Goal: Information Seeking & Learning: Learn about a topic

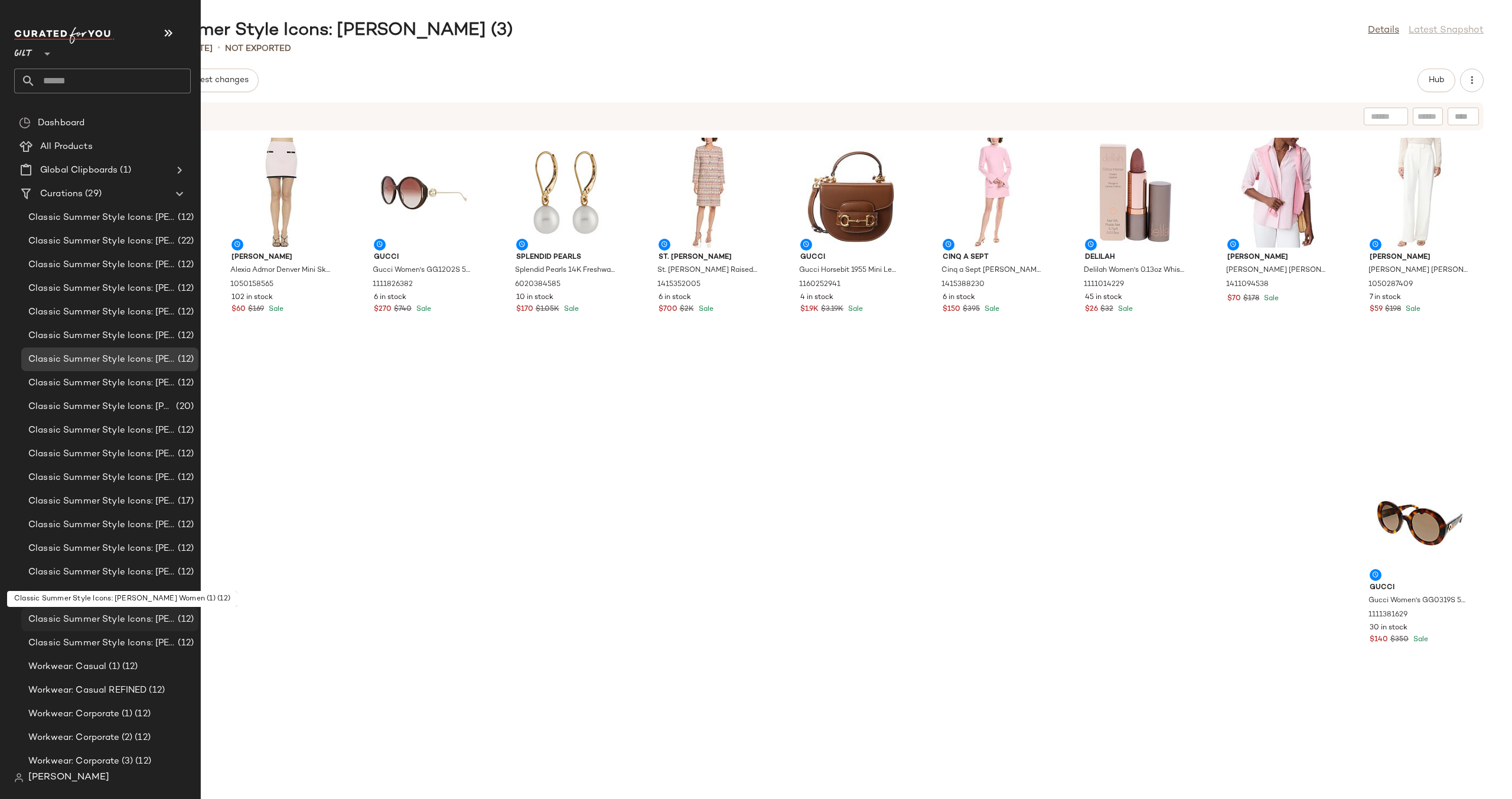
click at [113, 620] on span "Classic Summer Style Icons: [PERSON_NAME] Women (1)" at bounding box center [101, 619] width 147 height 13
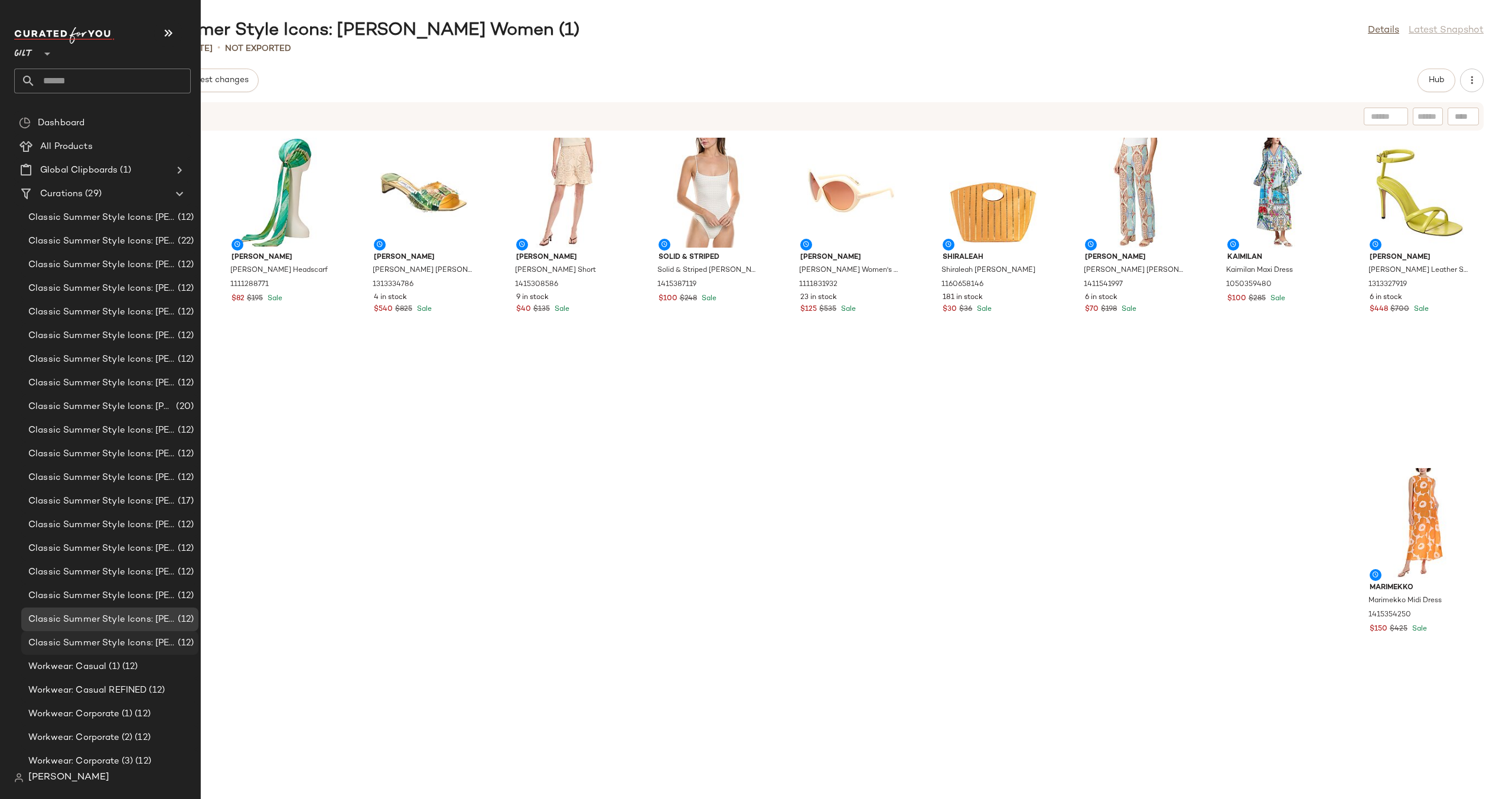
click at [123, 639] on span "Classic Summer Style Icons: [PERSON_NAME] Women (2)" at bounding box center [101, 643] width 147 height 13
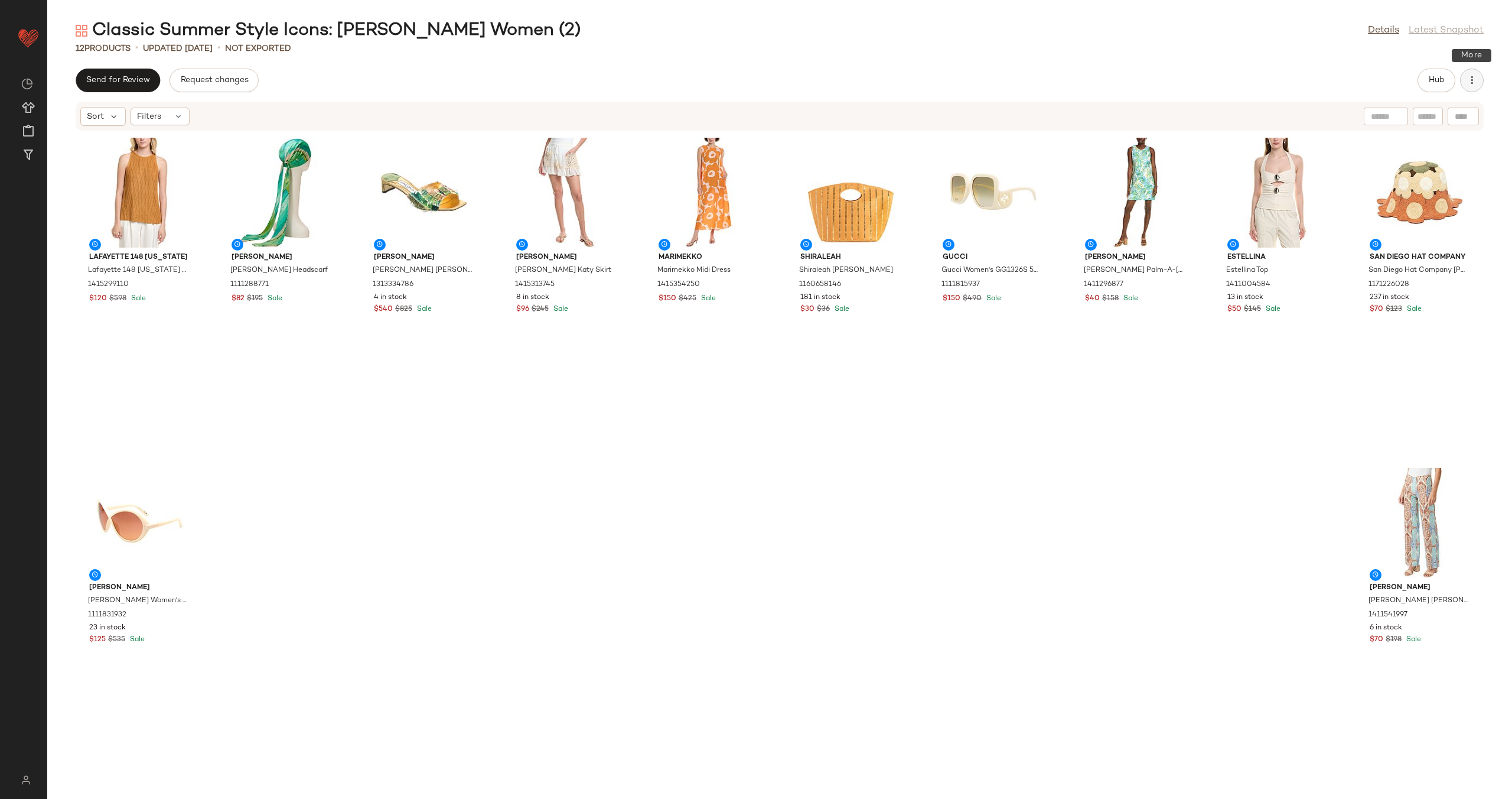
click at [1476, 77] on icon "button" at bounding box center [1472, 81] width 12 height 12
click at [1387, 144] on span "View Moodboard" at bounding box center [1418, 143] width 111 height 13
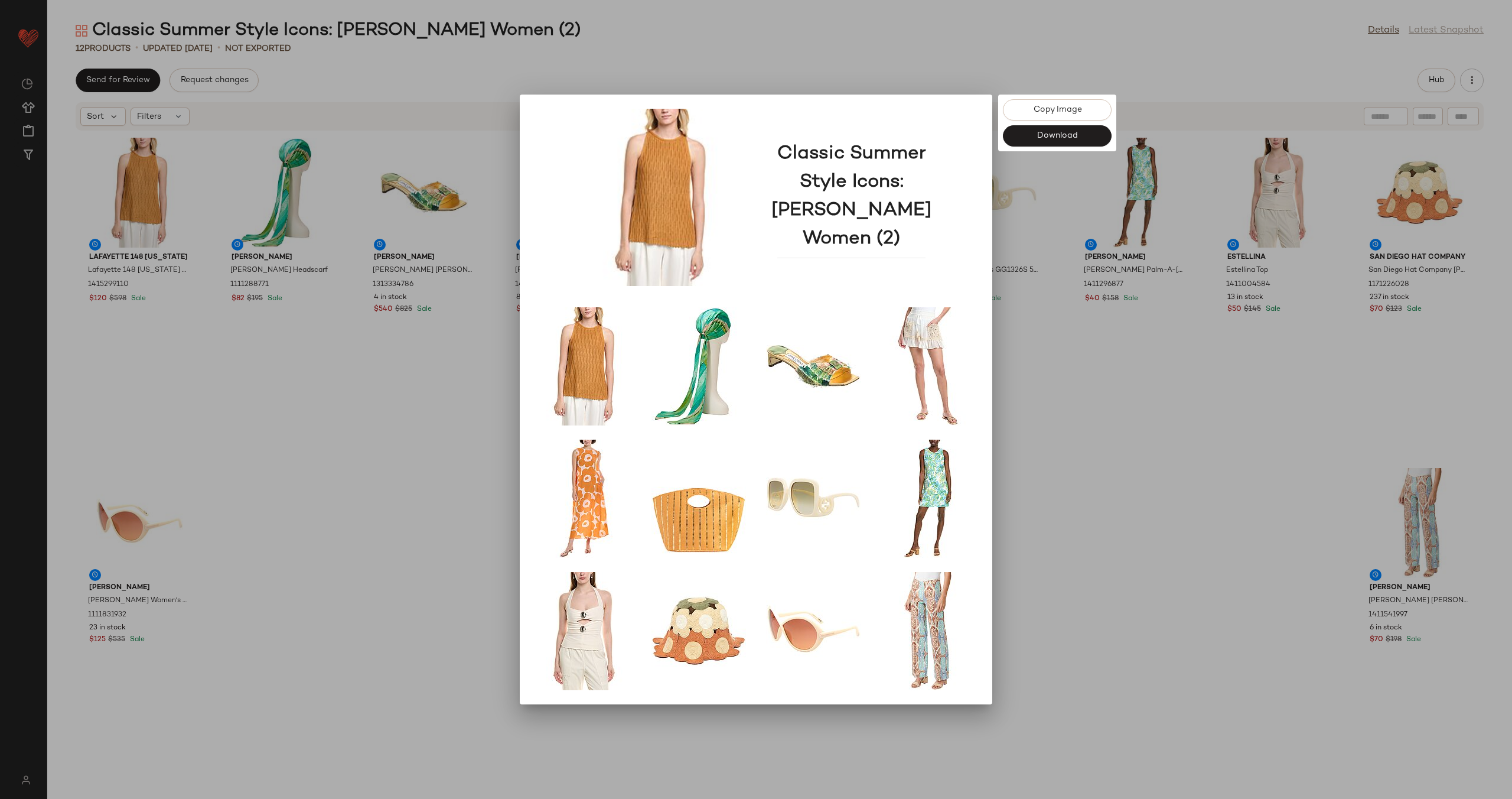
click at [305, 500] on div at bounding box center [756, 399] width 1512 height 799
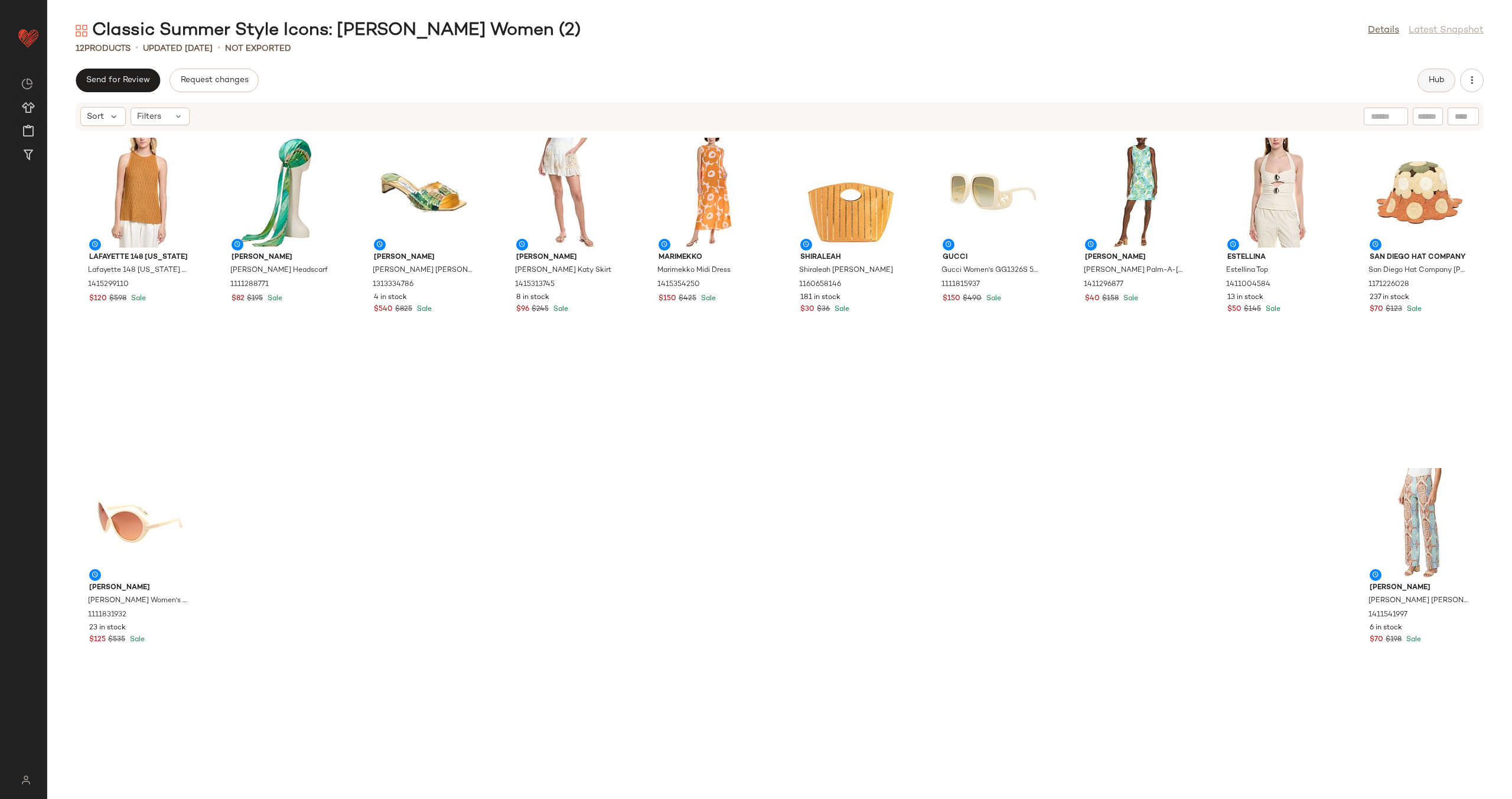
click at [1428, 81] on span "Hub" at bounding box center [1437, 80] width 16 height 10
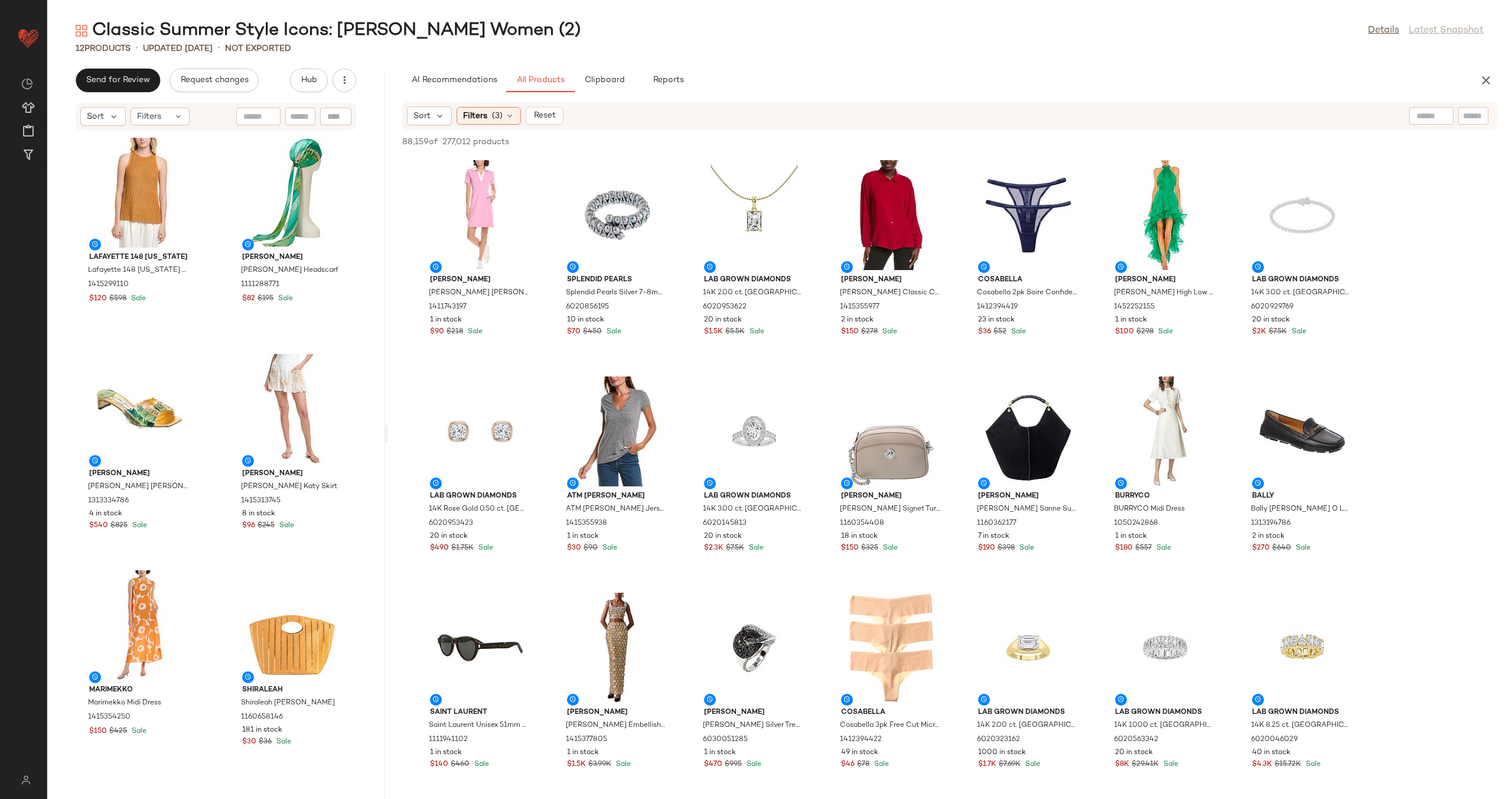
drag, startPoint x: 540, startPoint y: 420, endPoint x: 388, endPoint y: 425, distance: 152.1
click at [388, 425] on div "Classic Summer Style Icons: [PERSON_NAME] Women (2) Details Latest Snapshot 12 …" at bounding box center [780, 409] width 1465 height 780
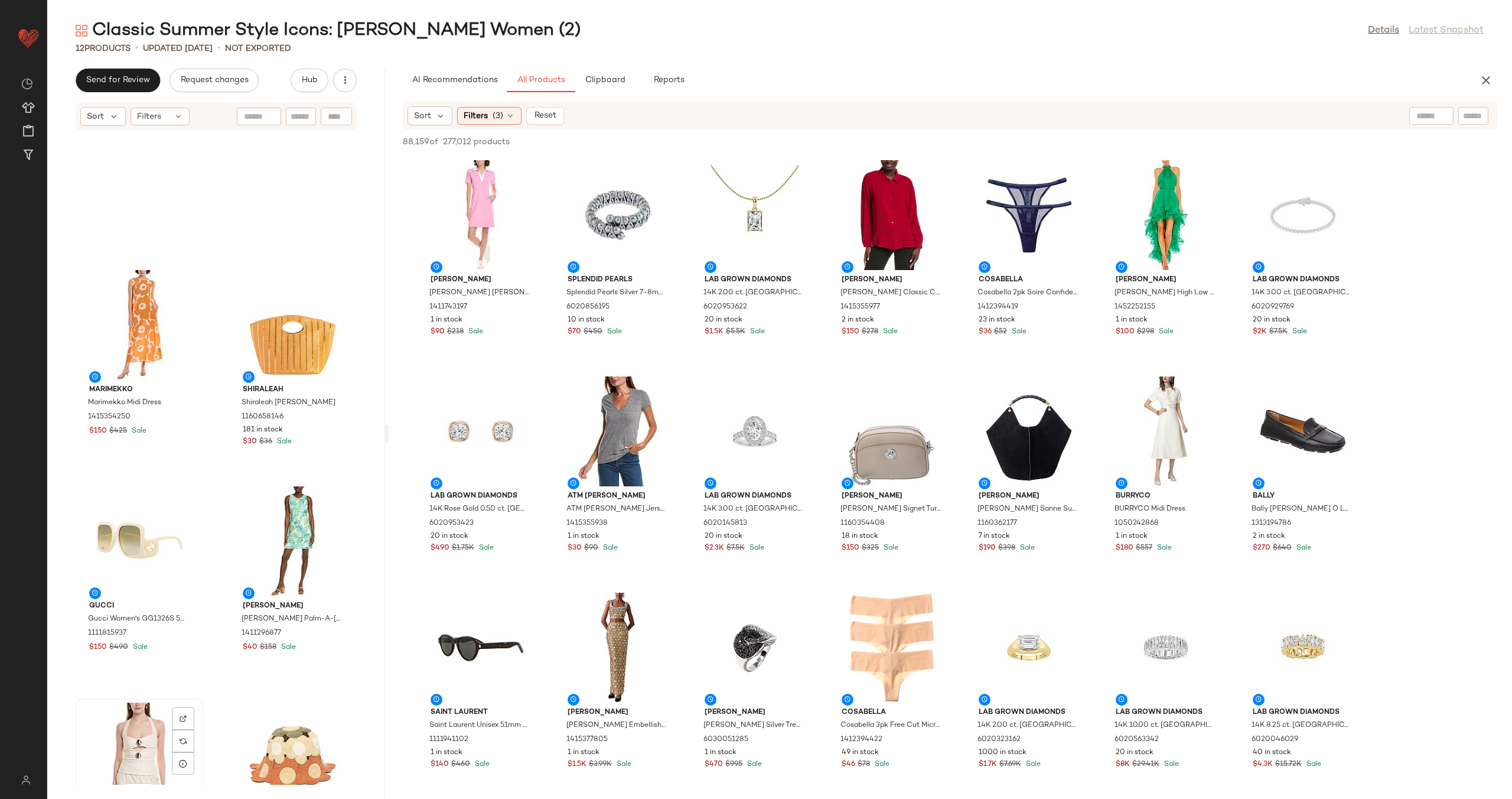
scroll to position [284, 0]
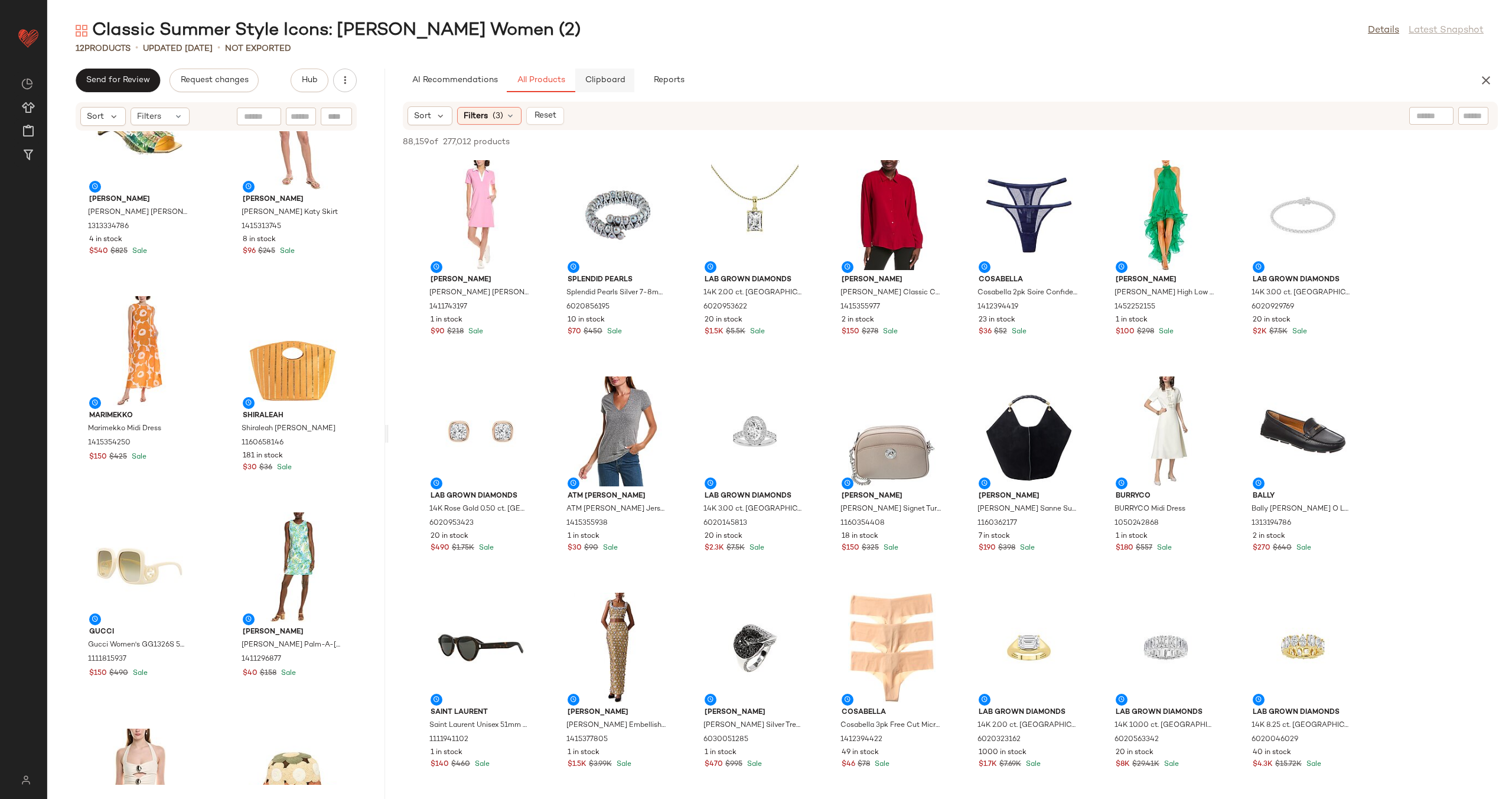
click at [592, 82] on span "Clipboard" at bounding box center [604, 80] width 41 height 10
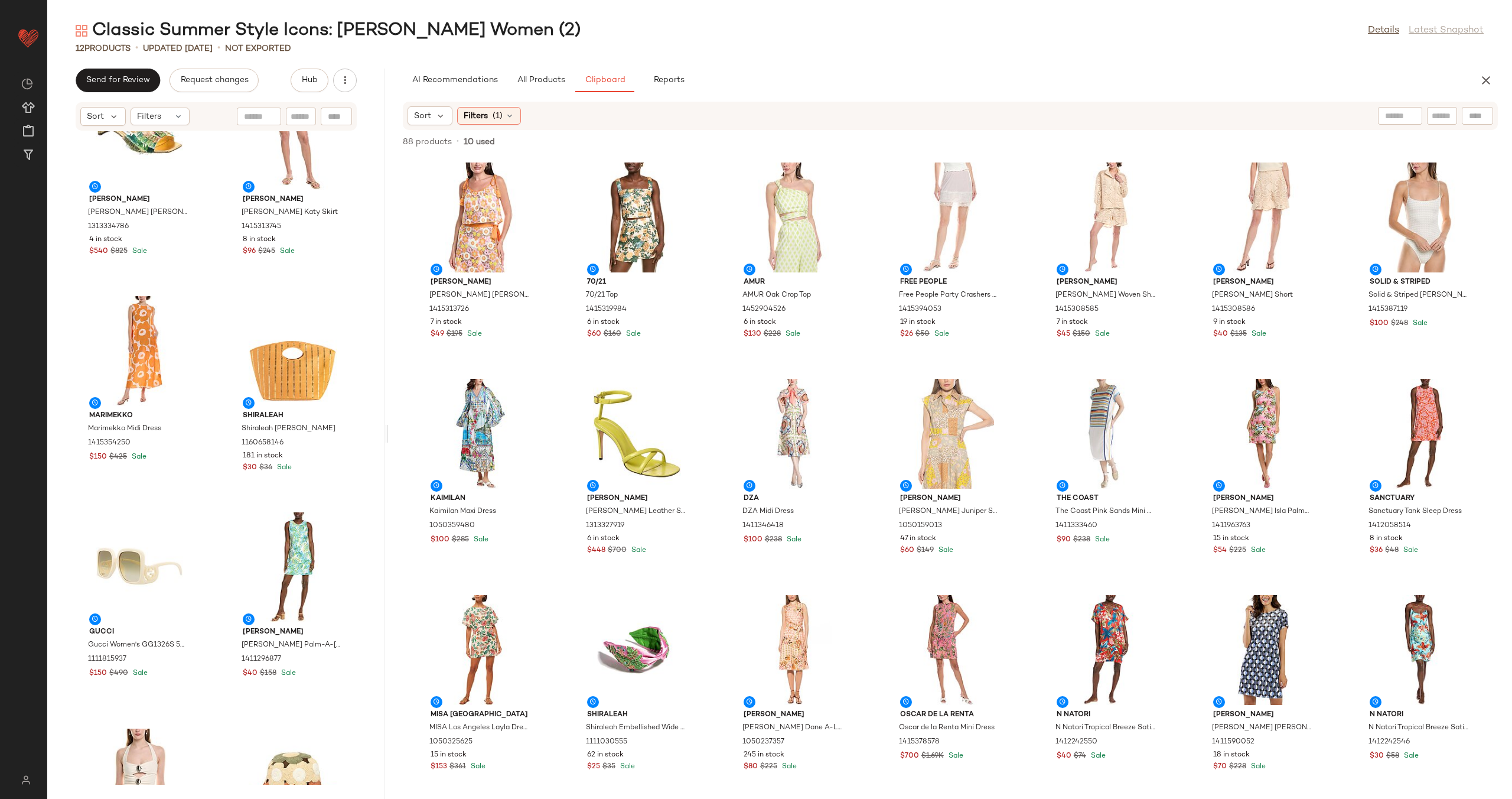
scroll to position [0, 0]
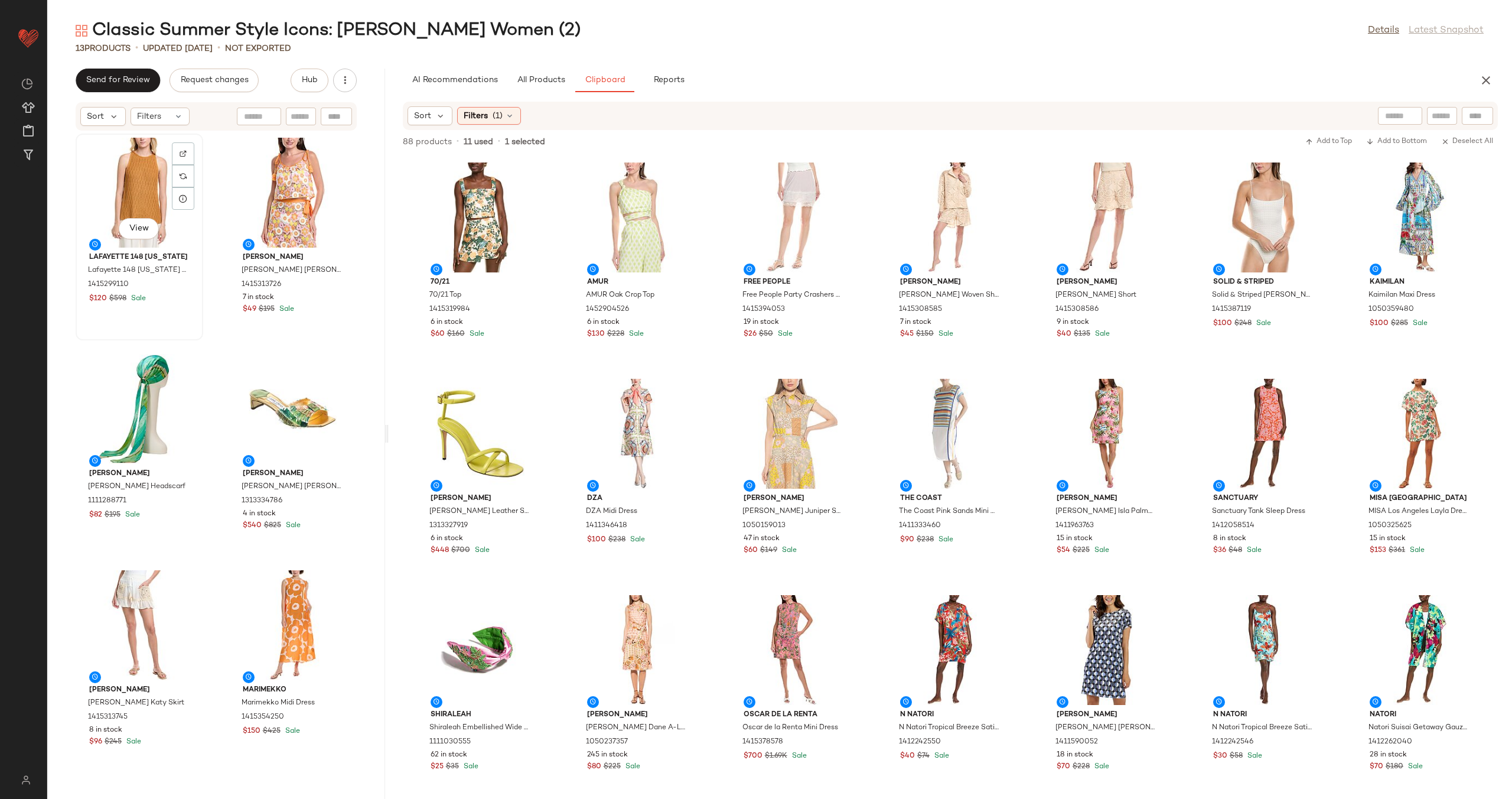
click at [146, 189] on div "View" at bounding box center [139, 192] width 119 height 110
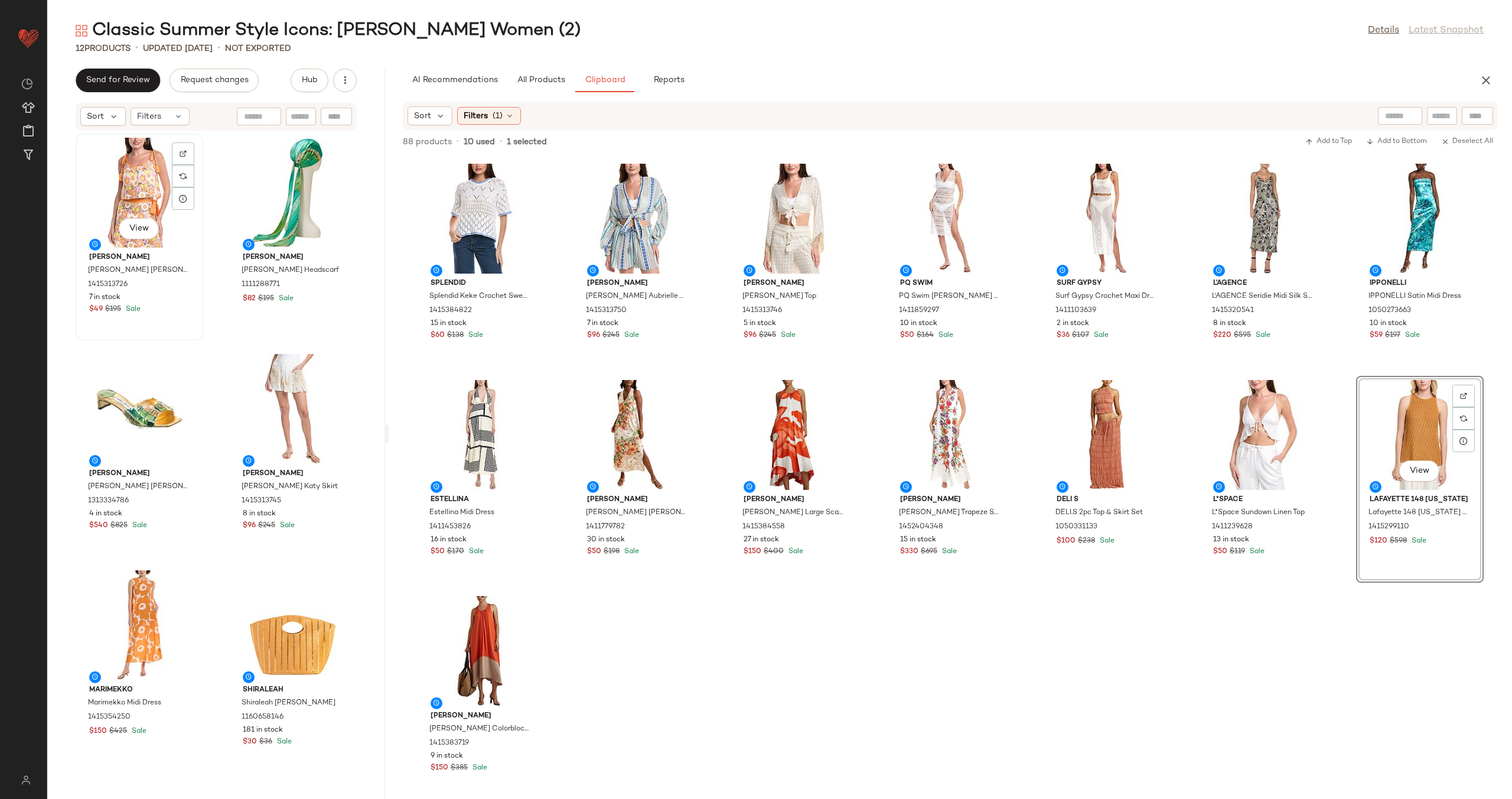
scroll to position [1738, 0]
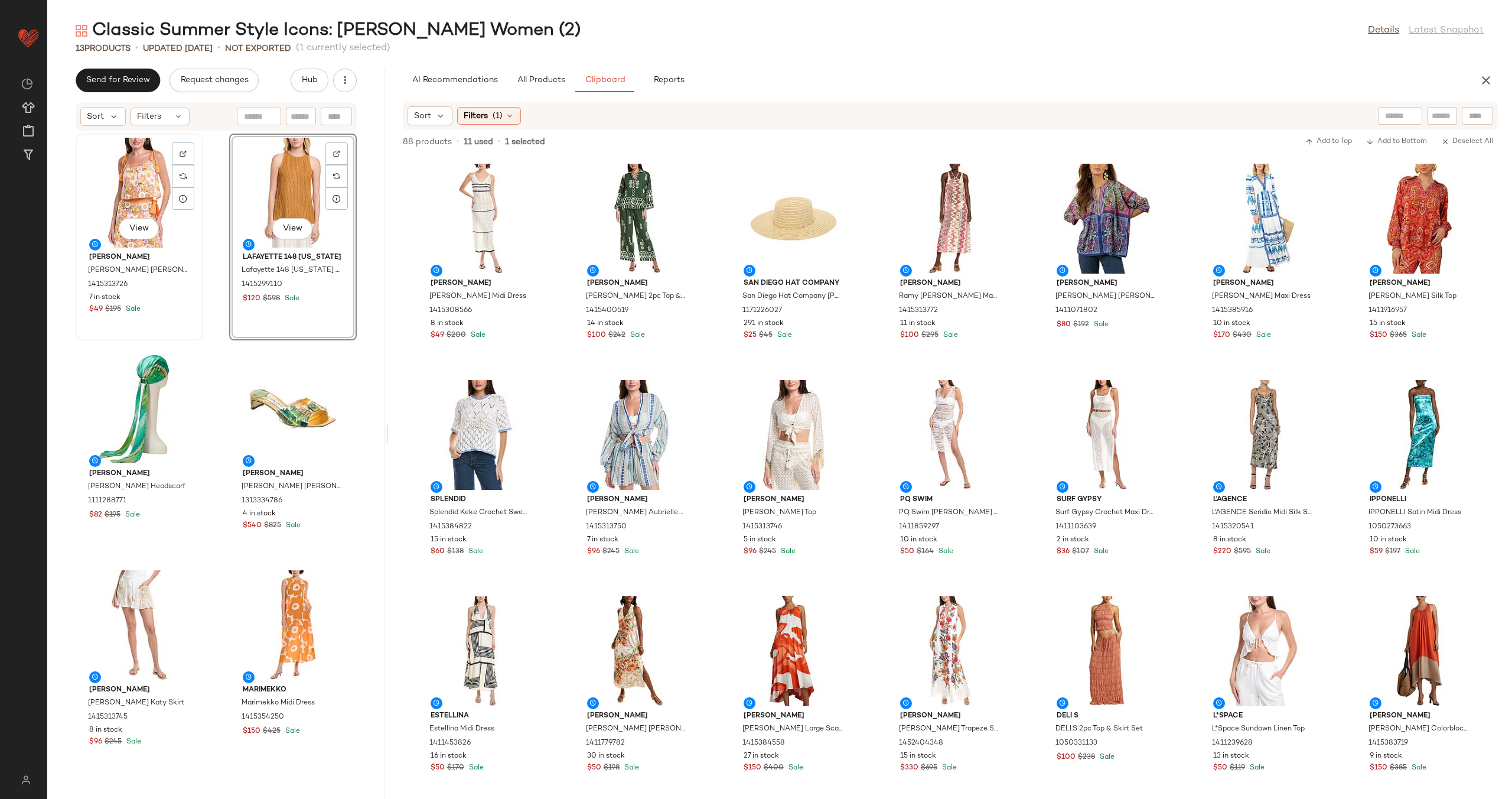
click at [148, 194] on div "View" at bounding box center [139, 192] width 119 height 110
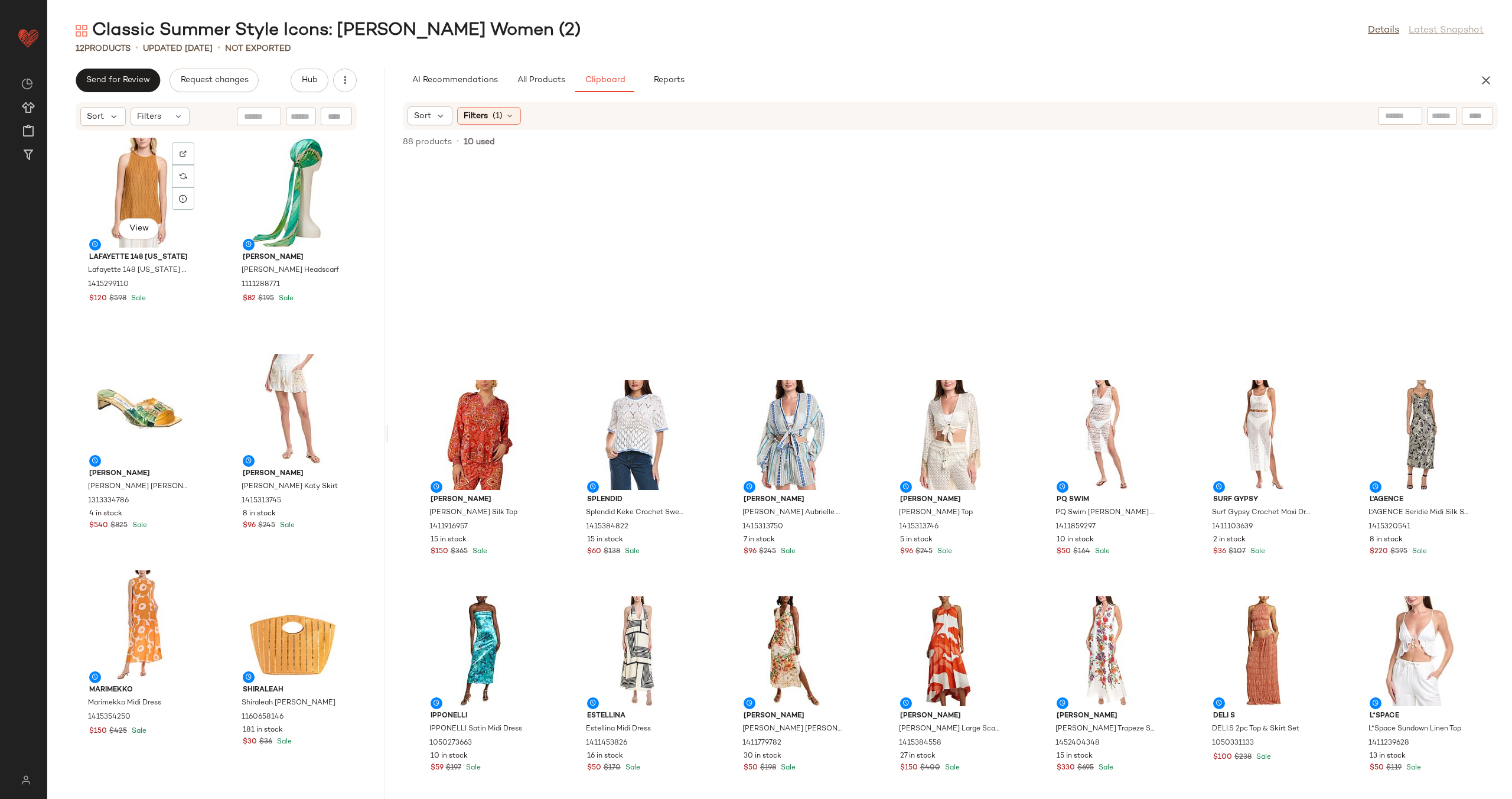
scroll to position [1954, 0]
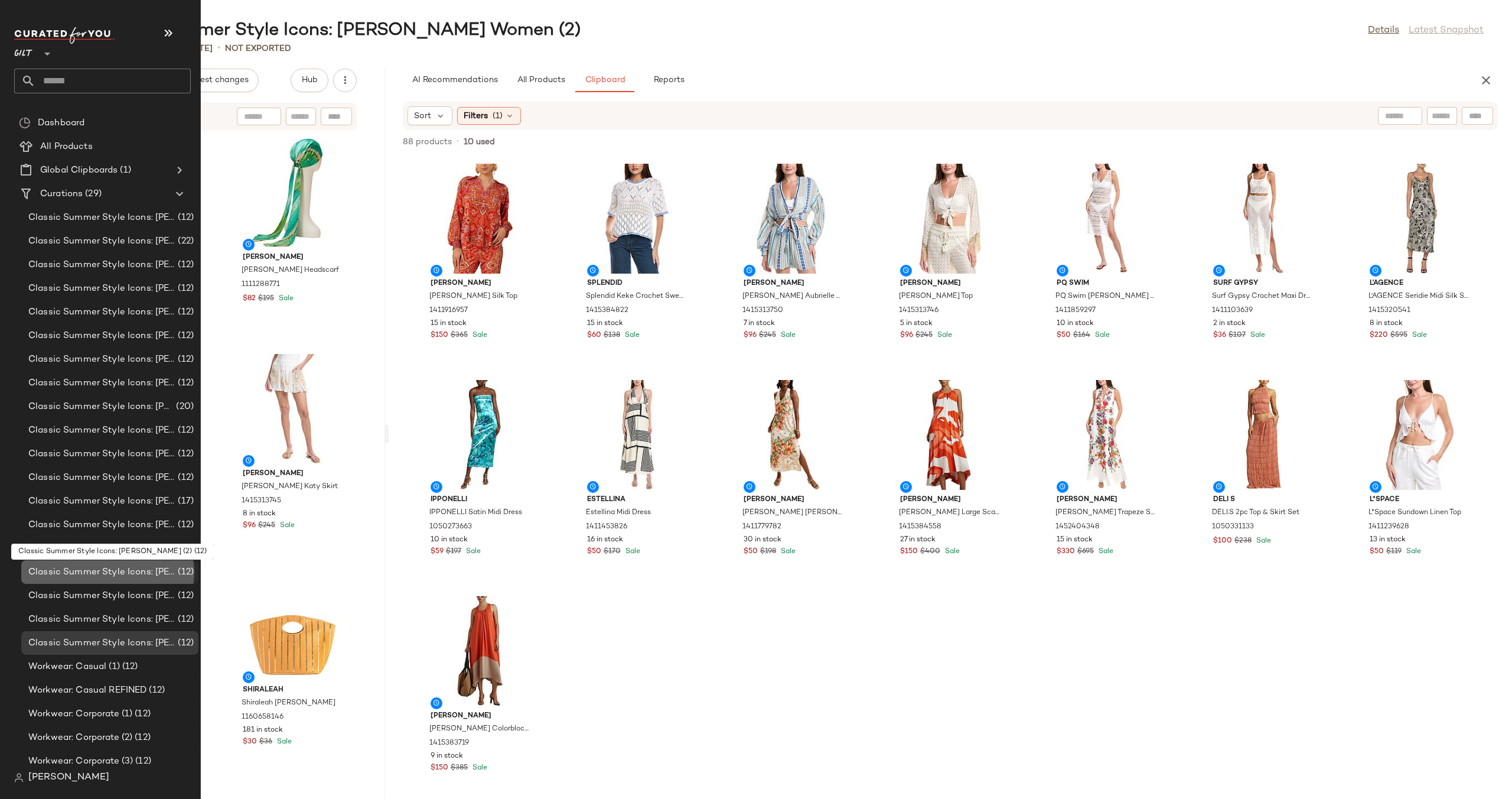
click at [120, 574] on span "Classic Summer Style Icons: [PERSON_NAME] (2)" at bounding box center [101, 572] width 147 height 13
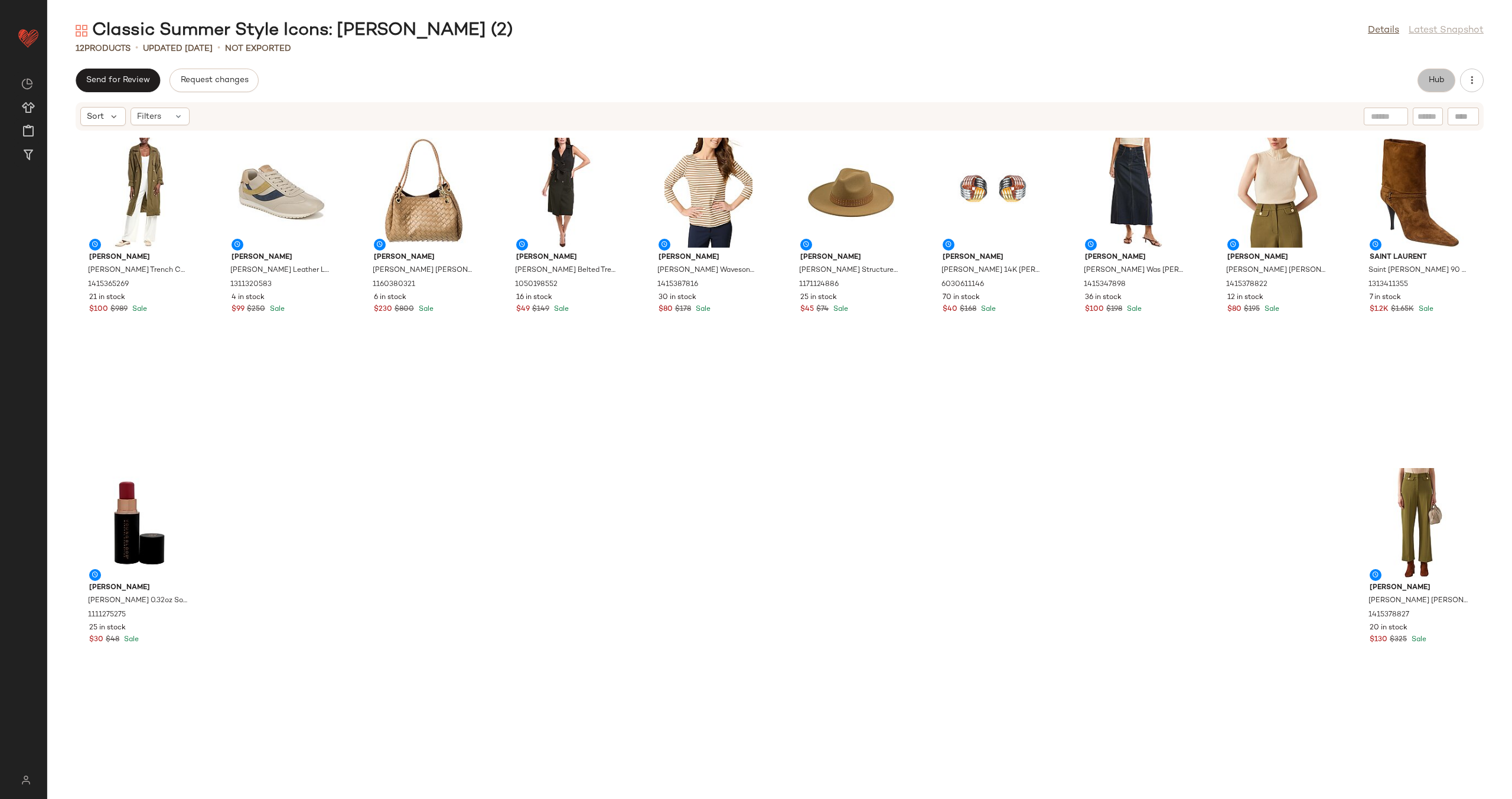
click at [1423, 76] on button "Hub" at bounding box center [1436, 81] width 38 height 24
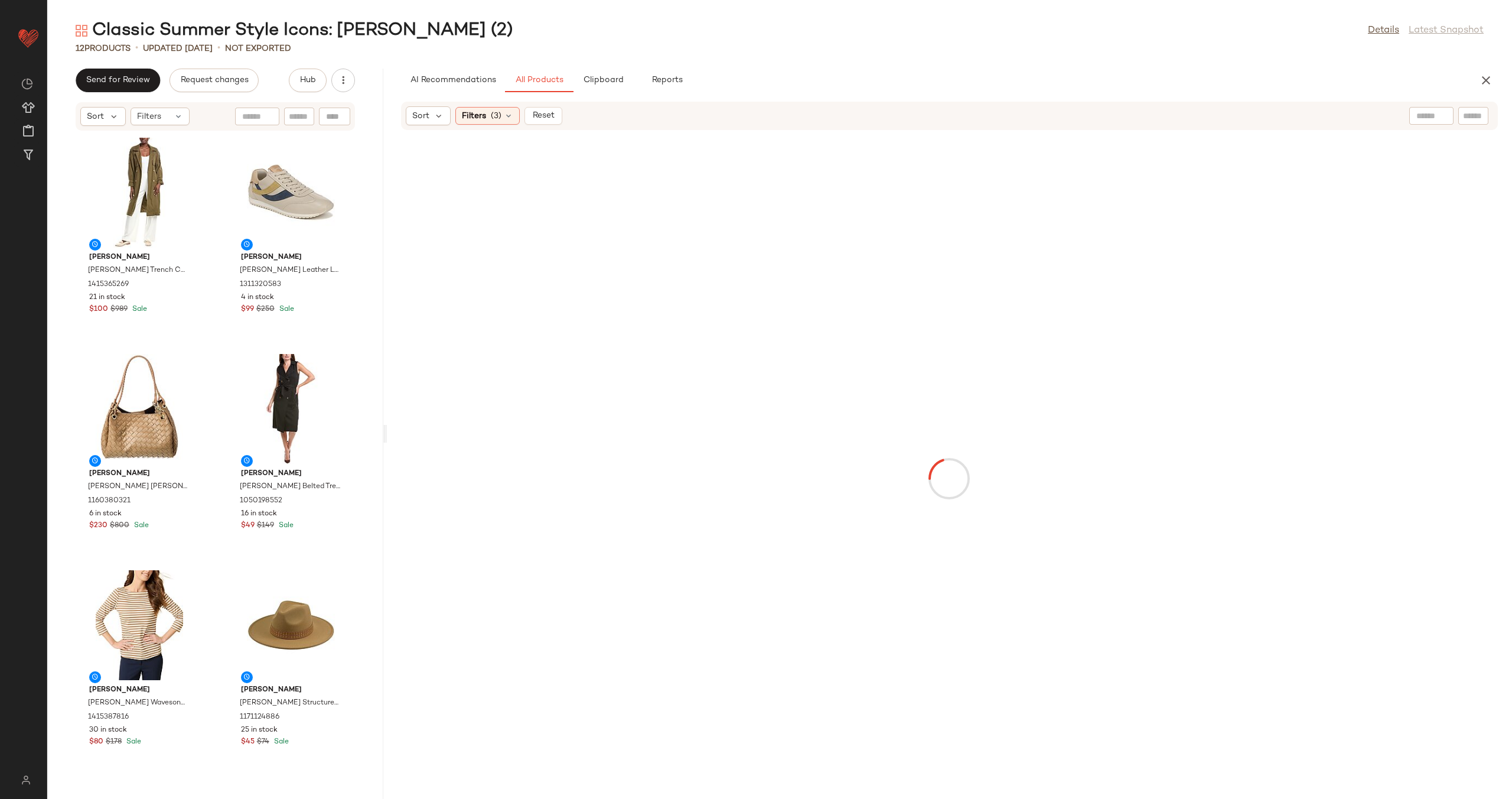
drag, startPoint x: 778, startPoint y: 431, endPoint x: 384, endPoint y: 453, distance: 394.6
click at [384, 453] on div "Classic Summer Style Icons: [PERSON_NAME] (2) Details Latest Snapshot 12 Produc…" at bounding box center [780, 409] width 1465 height 780
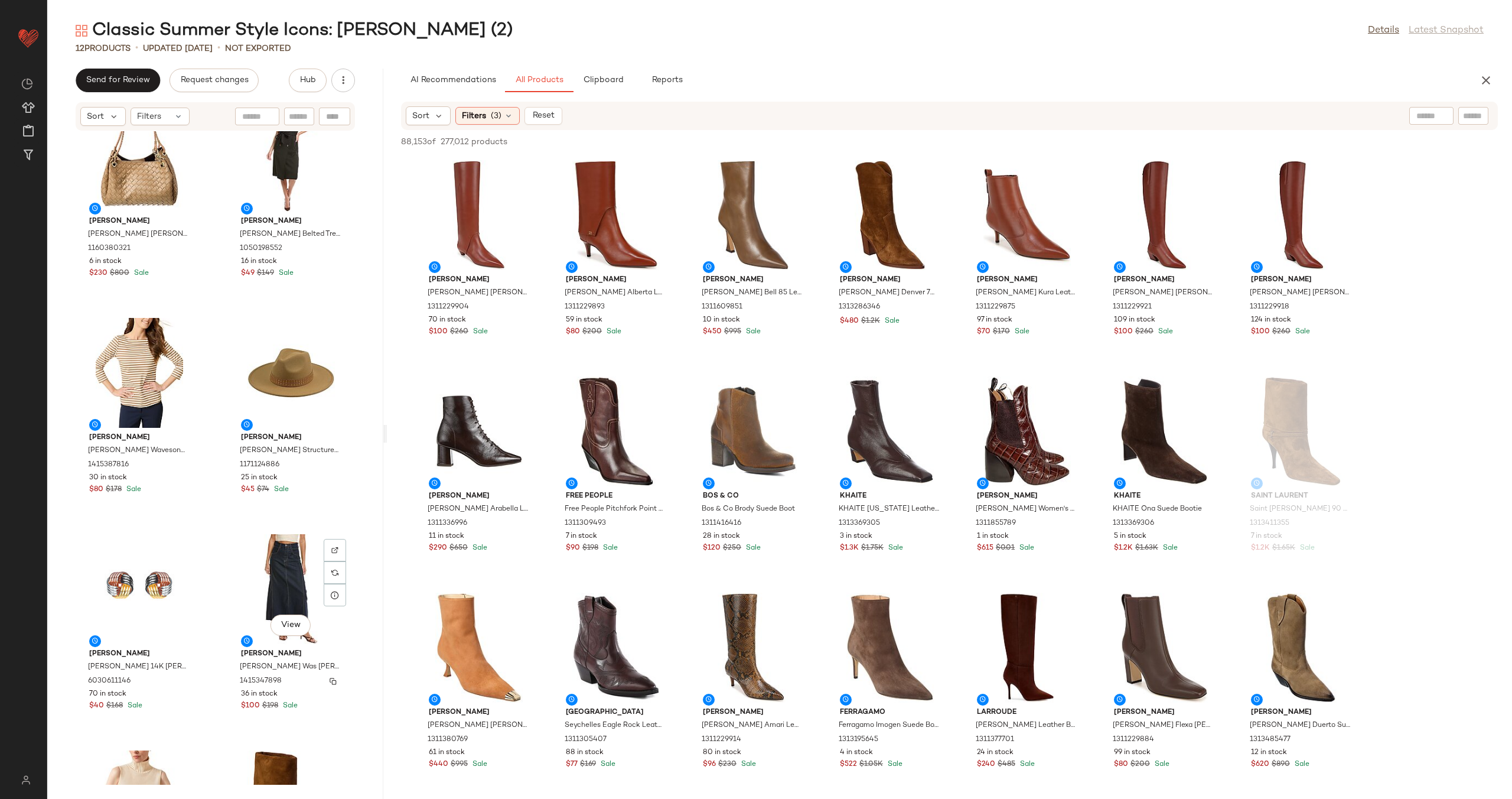
scroll to position [646, 0]
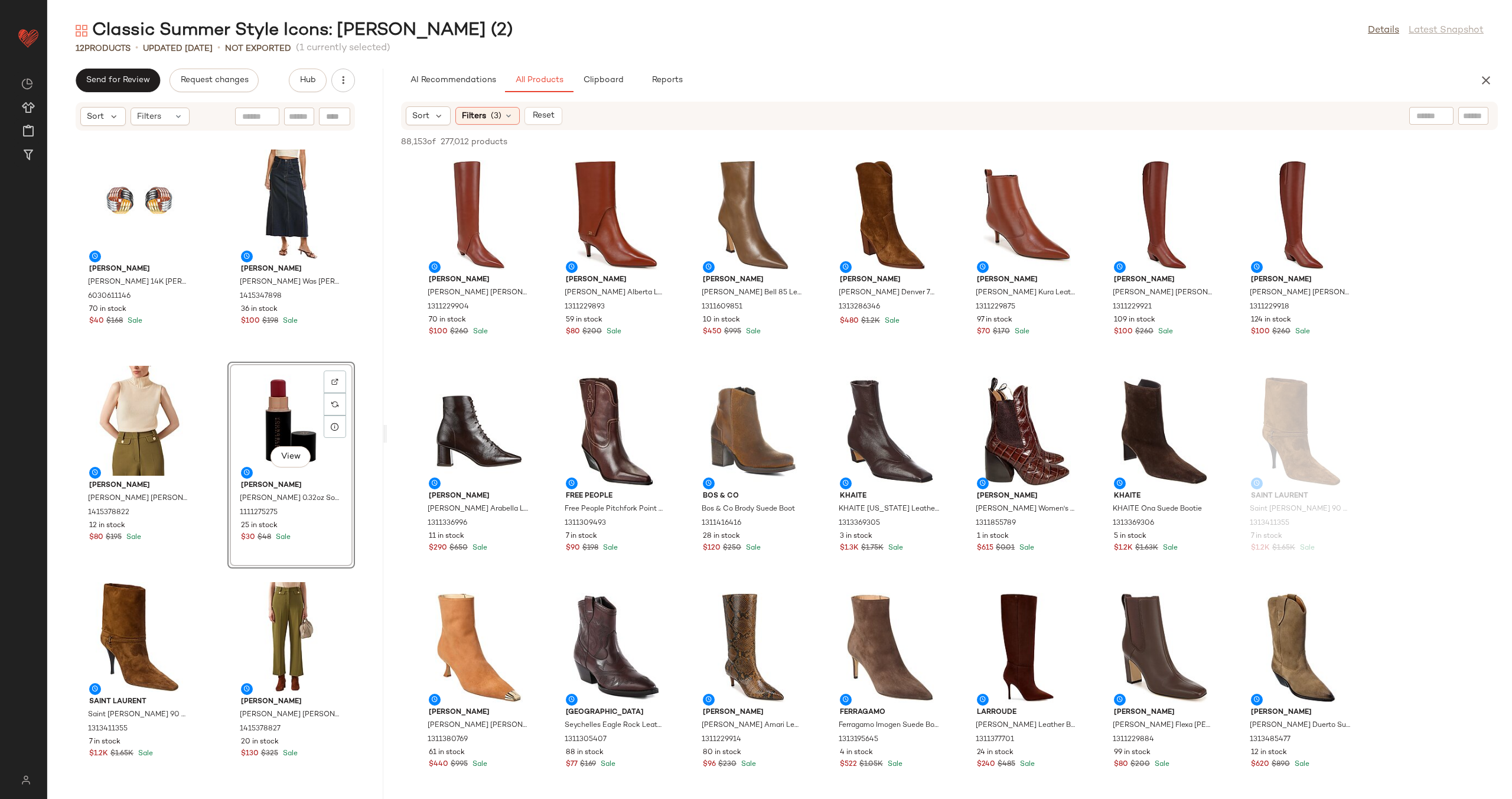
click at [210, 500] on div "[PERSON_NAME] [PERSON_NAME] Wavesong Knit Top 1415387816 30 in stock $80 $178 S…" at bounding box center [215, 458] width 336 height 653
click at [343, 81] on icon "button" at bounding box center [343, 81] width 12 height 12
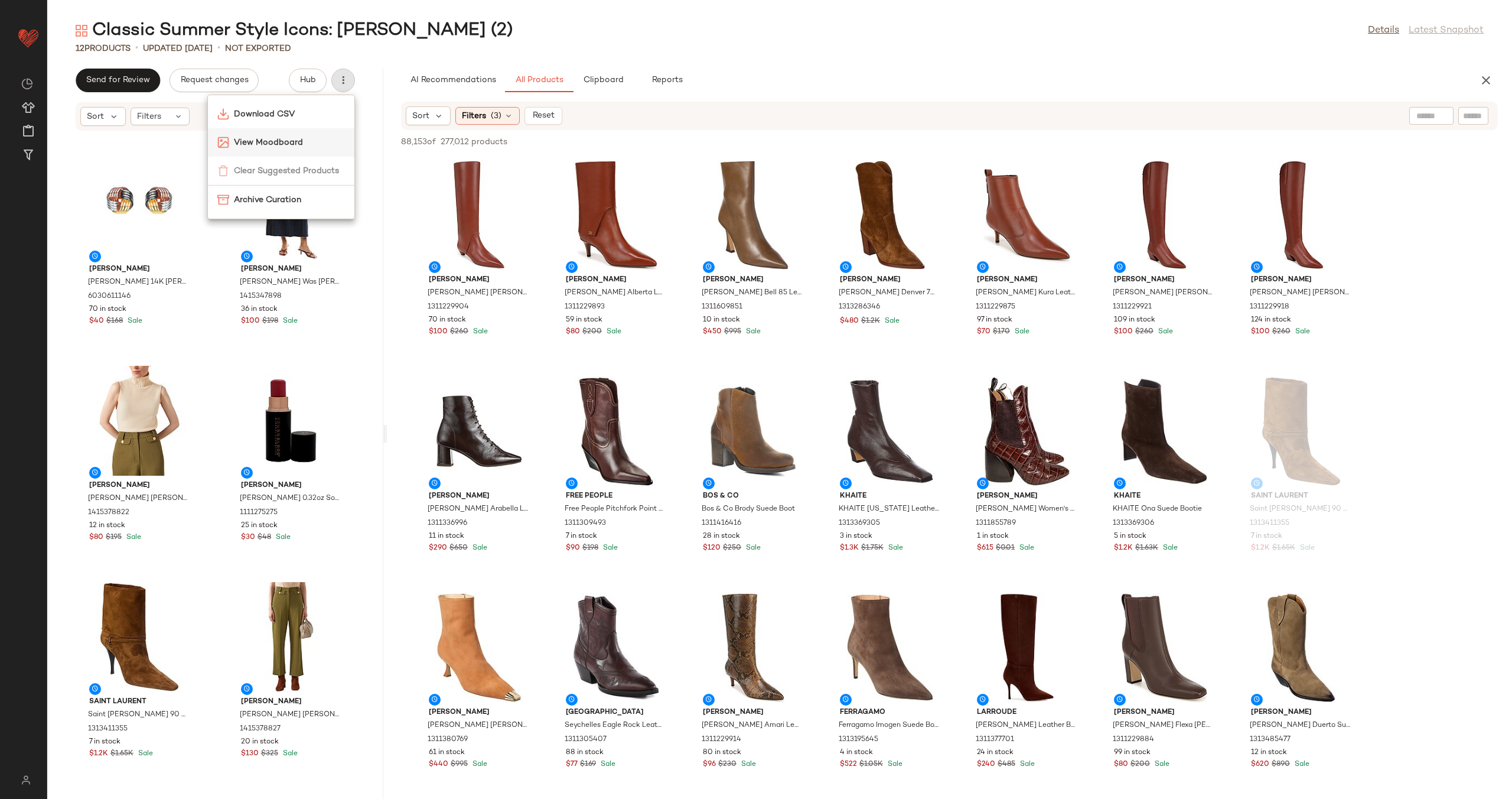
click at [318, 143] on span "View Moodboard" at bounding box center [290, 143] width 111 height 13
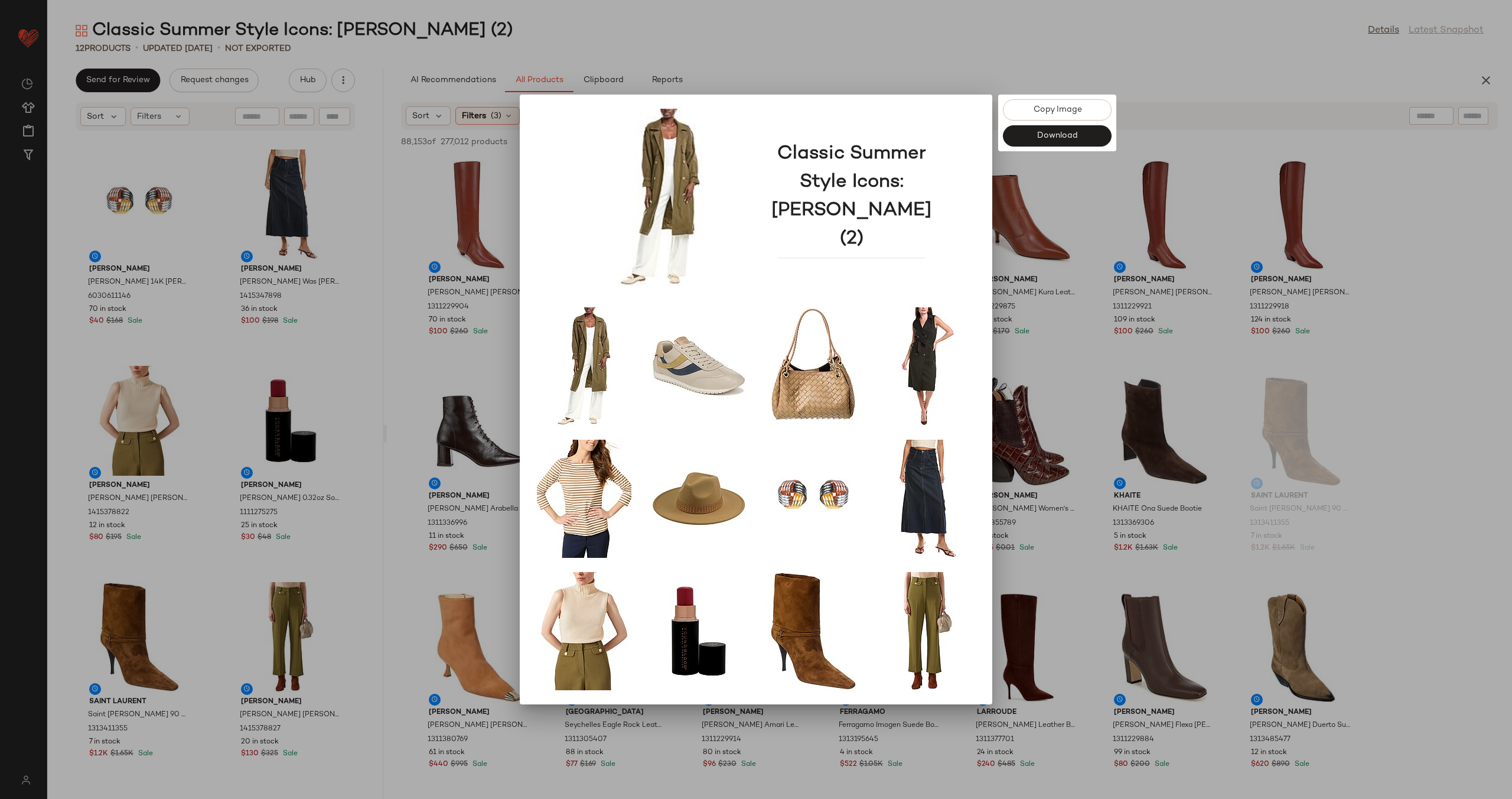
click at [444, 282] on div at bounding box center [756, 399] width 1512 height 799
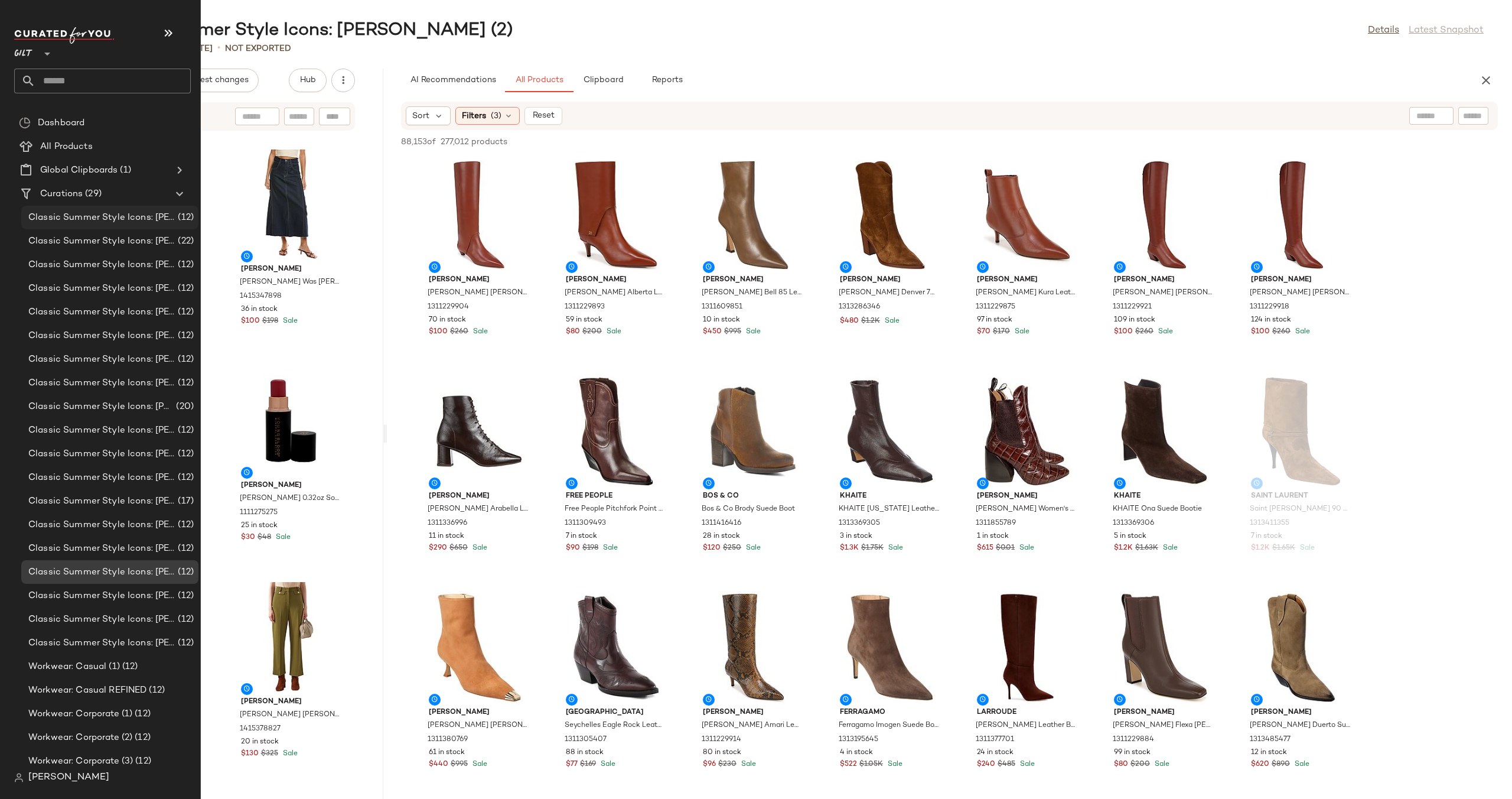
click at [87, 211] on span "Classic Summer Style Icons: [PERSON_NAME] (1)" at bounding box center [101, 217] width 147 height 13
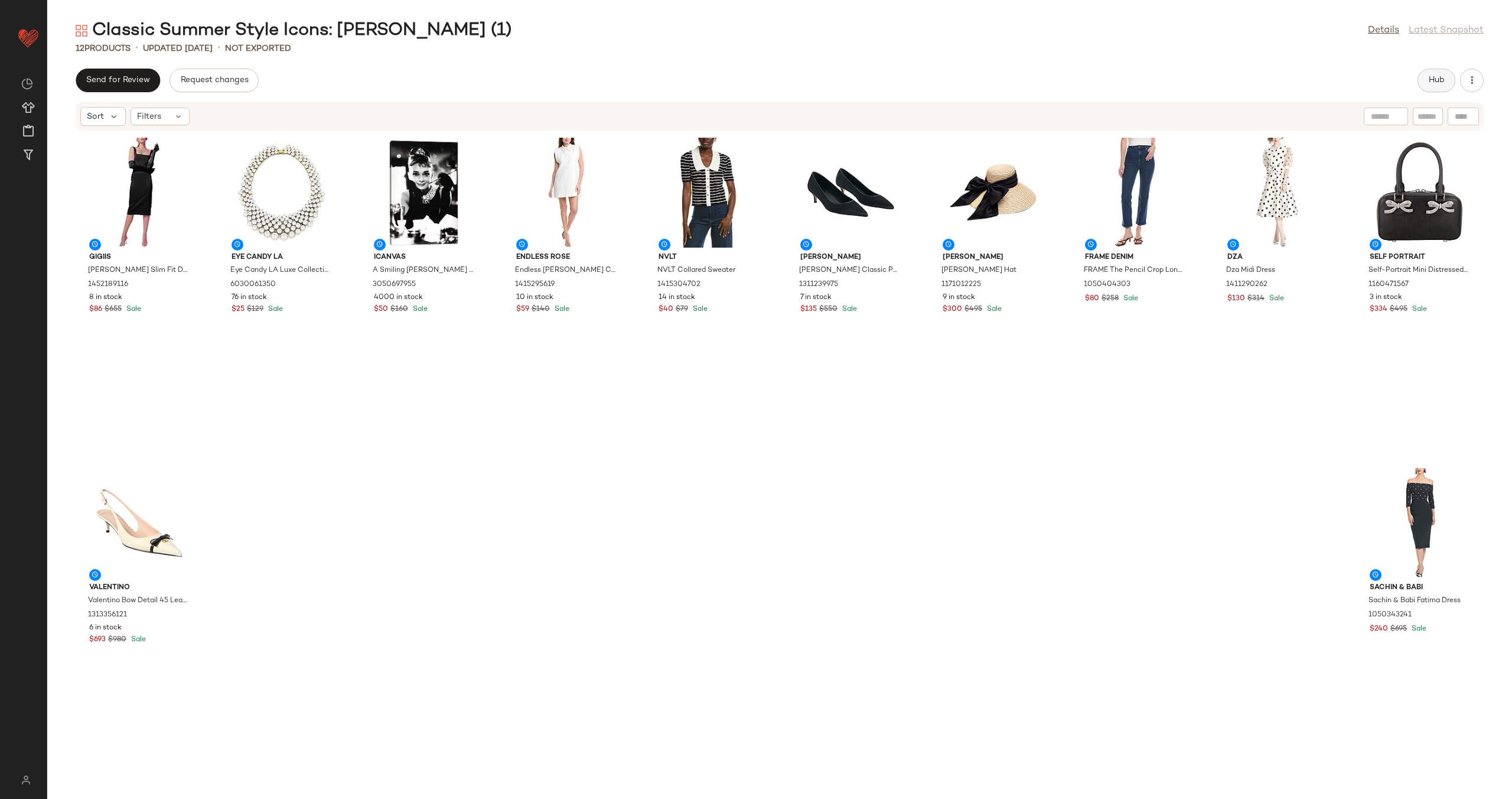
click at [1443, 86] on button "Hub" at bounding box center [1436, 81] width 38 height 24
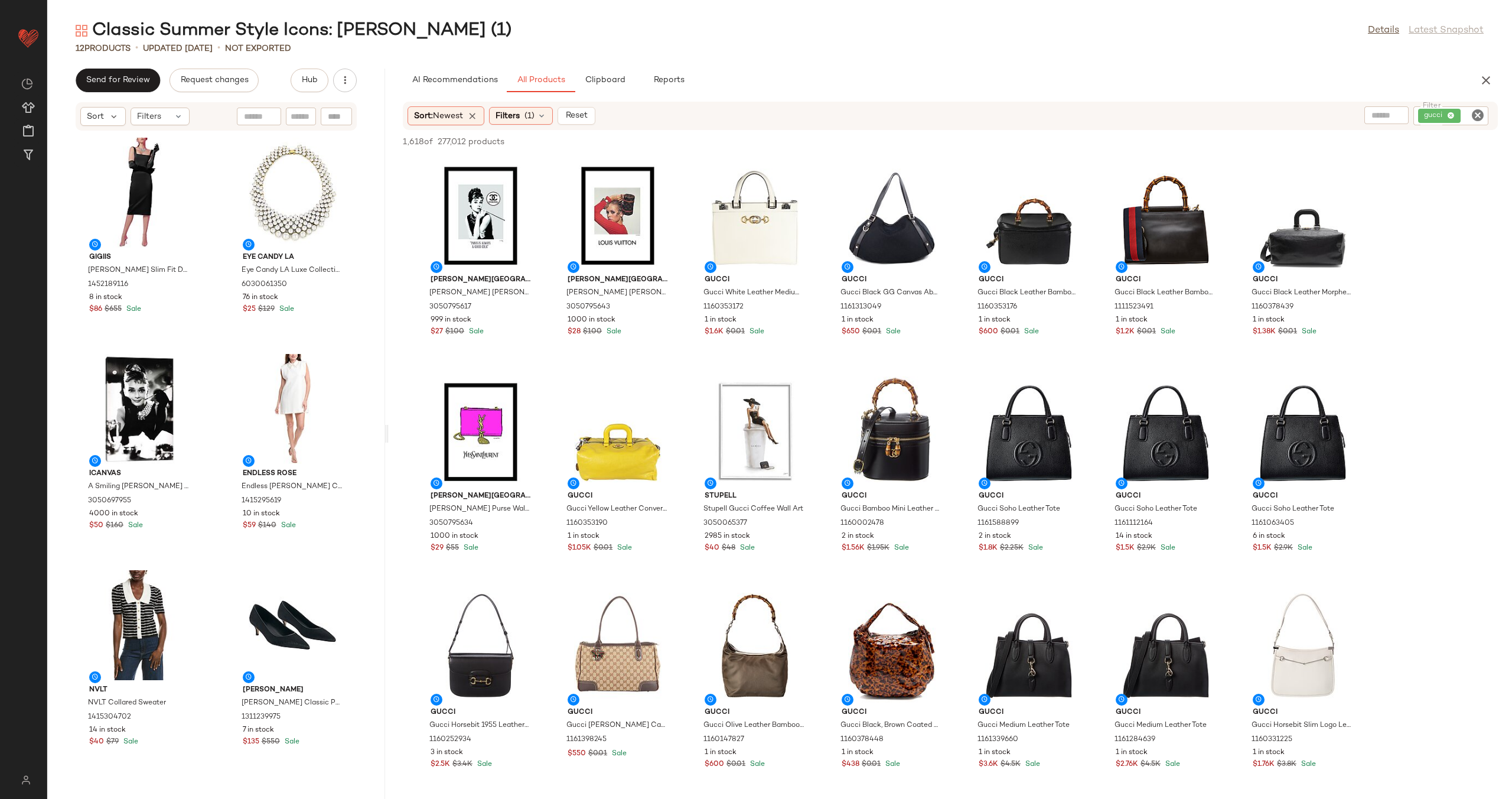
drag, startPoint x: 780, startPoint y: 437, endPoint x: 388, endPoint y: 417, distance: 392.5
click at [388, 417] on div "Classic Summer Style Icons: [PERSON_NAME] (1) Details Latest Snapshot 12 Produc…" at bounding box center [780, 409] width 1465 height 780
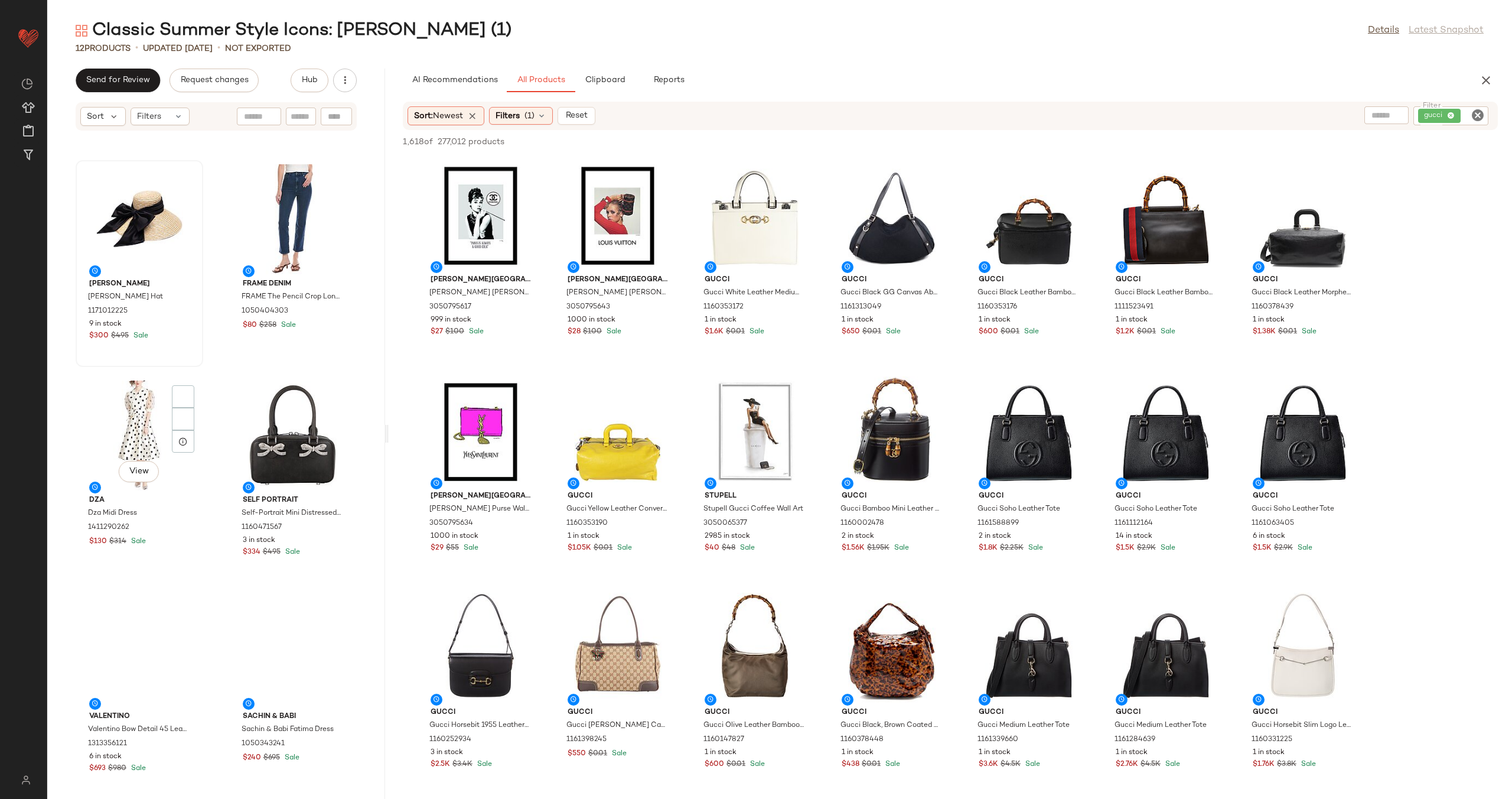
scroll to position [646, 0]
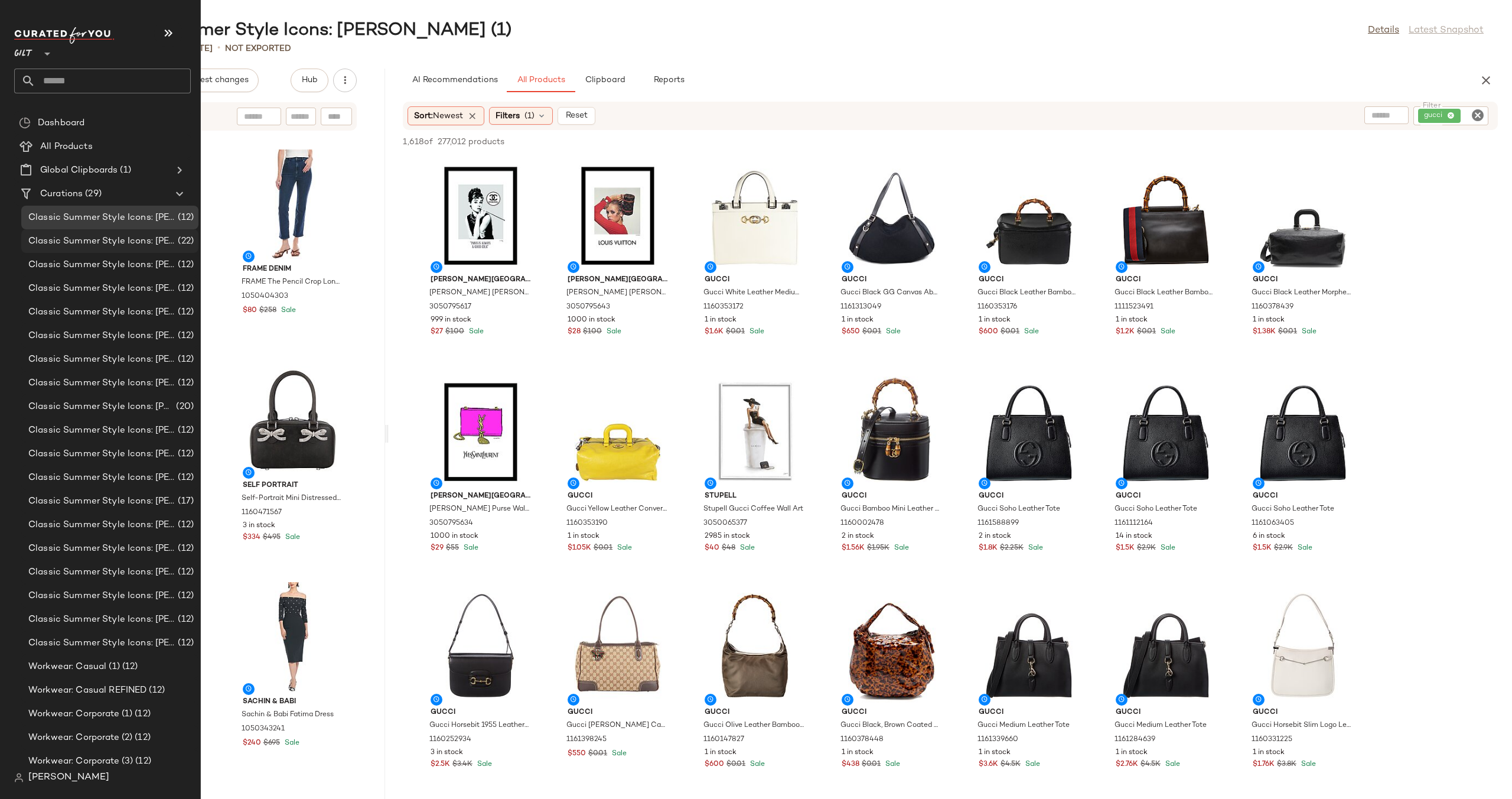
click at [107, 237] on span "Classic Summer Style Icons: [PERSON_NAME] (2)" at bounding box center [101, 241] width 147 height 13
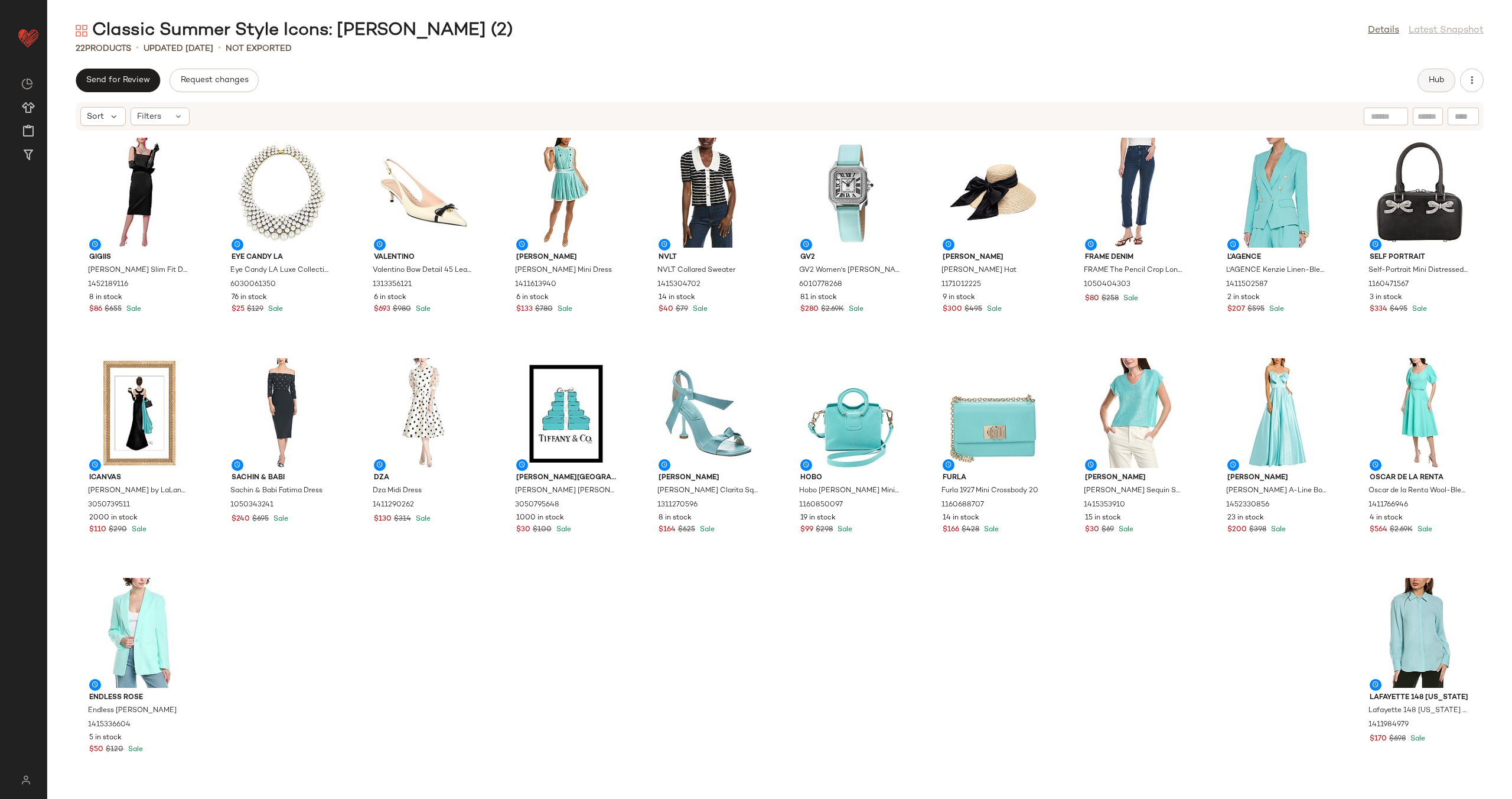
click at [1430, 81] on span "Hub" at bounding box center [1437, 80] width 16 height 10
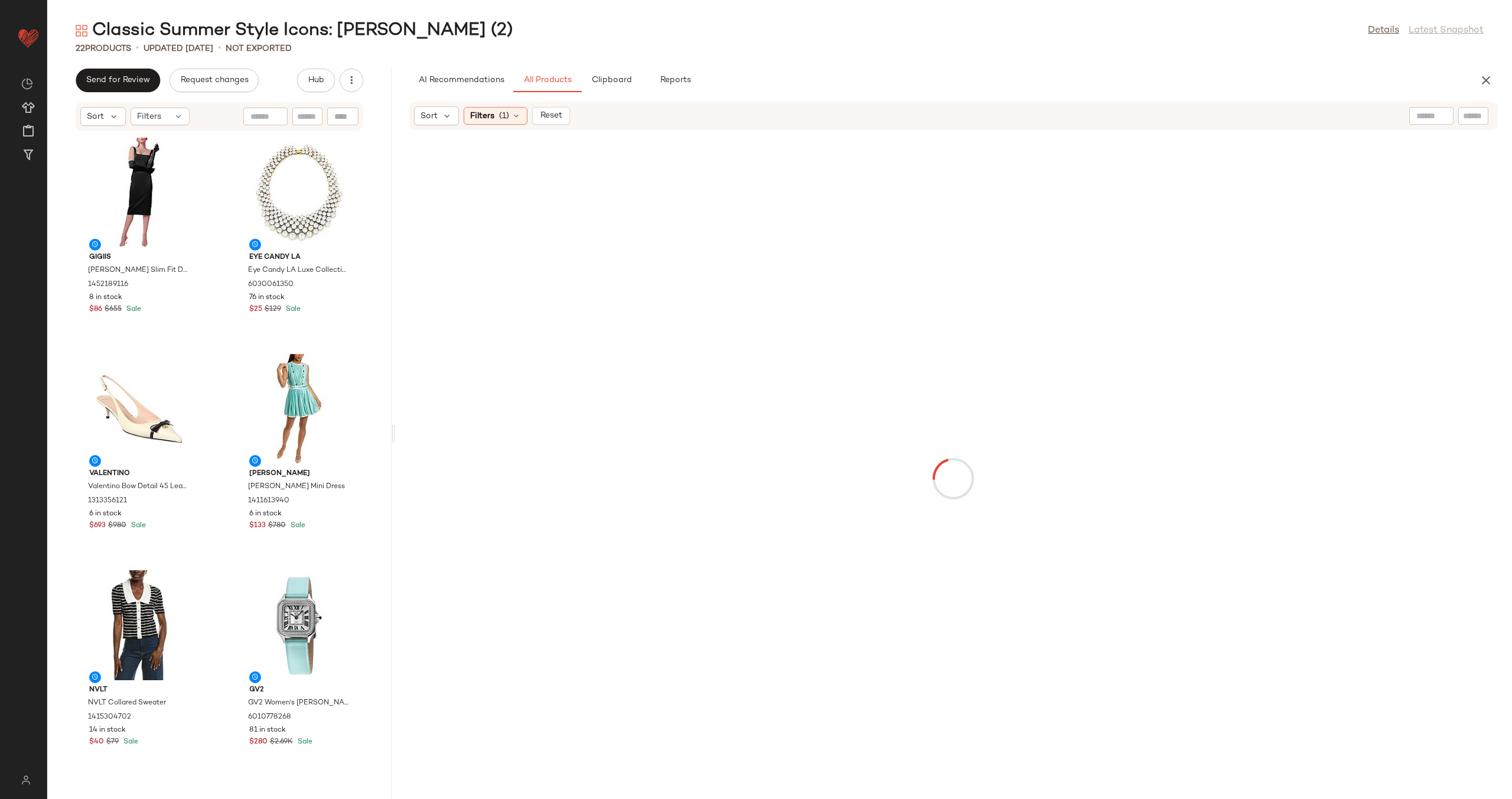
drag, startPoint x: 777, startPoint y: 434, endPoint x: 392, endPoint y: 428, distance: 385.0
click at [392, 428] on div "Classic Summer Style Icons: [PERSON_NAME] (2) Details Latest Snapshot 22 Produc…" at bounding box center [780, 409] width 1465 height 780
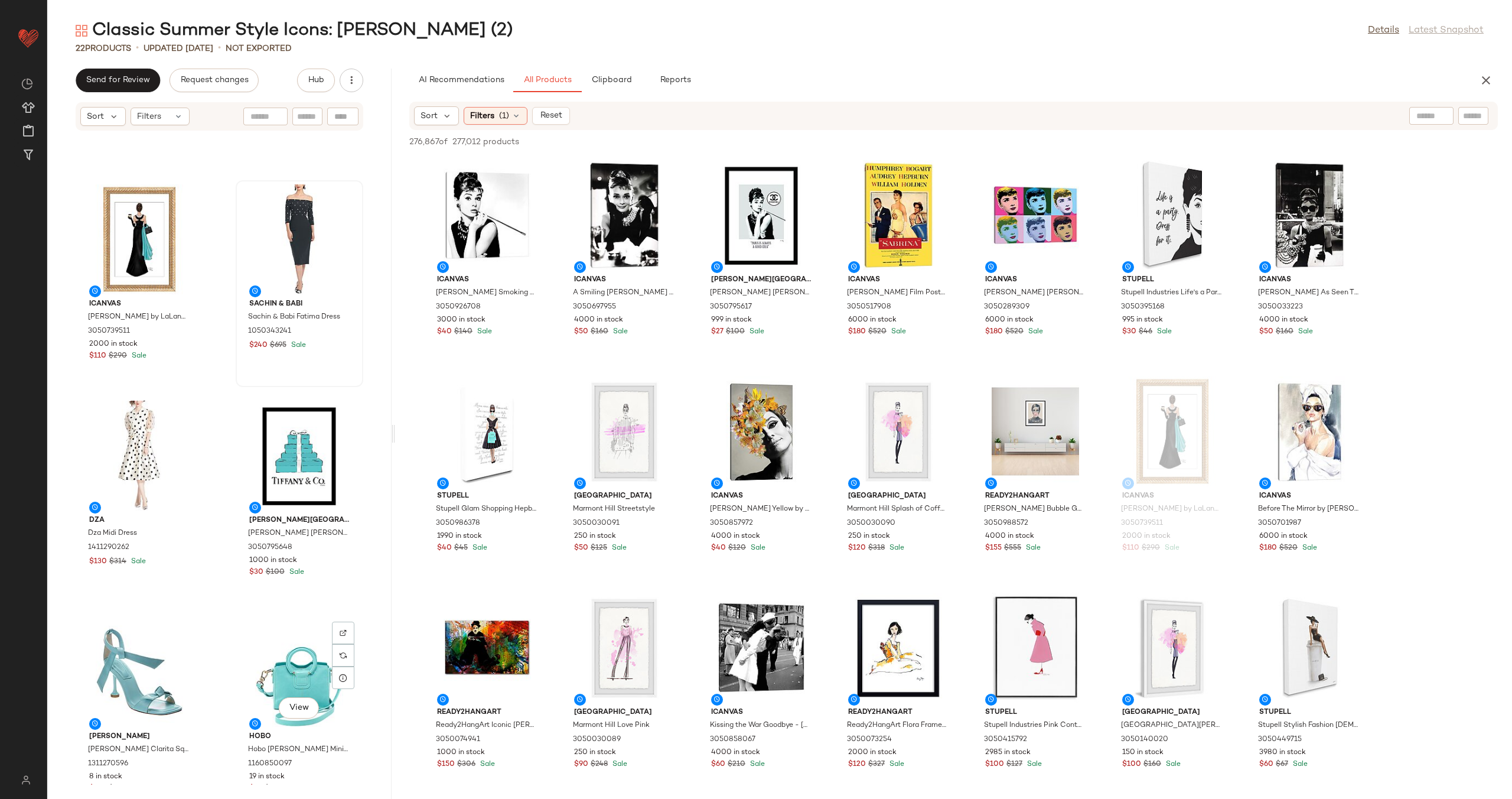
scroll to position [1105, 0]
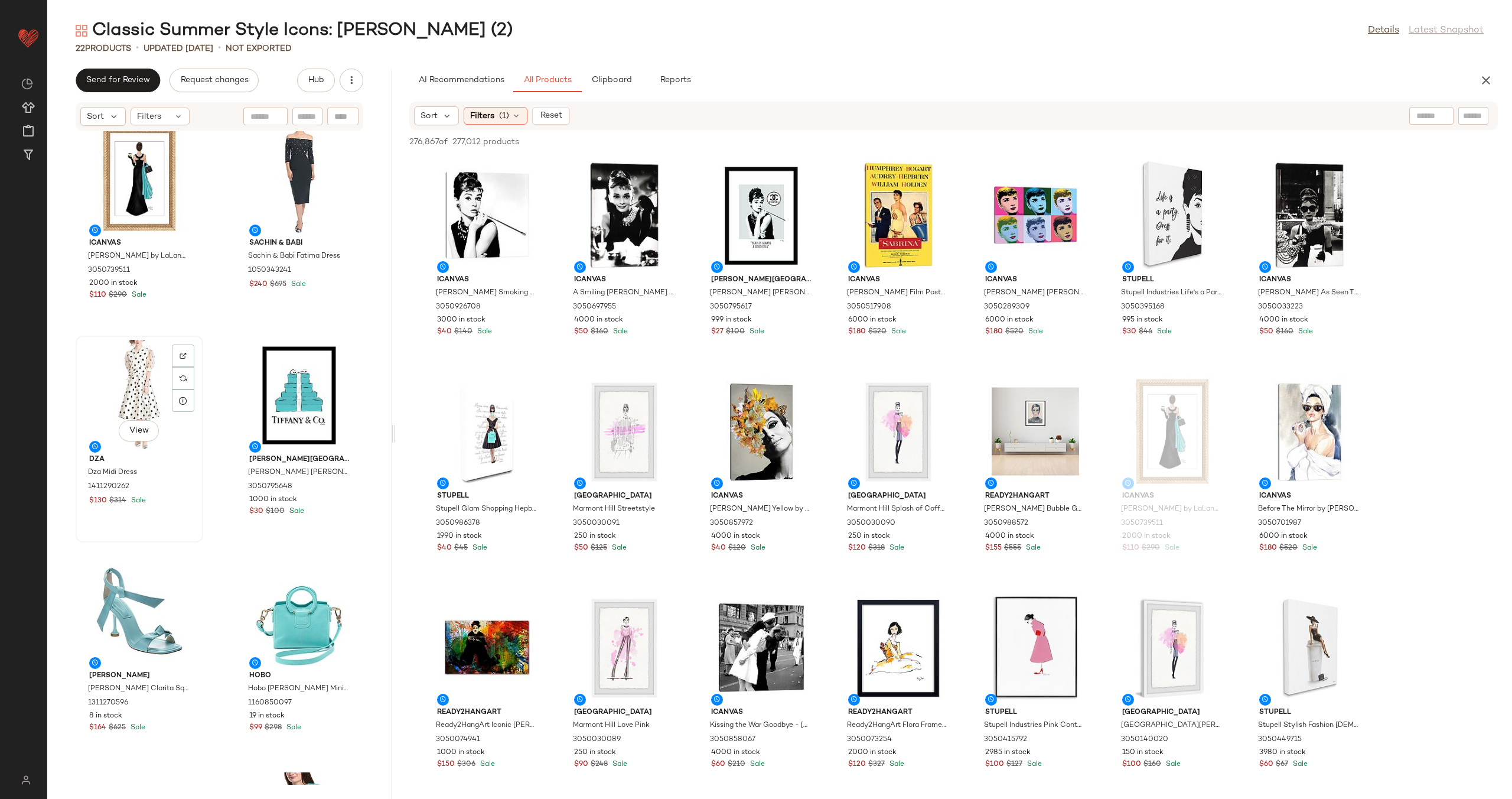
click at [146, 401] on div "View" at bounding box center [139, 395] width 119 height 110
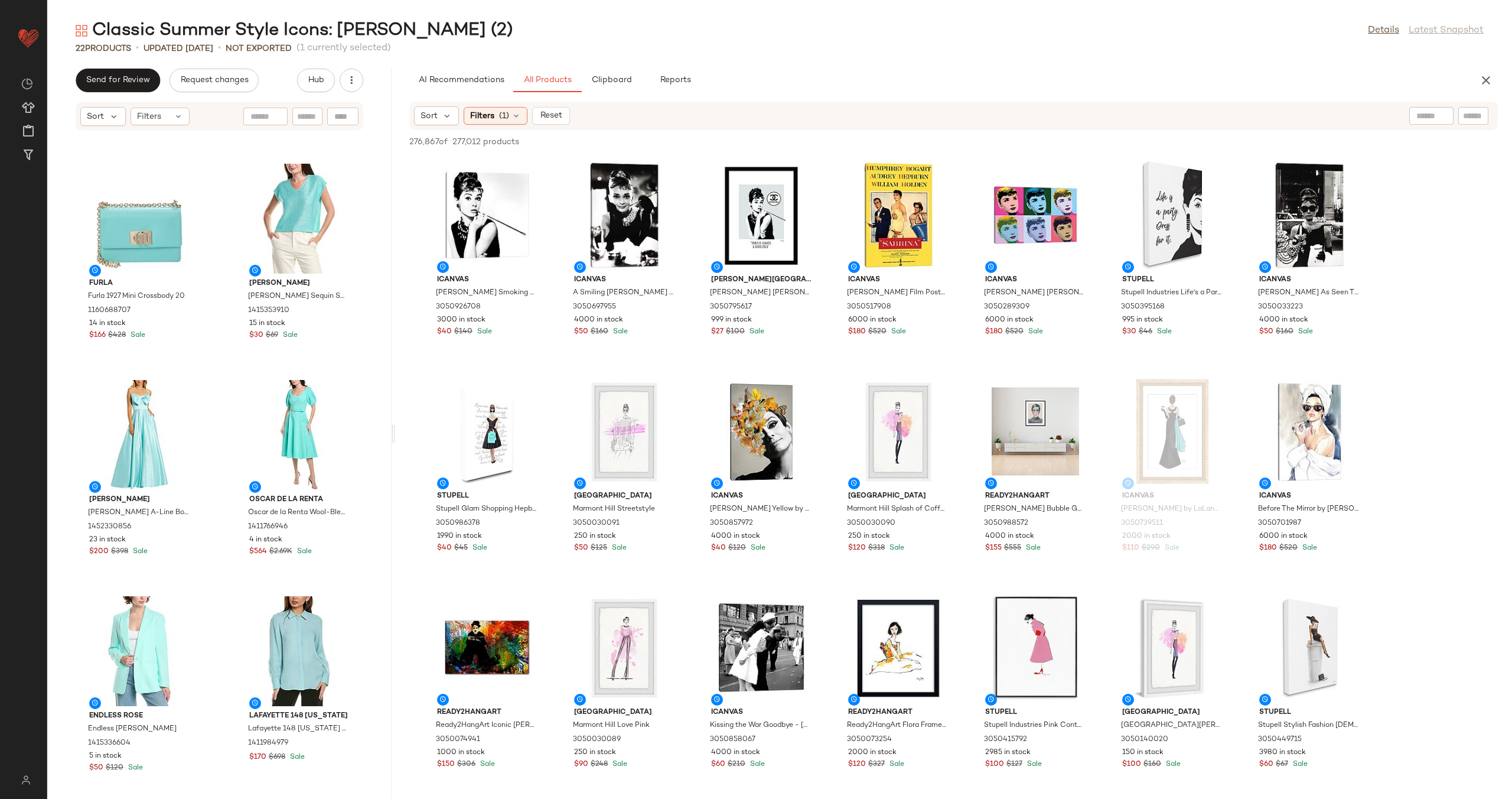
scroll to position [1727, 0]
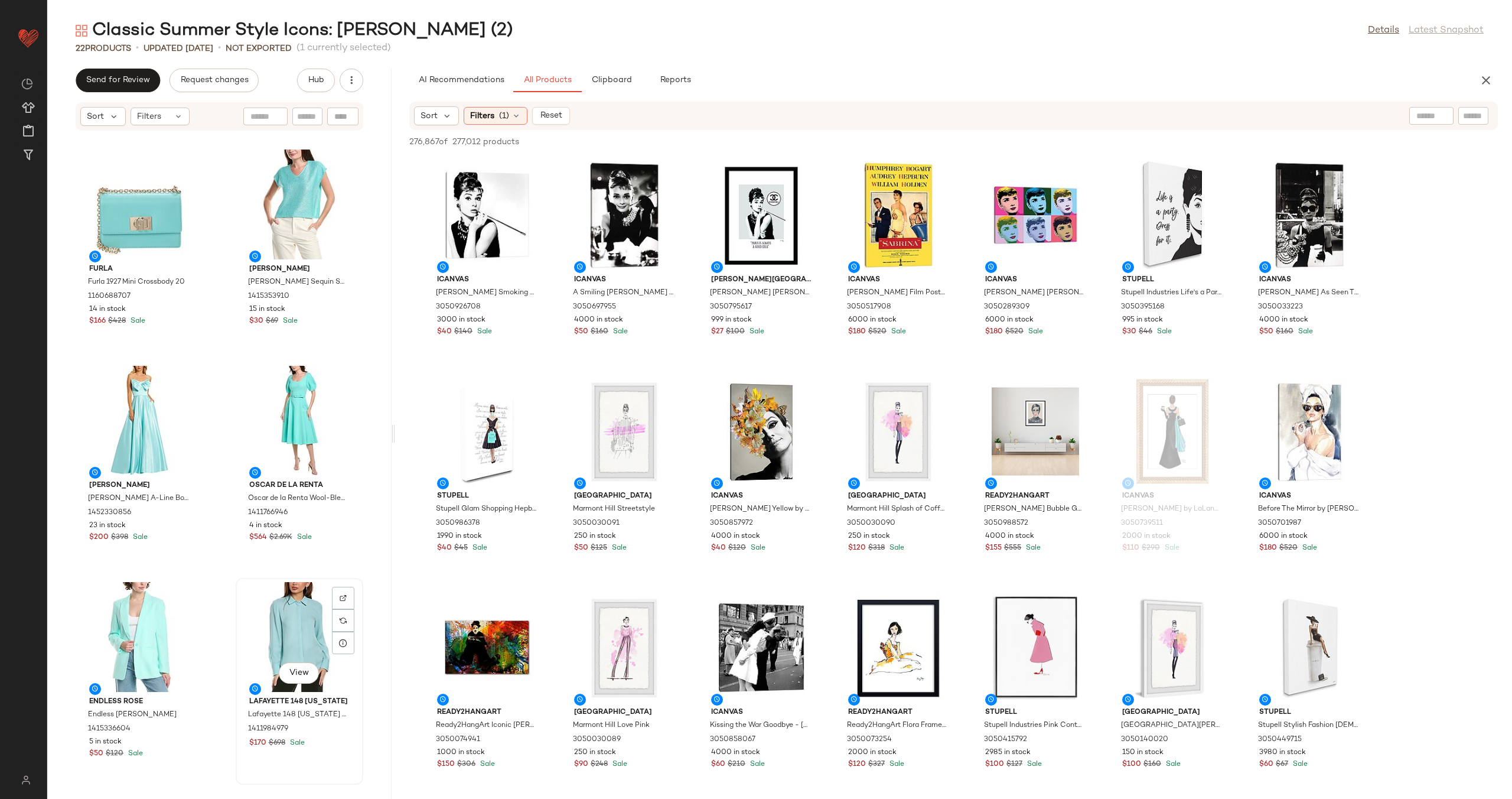
click at [282, 613] on div "View" at bounding box center [299, 636] width 119 height 110
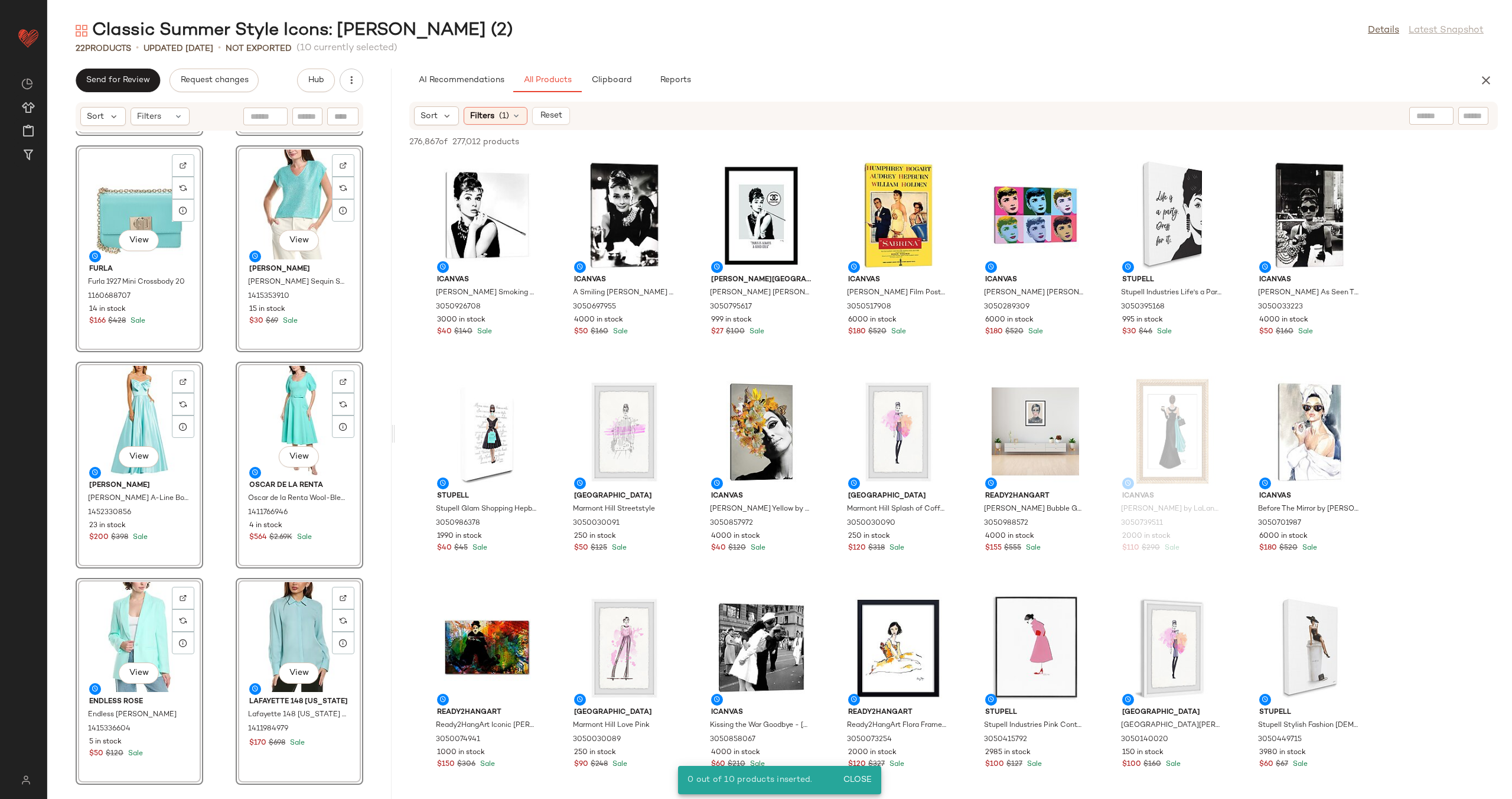
click at [221, 490] on div "View [PERSON_NAME] [PERSON_NAME] Clarita Square Flare 85 Leather Sandal 1311270…" at bounding box center [219, 458] width 344 height 653
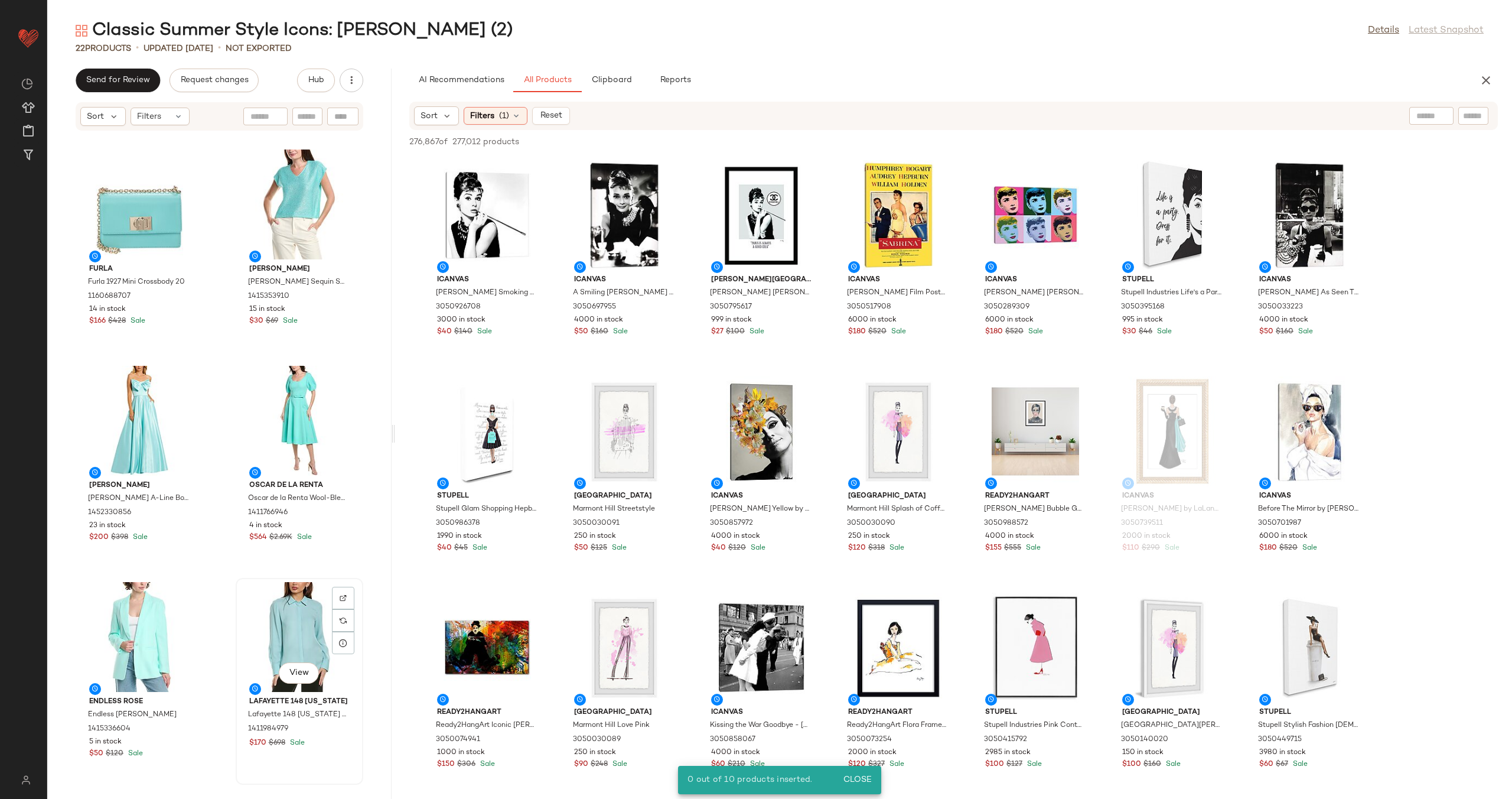
click at [269, 596] on div "View" at bounding box center [299, 636] width 119 height 110
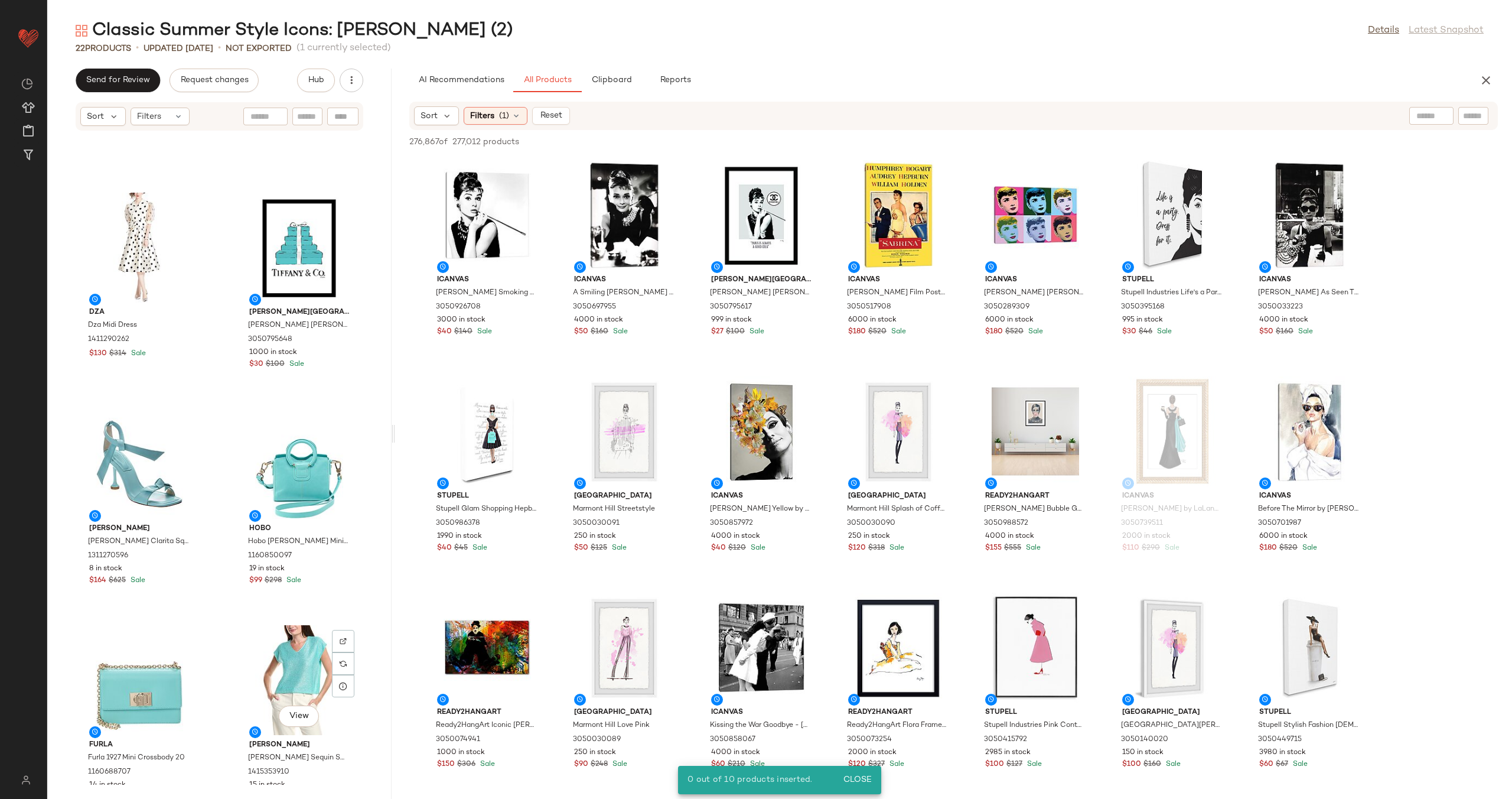
scroll to position [1177, 0]
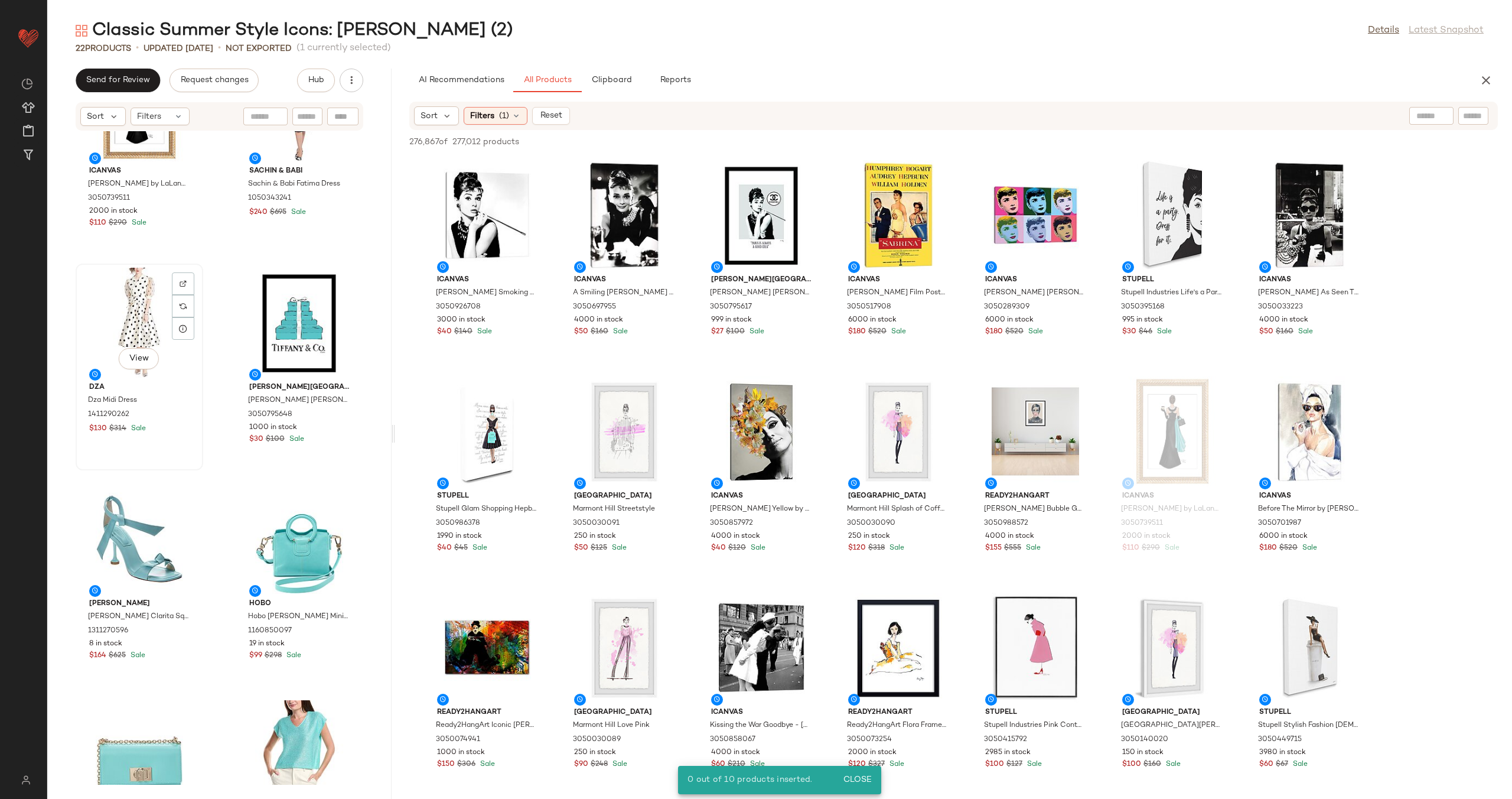
click at [138, 336] on div "View" at bounding box center [139, 322] width 119 height 110
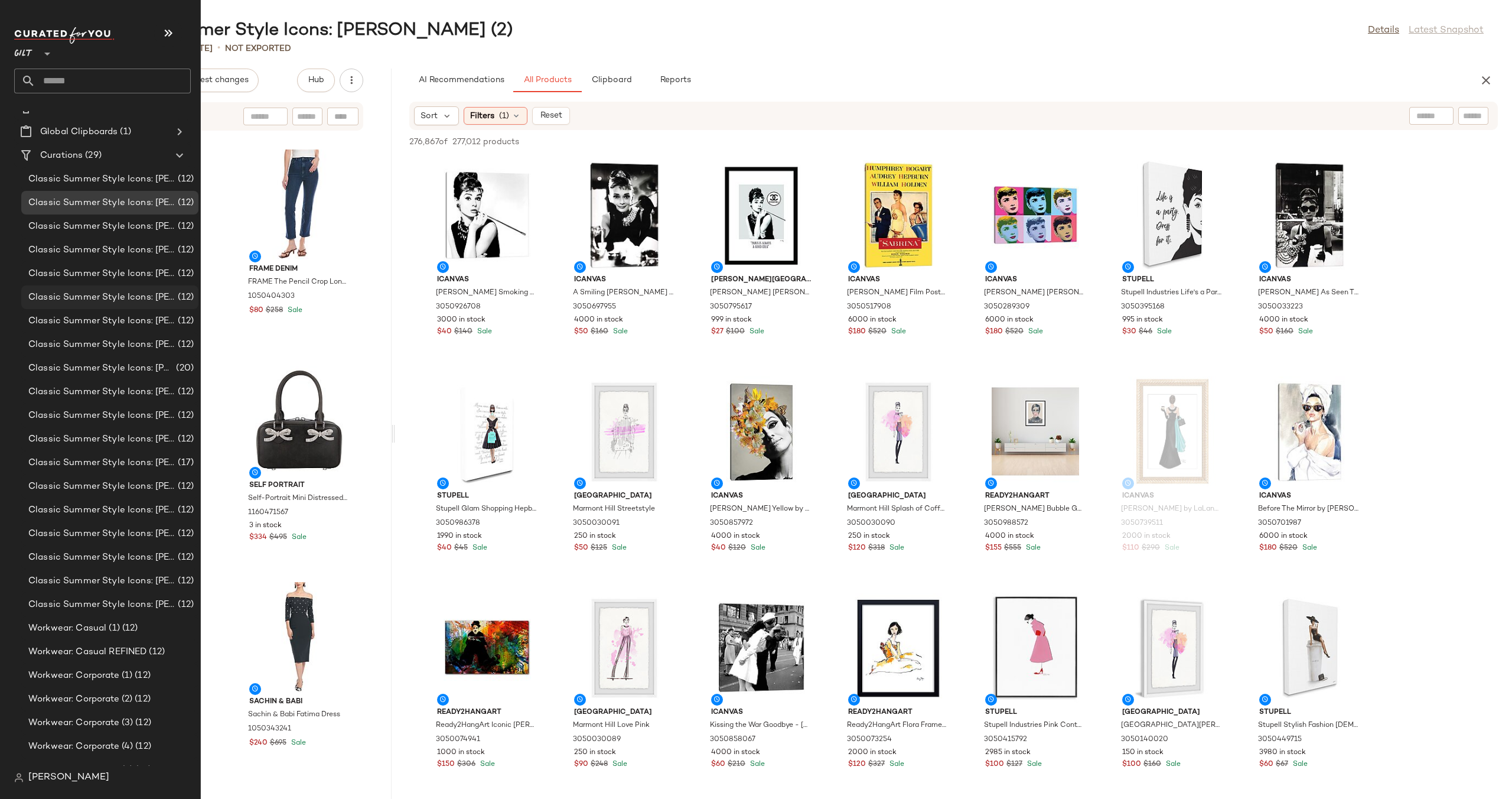
scroll to position [125, 0]
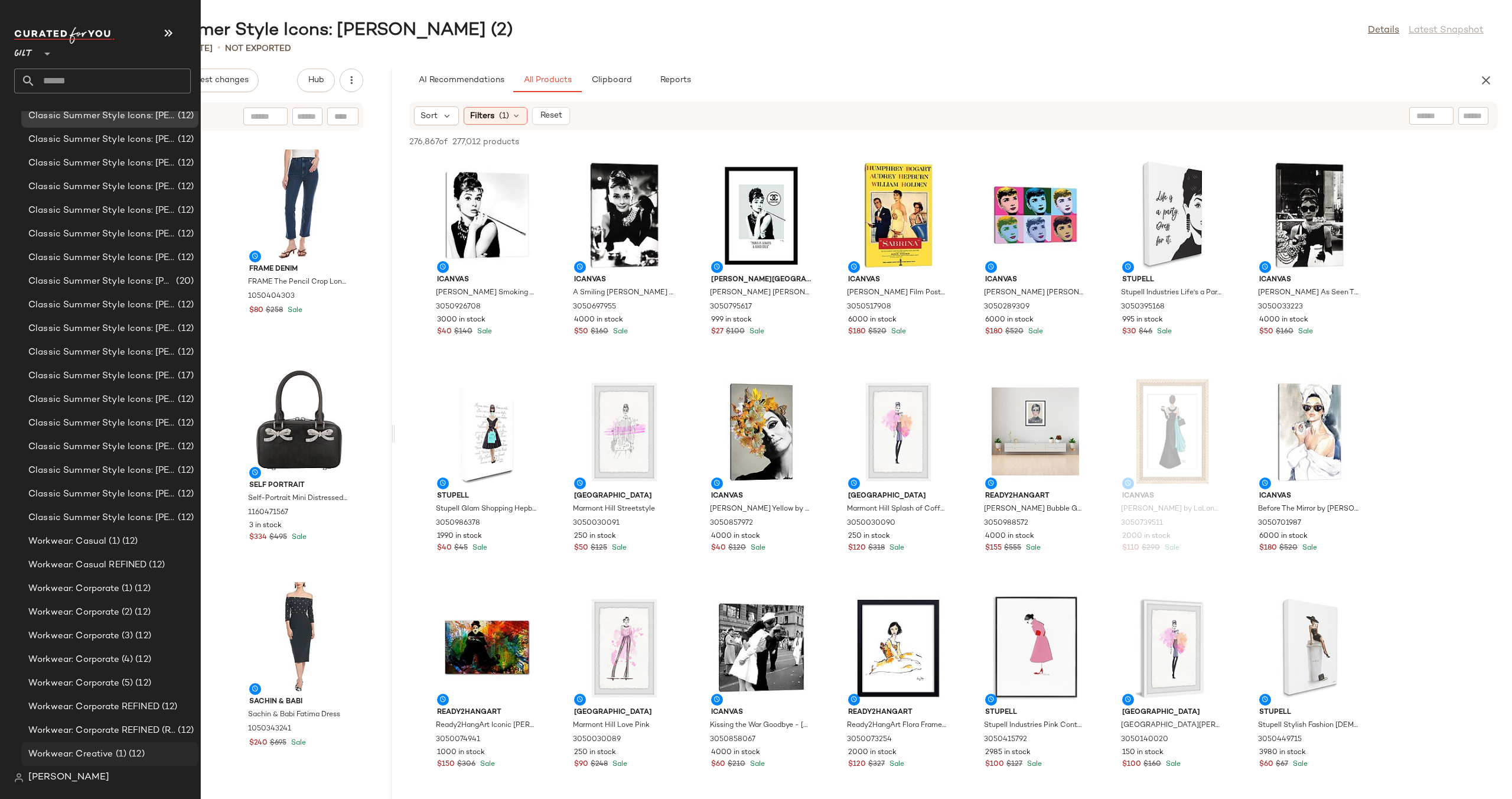
click at [92, 749] on span "Workwear: Creative (1)" at bounding box center [77, 754] width 98 height 13
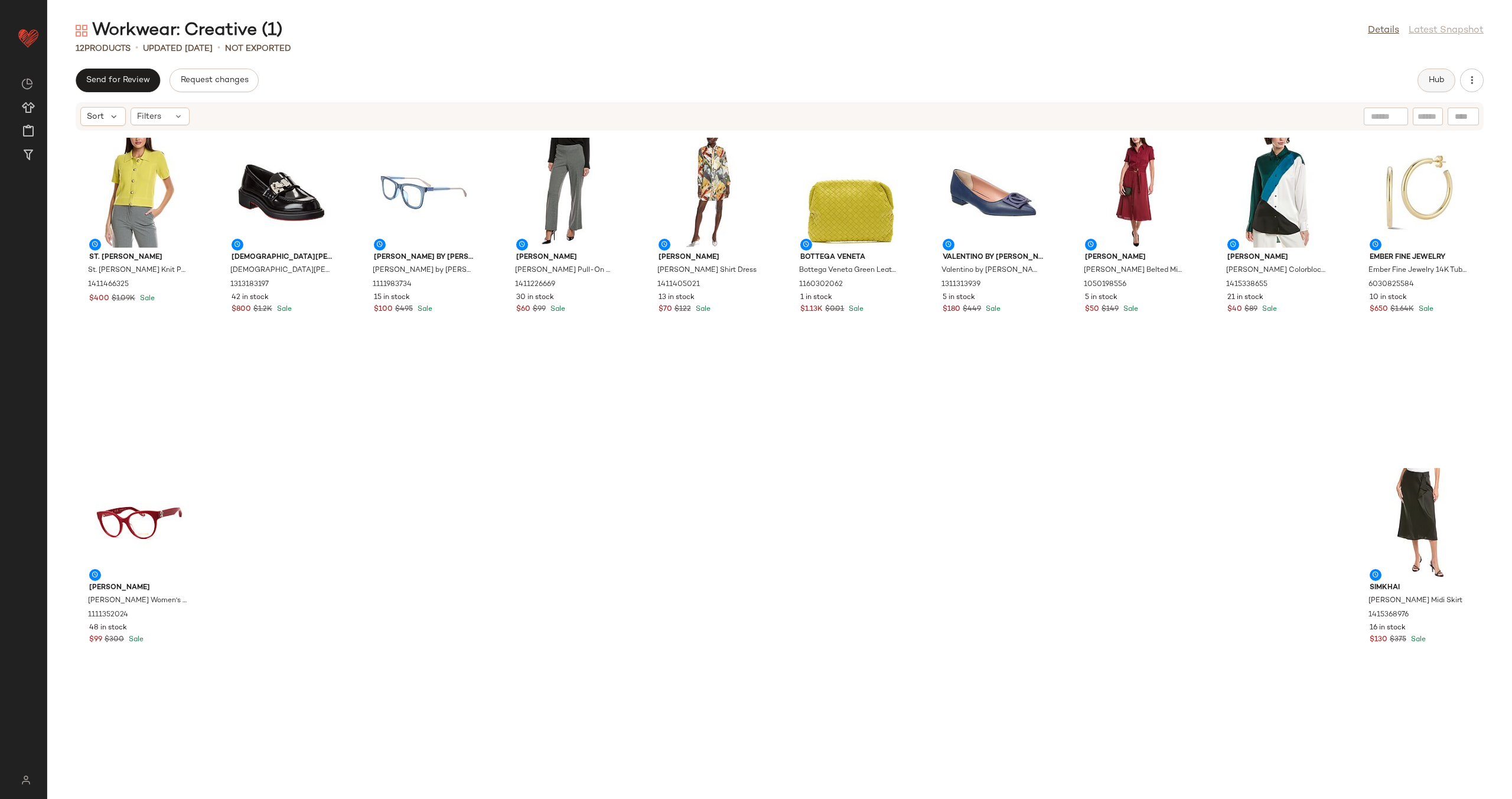
click at [1444, 72] on button "Hub" at bounding box center [1436, 81] width 38 height 24
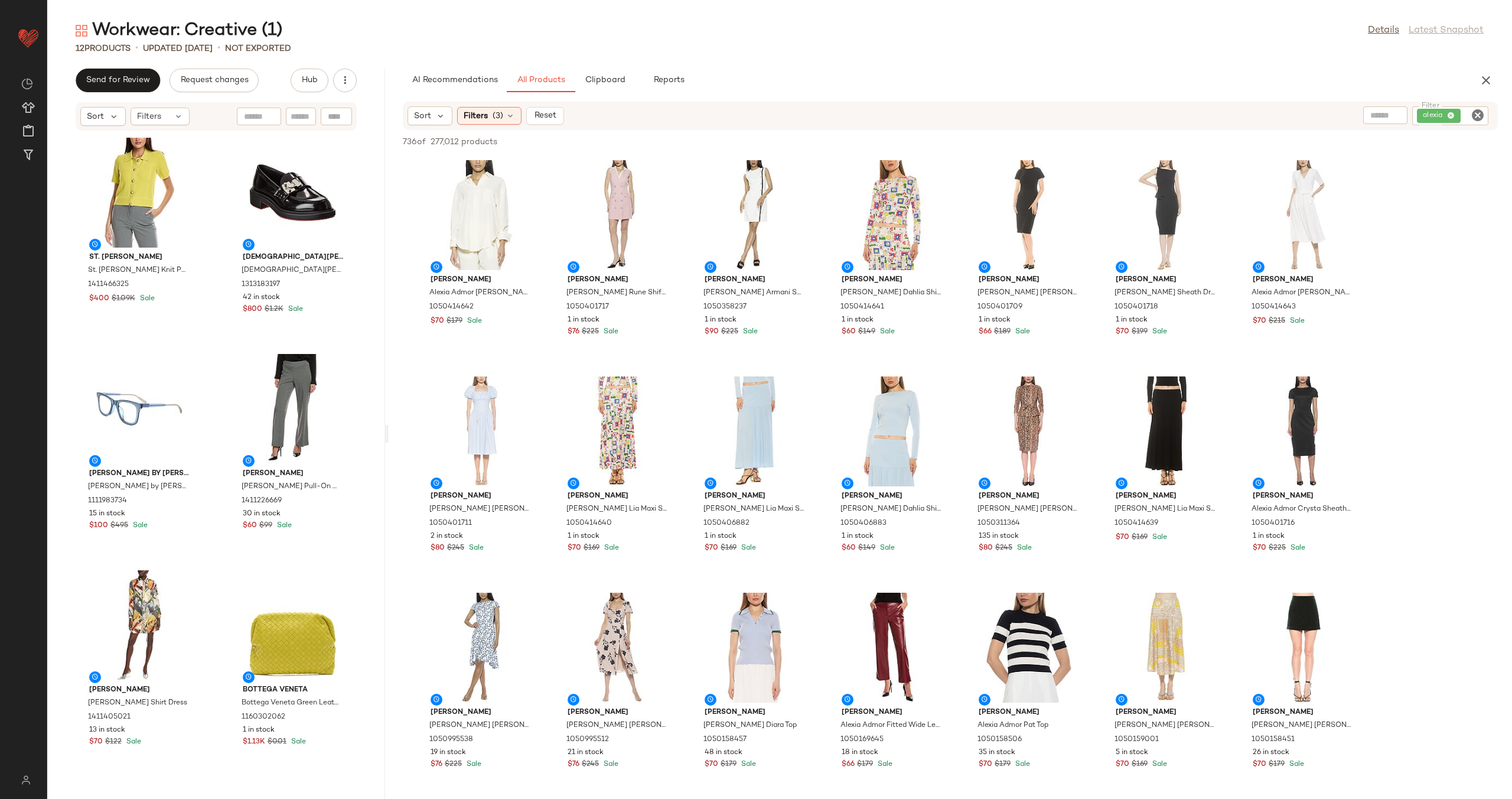
drag, startPoint x: 778, startPoint y: 428, endPoint x: 387, endPoint y: 428, distance: 391.0
click at [387, 428] on div "Workwear: Creative (1) Details Latest Snapshot 12 Products • updated [DATE] • N…" at bounding box center [780, 409] width 1465 height 780
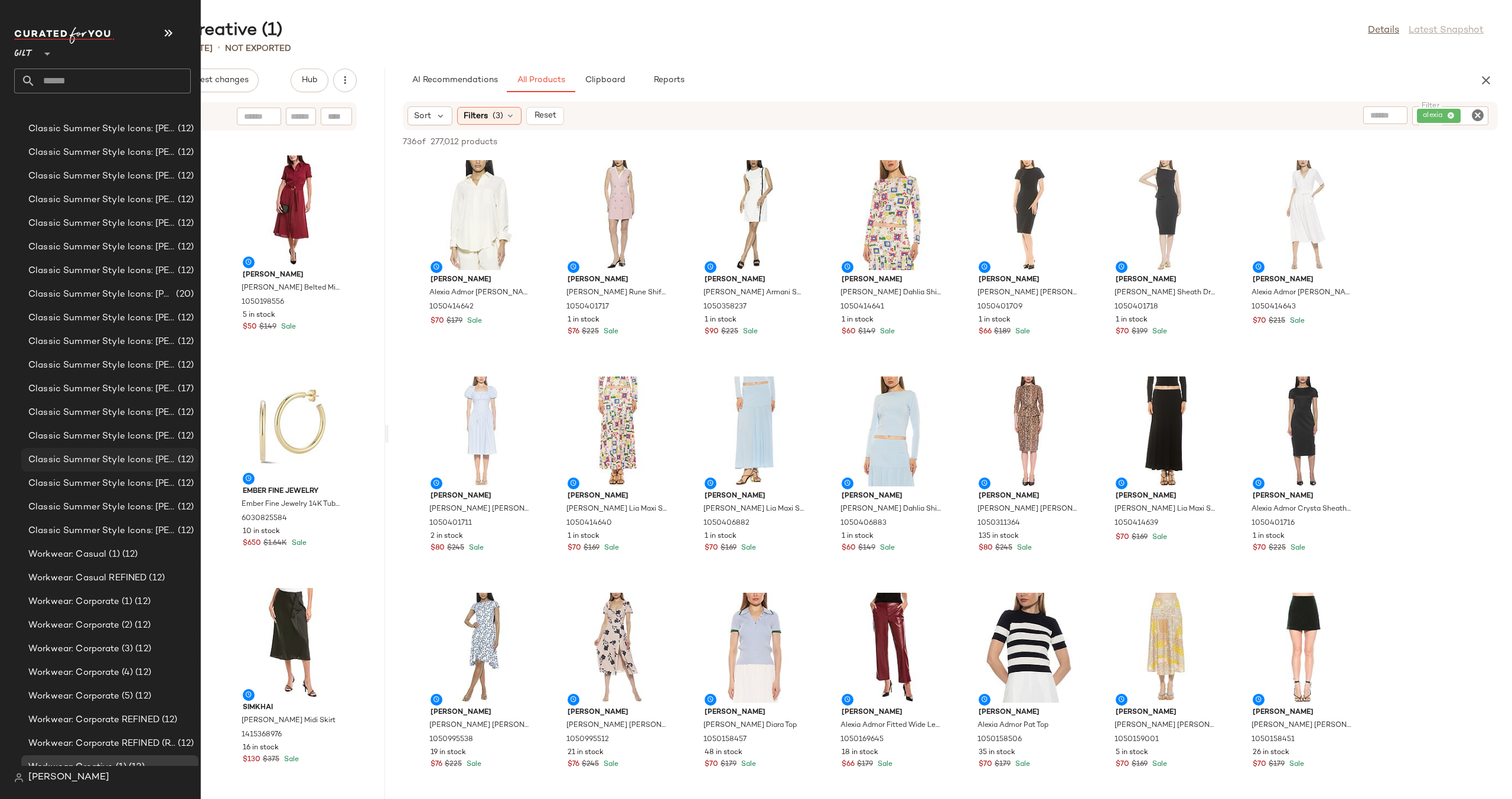
scroll to position [125, 0]
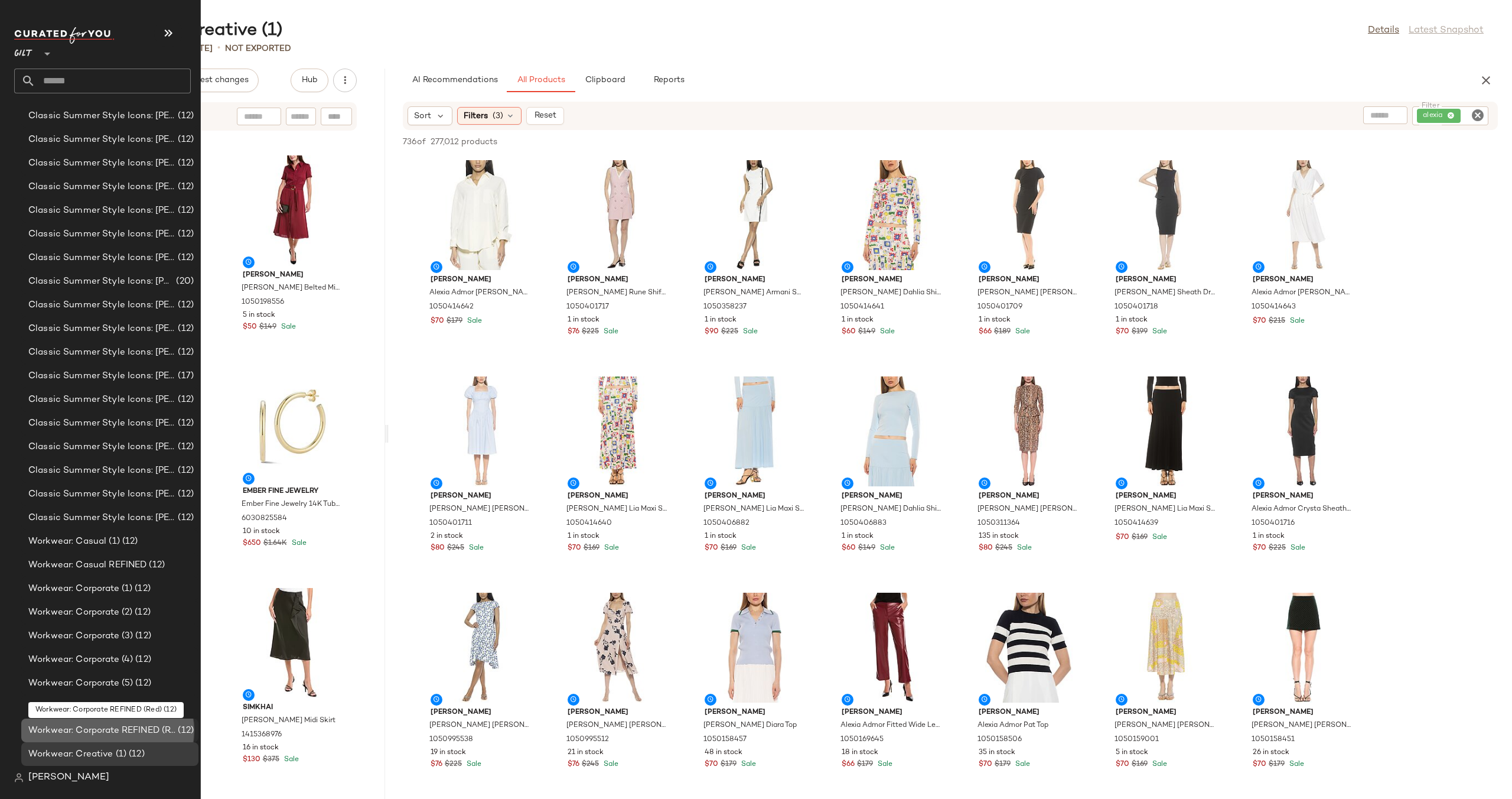
click at [99, 725] on span "Workwear: Corporate REFINED (Red)" at bounding box center [101, 730] width 147 height 13
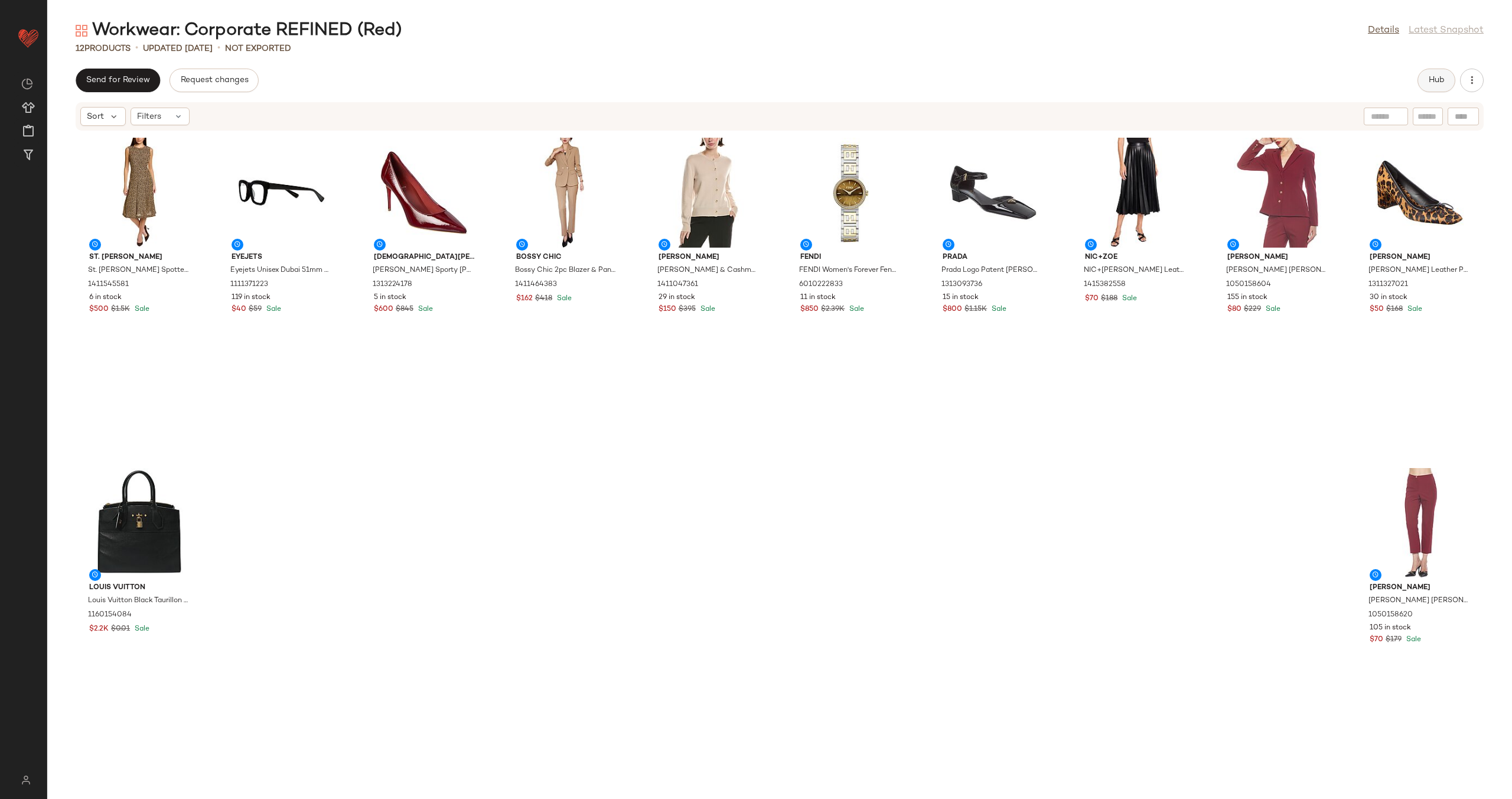
click at [1428, 83] on span "Hub" at bounding box center [1437, 80] width 16 height 10
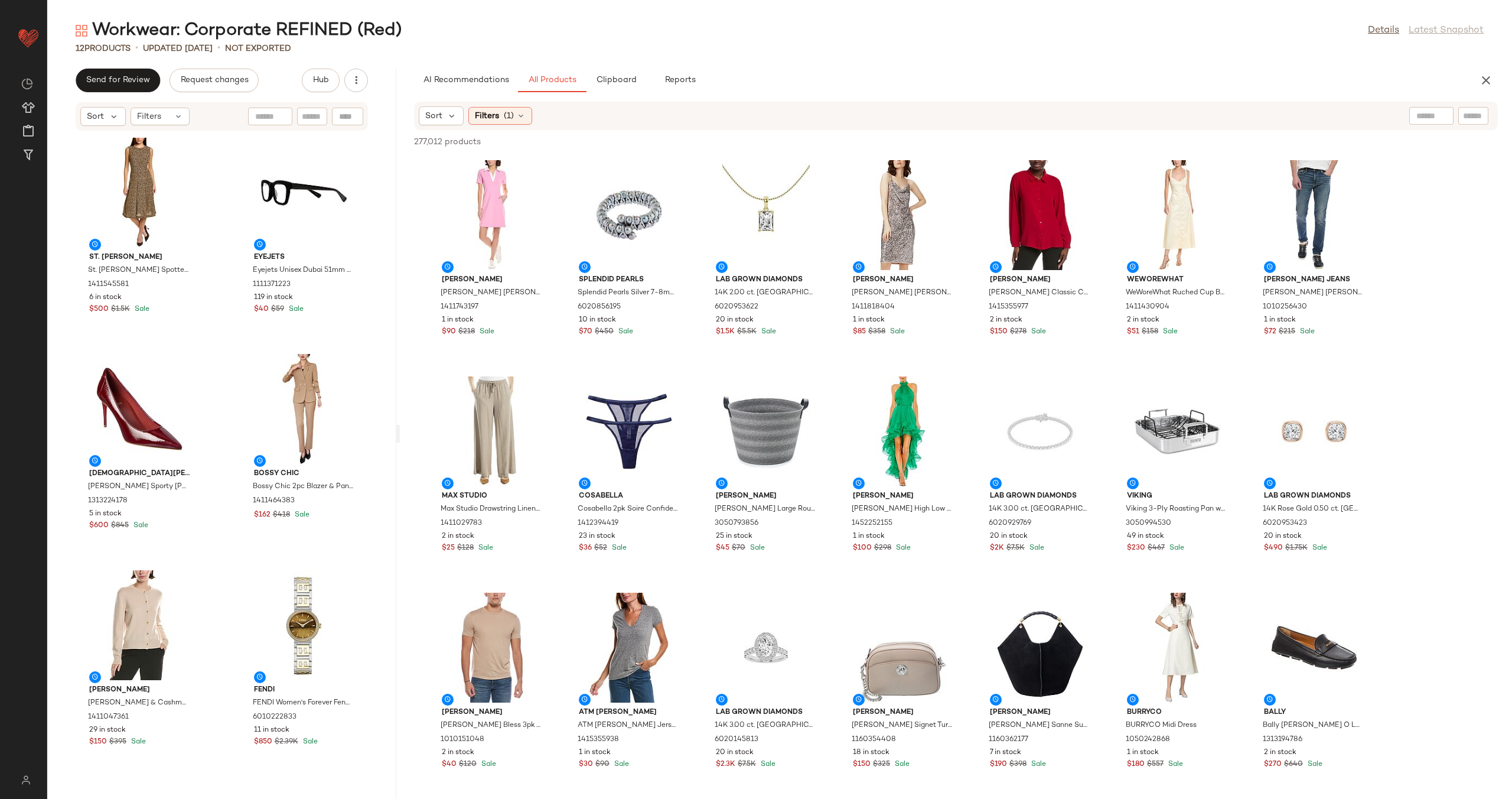
drag, startPoint x: 781, startPoint y: 428, endPoint x: 401, endPoint y: 427, distance: 380.0
click at [401, 427] on div "Workwear: Corporate REFINED (Red) Details Latest Snapshot 12 Products • updated…" at bounding box center [780, 409] width 1465 height 780
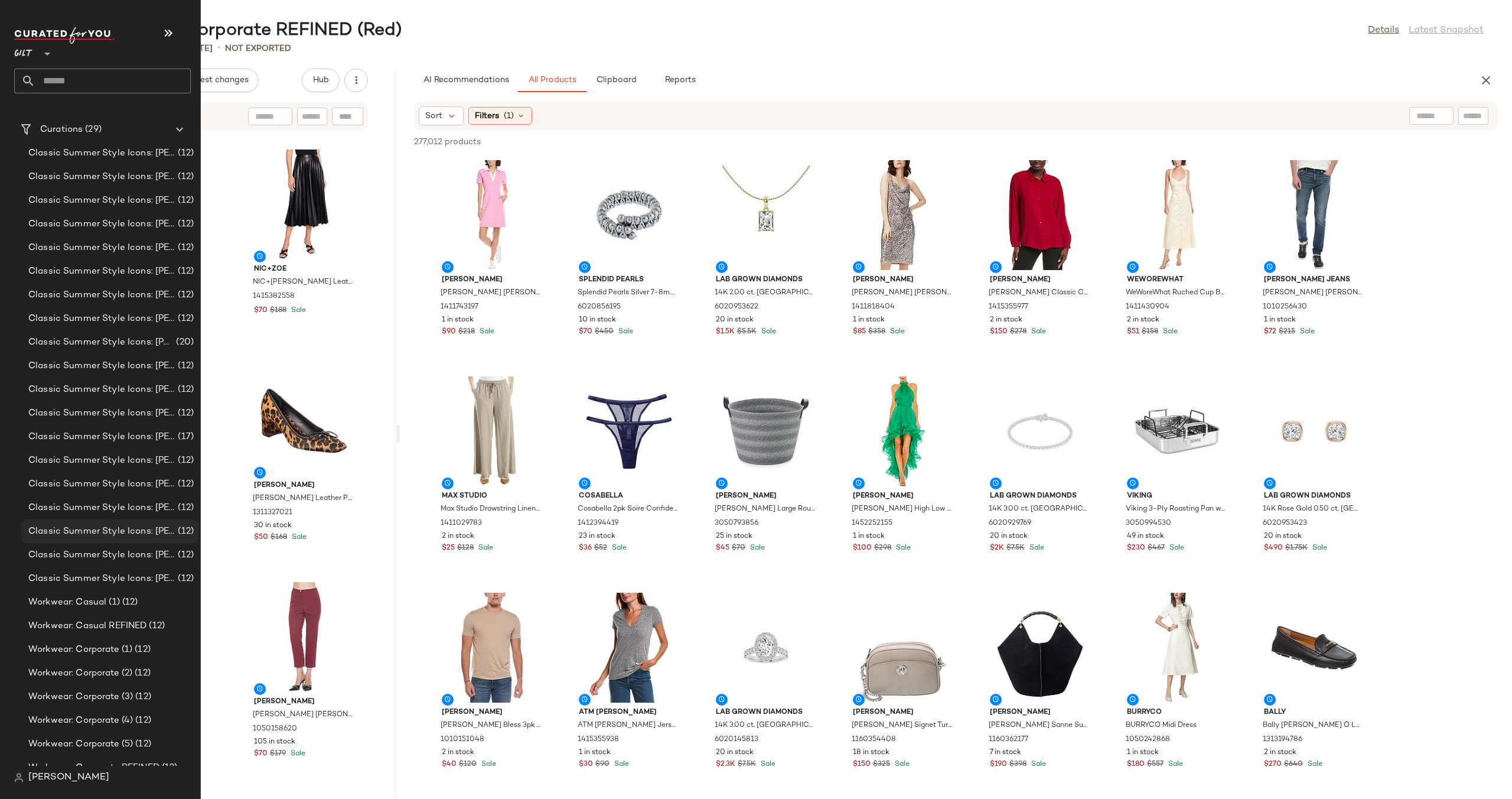
scroll to position [125, 0]
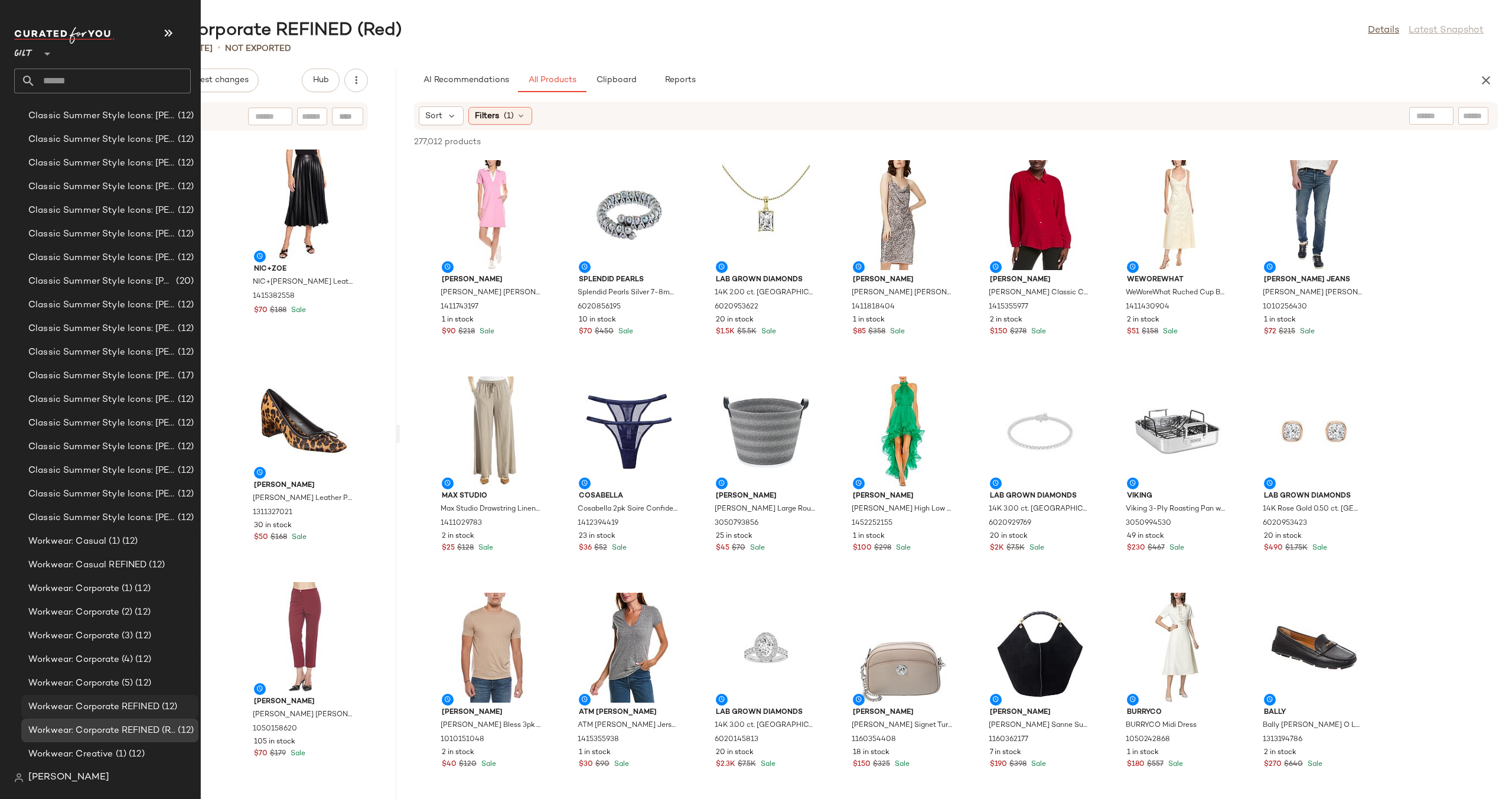
click at [84, 704] on span "Workwear: Corporate REFINED" at bounding box center [93, 707] width 131 height 13
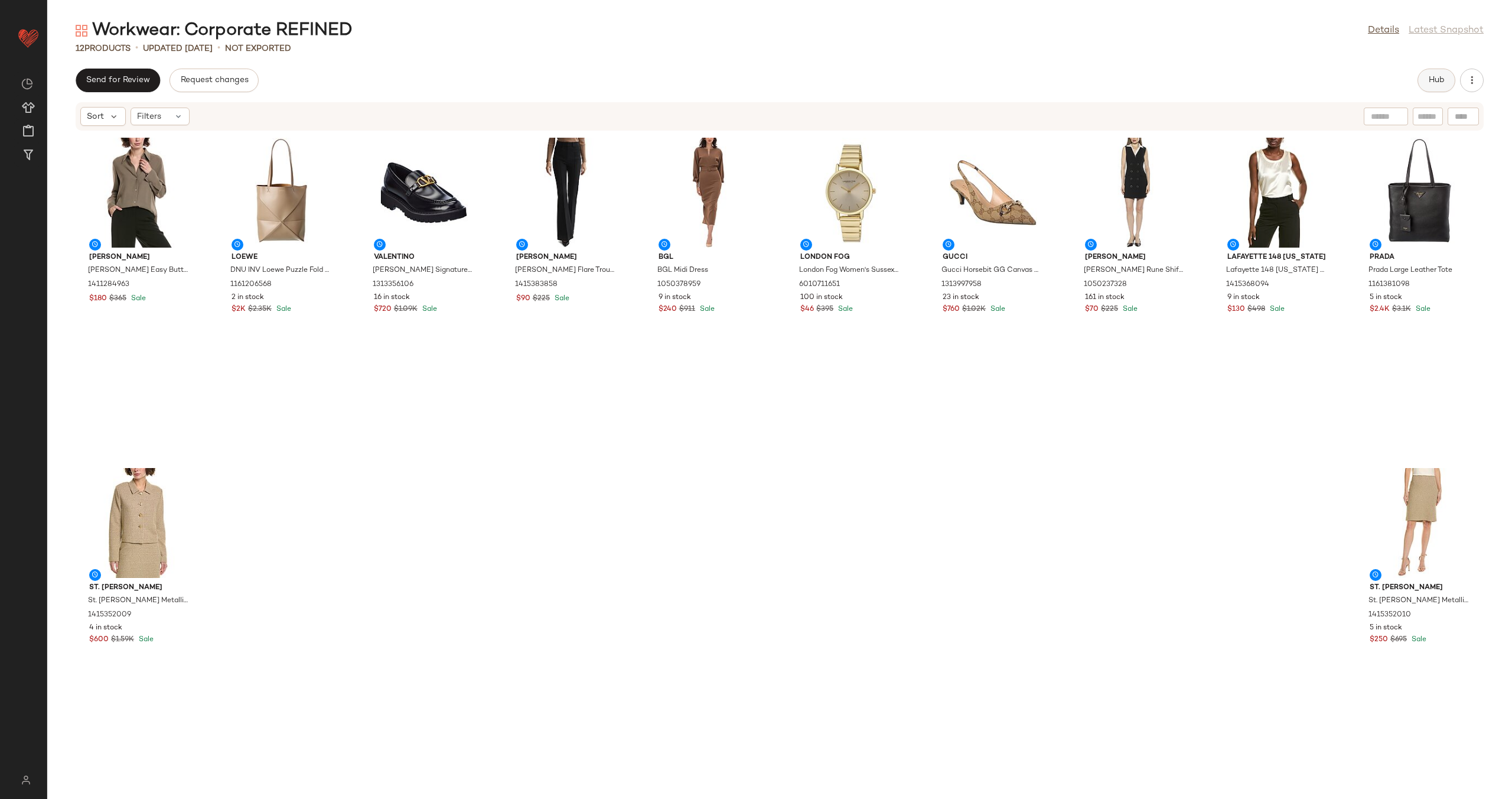
click at [1432, 81] on span "Hub" at bounding box center [1437, 80] width 16 height 10
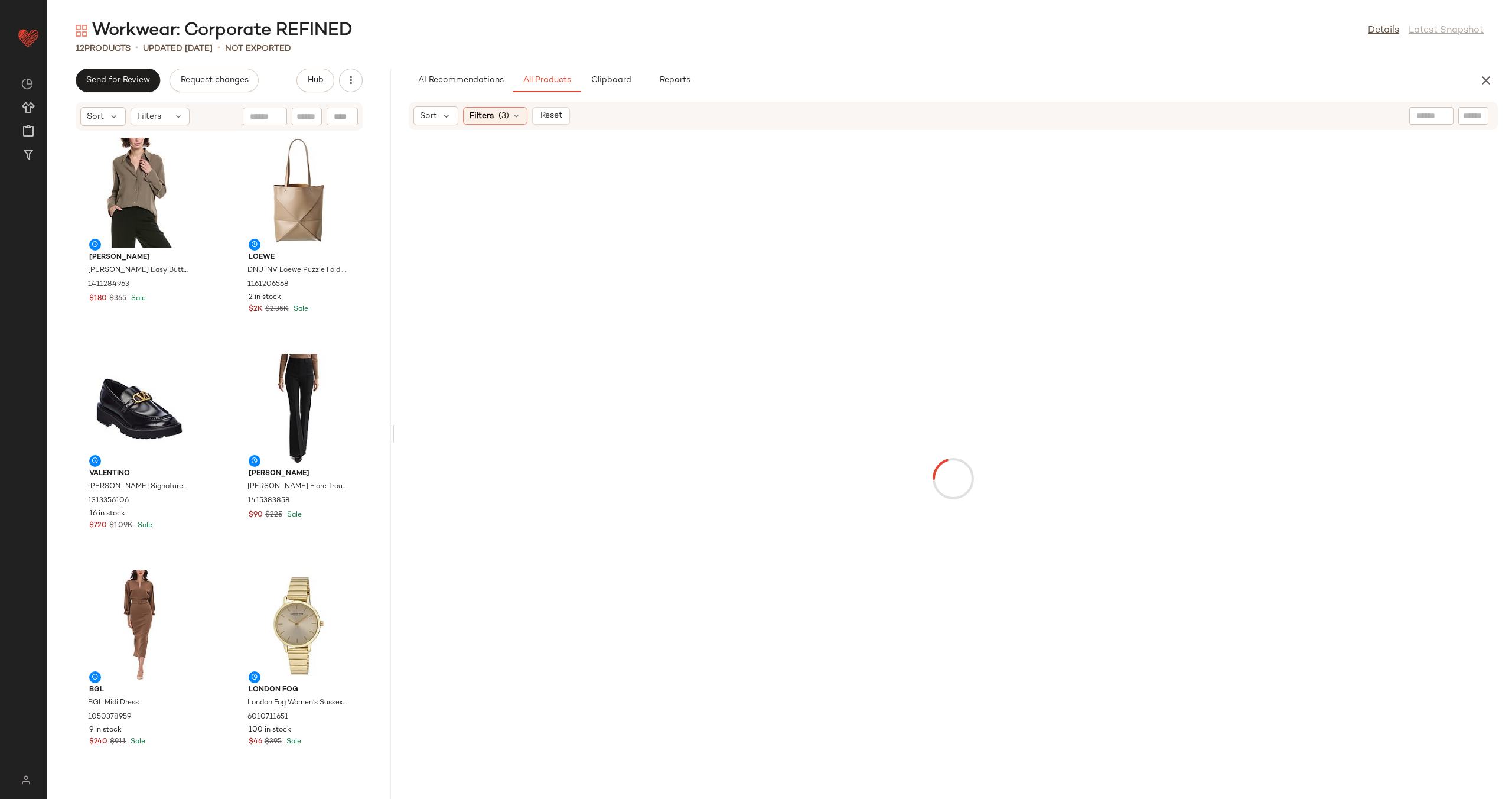
drag, startPoint x: 778, startPoint y: 432, endPoint x: 393, endPoint y: 429, distance: 385.0
click at [393, 429] on div "Workwear: Corporate REFINED Details Latest Snapshot 12 Products • updated [DATE…" at bounding box center [780, 409] width 1465 height 780
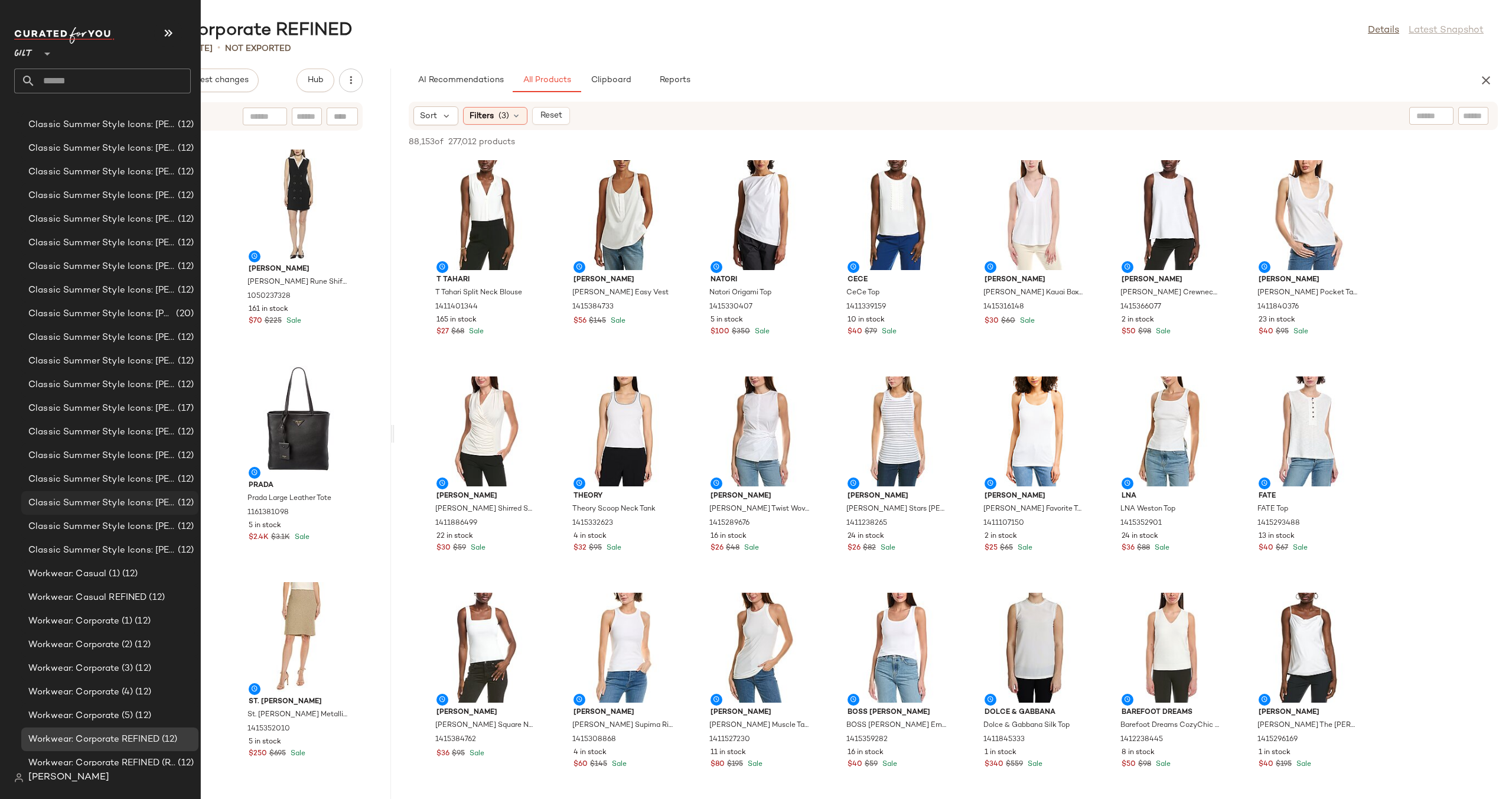
scroll to position [125, 0]
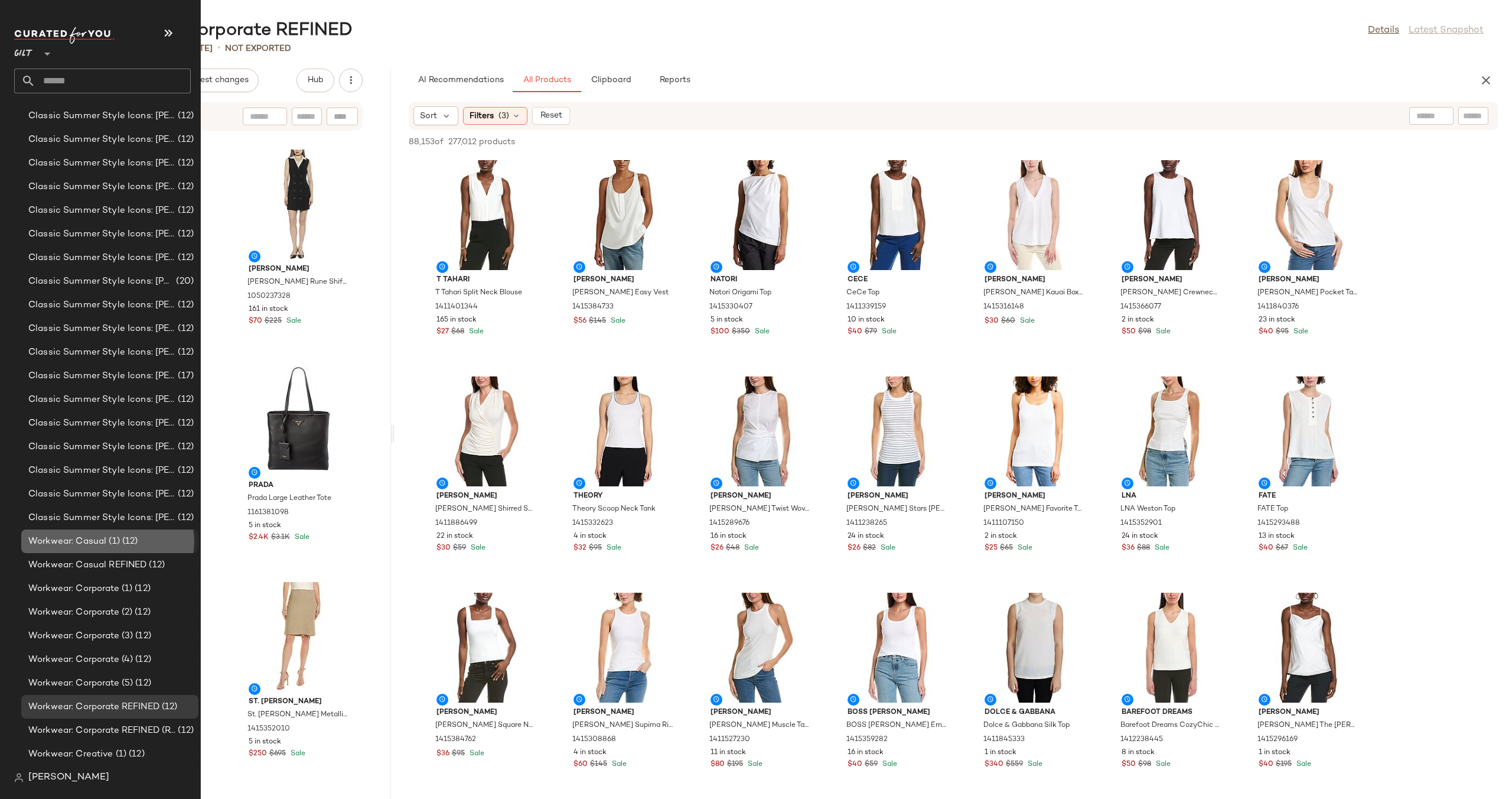
click at [101, 540] on span "Workwear: Casual (1)" at bounding box center [74, 541] width 92 height 13
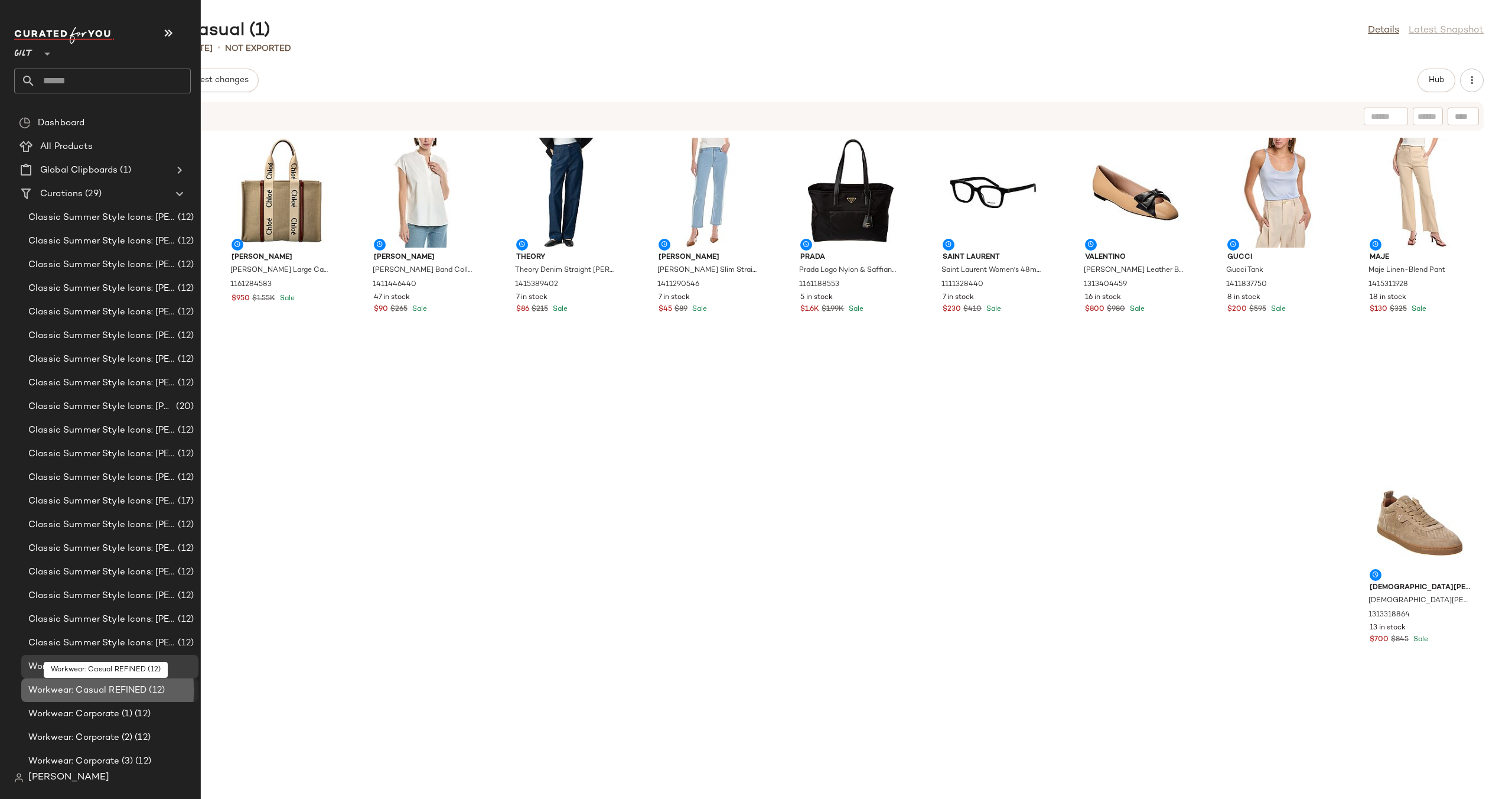
click at [101, 689] on span "Workwear: Casual REFINED" at bounding box center [87, 690] width 118 height 13
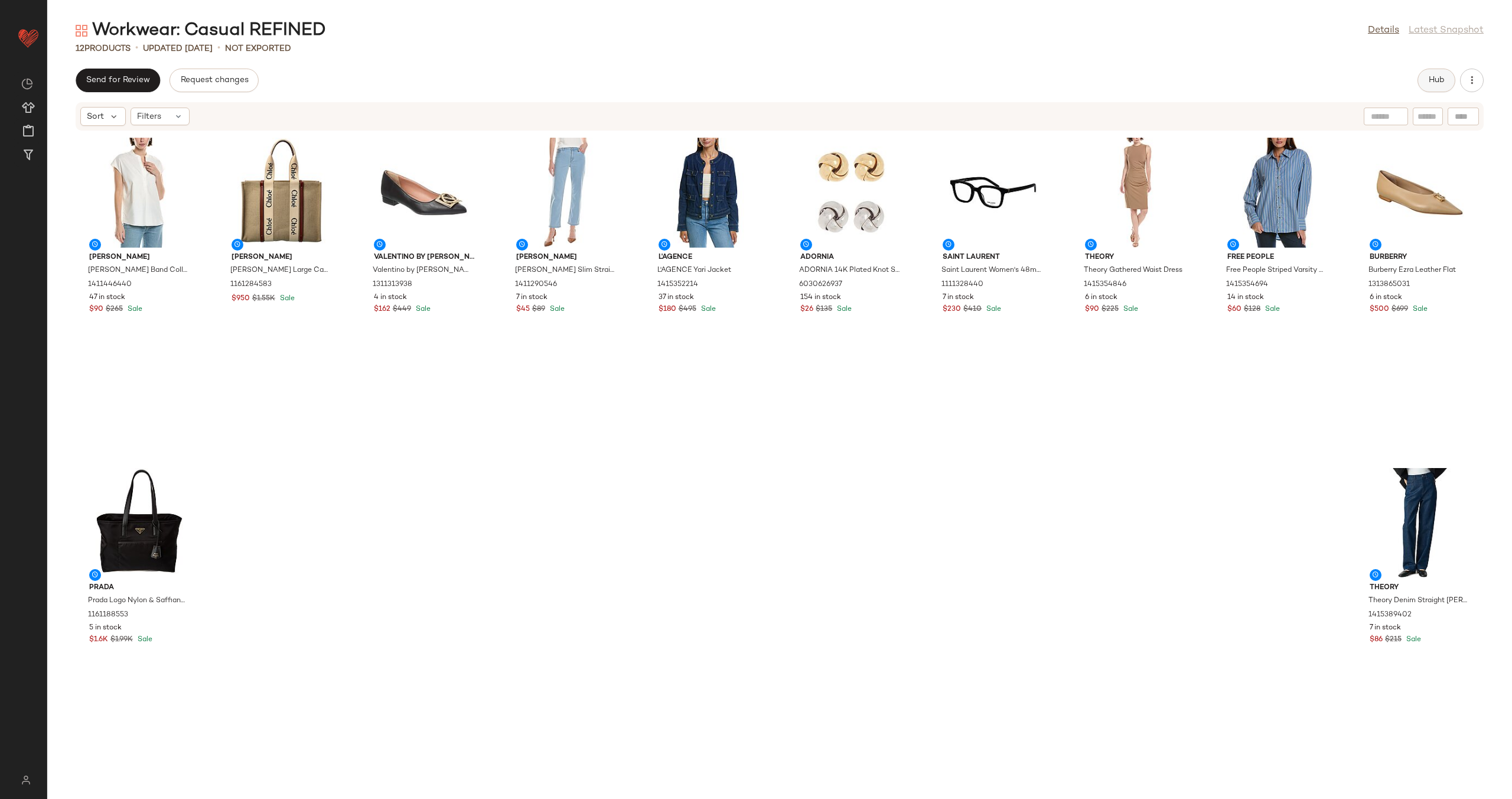
click at [1425, 86] on button "Hub" at bounding box center [1436, 81] width 38 height 24
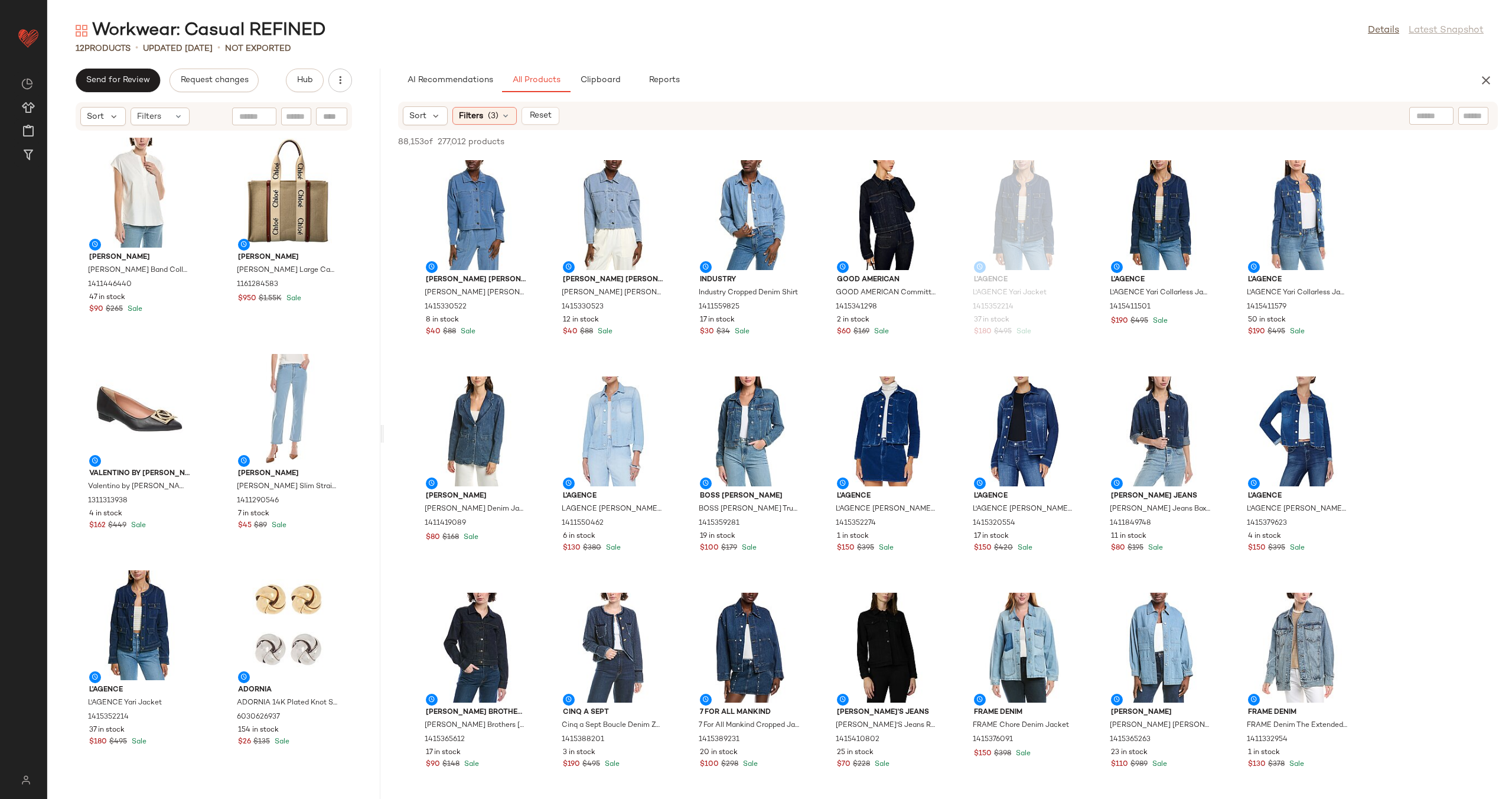
drag, startPoint x: 779, startPoint y: 437, endPoint x: 383, endPoint y: 446, distance: 396.1
click at [383, 446] on div "Workwear: Casual REFINED Details Latest Snapshot 12 Products • updated [DATE] •…" at bounding box center [780, 409] width 1465 height 780
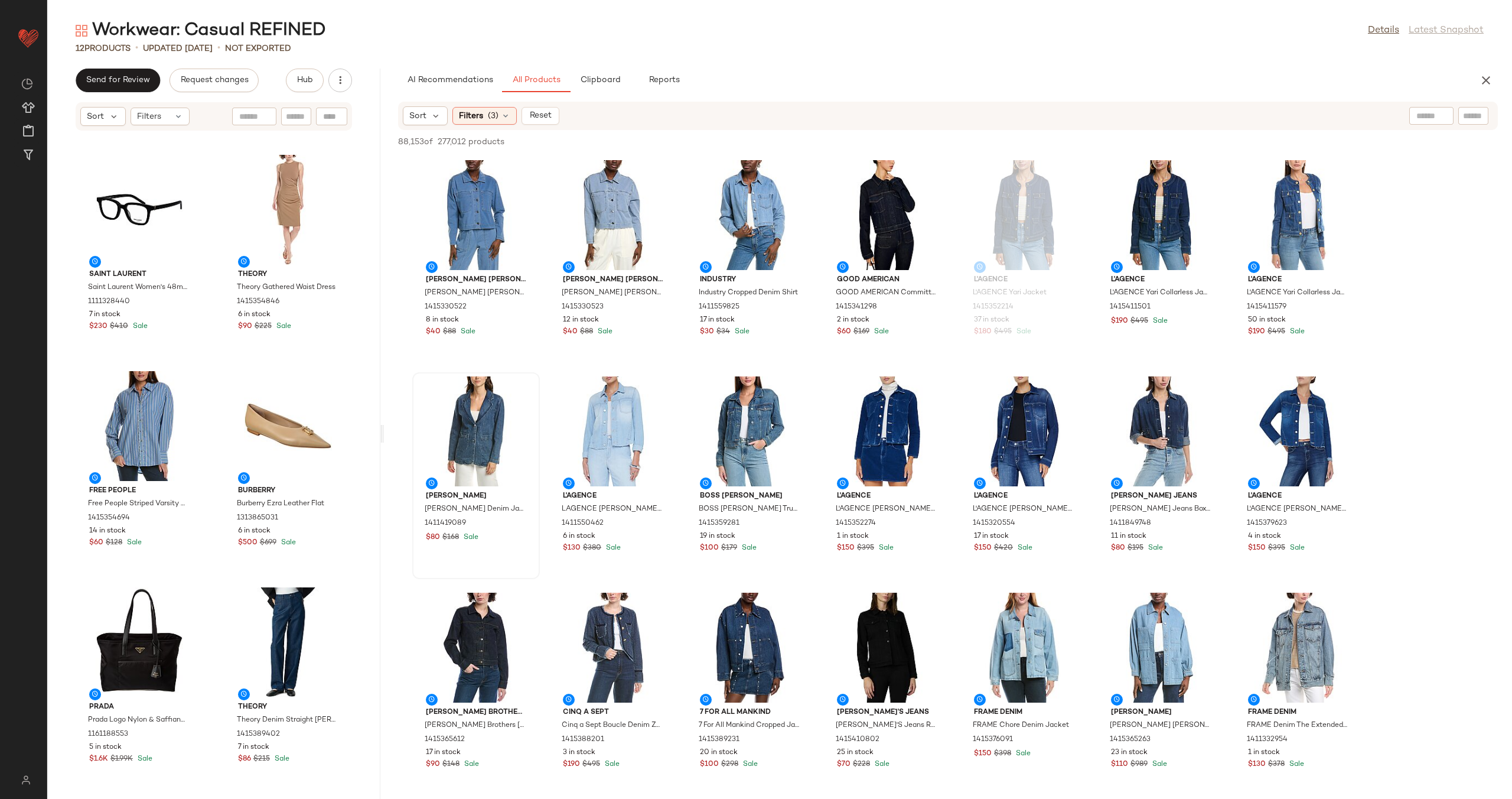
scroll to position [646, 0]
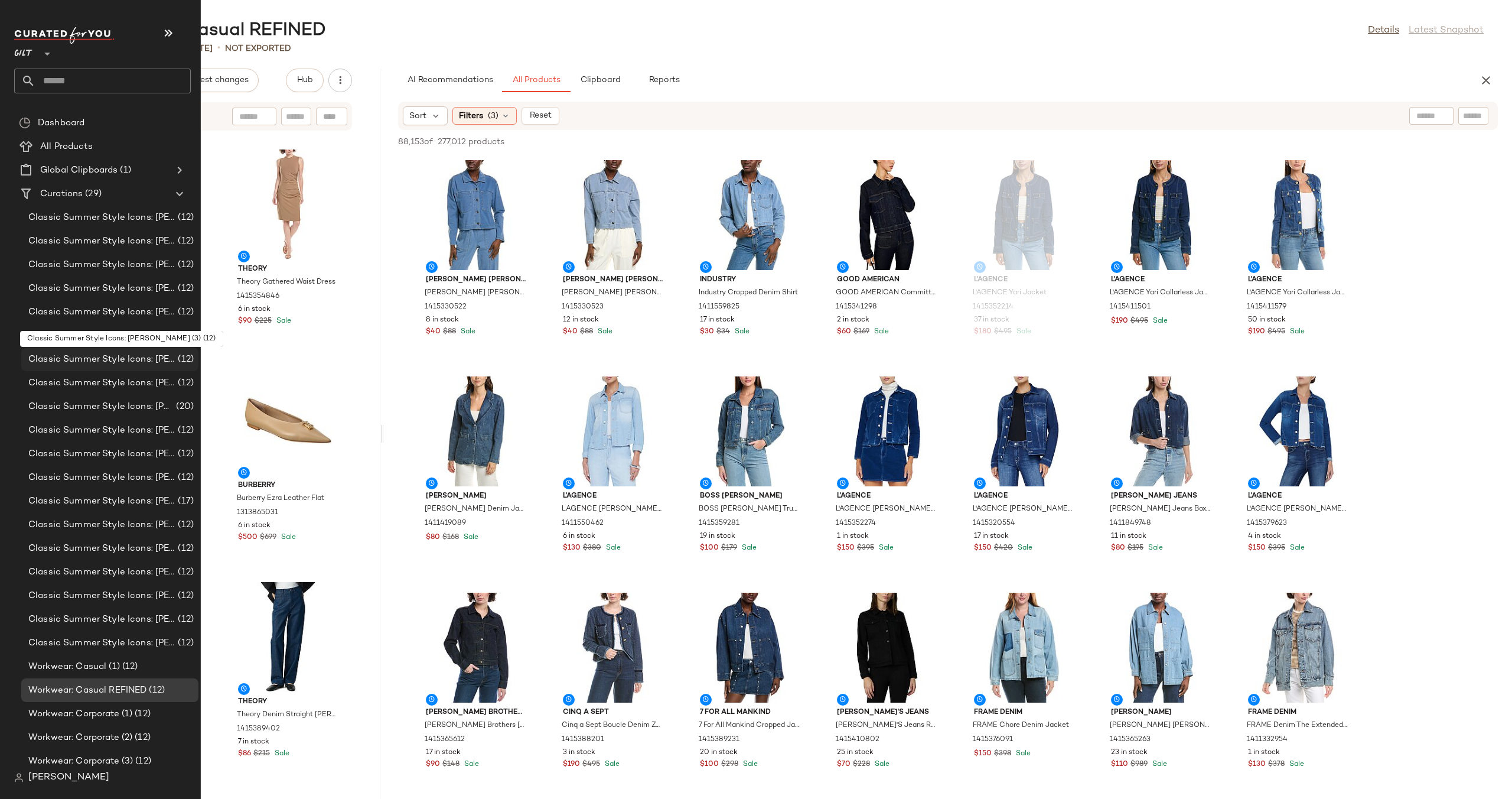
click at [94, 360] on span "Classic Summer Style Icons: [PERSON_NAME] (3)" at bounding box center [101, 359] width 147 height 13
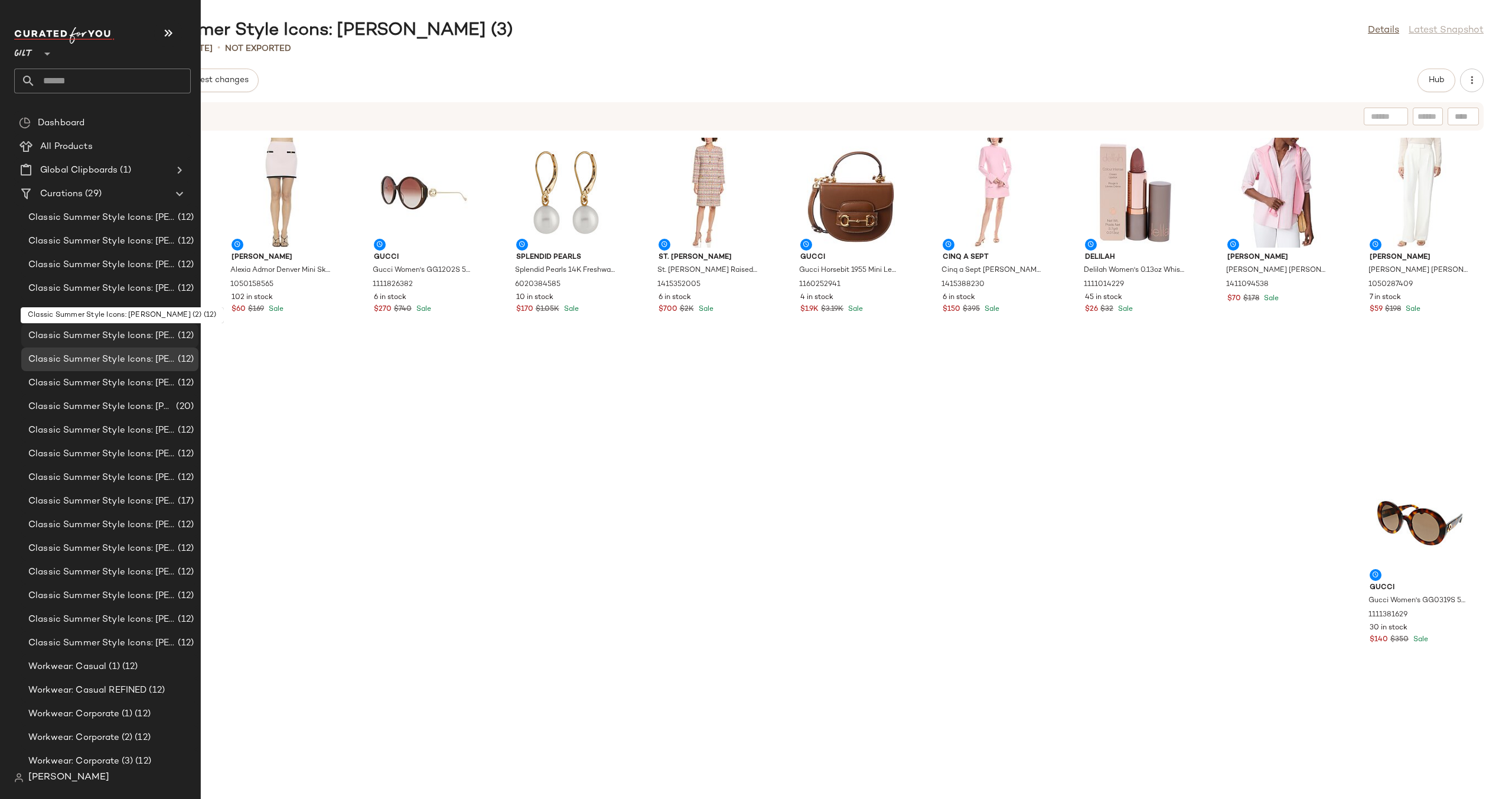
click at [99, 334] on span "Classic Summer Style Icons: [PERSON_NAME] (2)" at bounding box center [101, 336] width 147 height 13
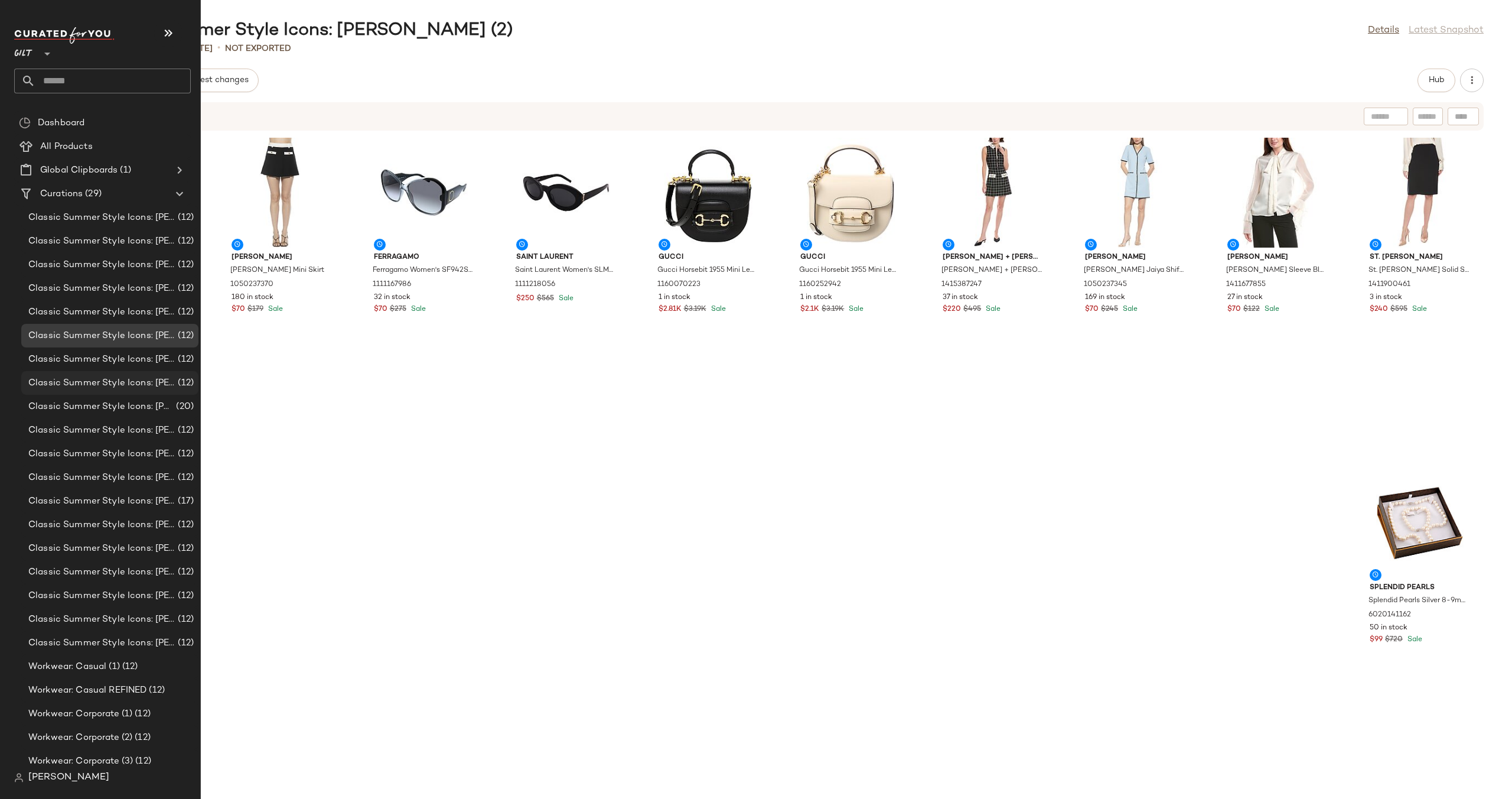
click at [96, 381] on span "Classic Summer Style Icons: [PERSON_NAME] (4)" at bounding box center [101, 383] width 147 height 13
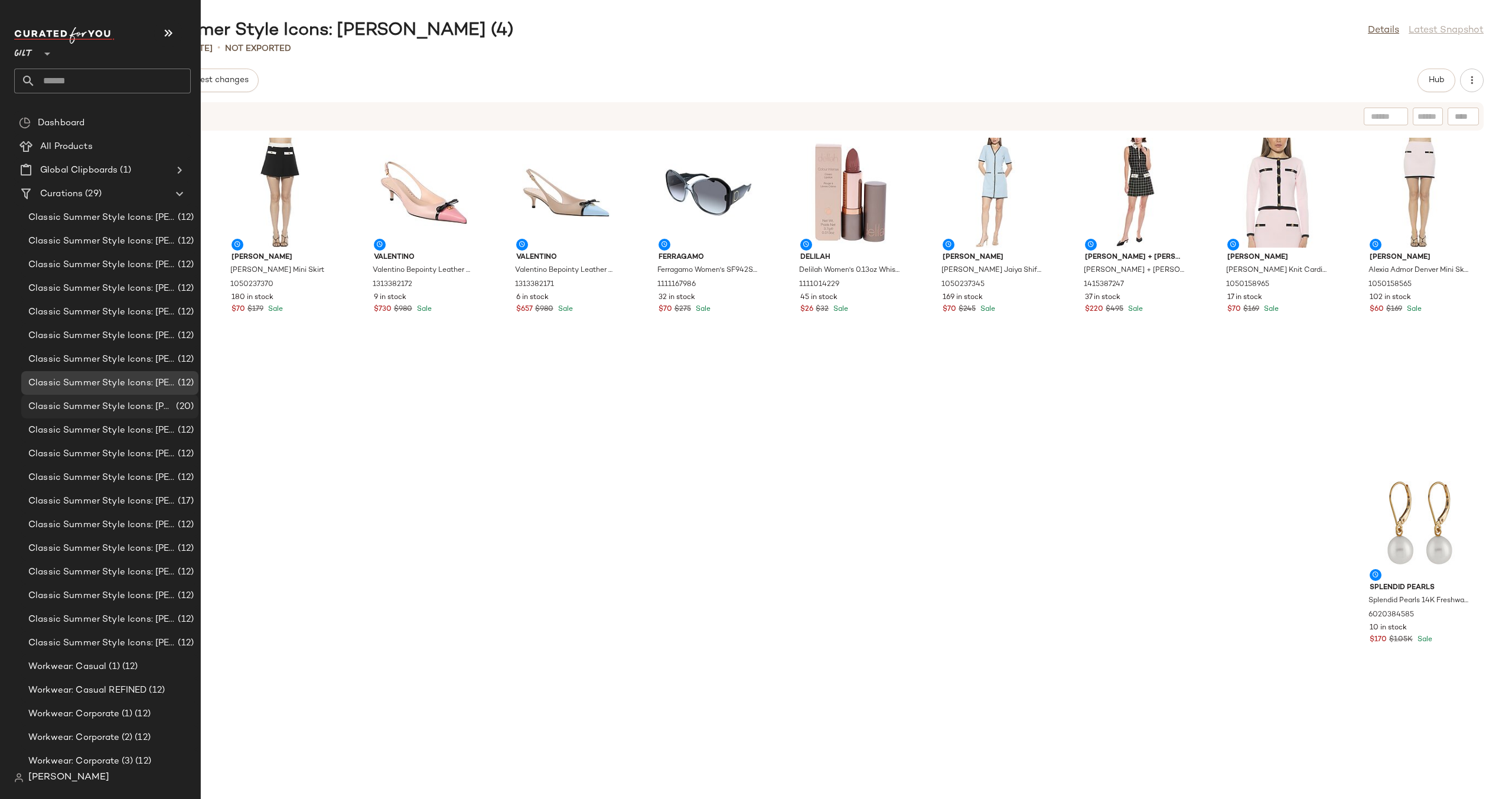
click at [95, 400] on span "Classic Summer Style Icons: [PERSON_NAME] (5)" at bounding box center [101, 407] width 146 height 13
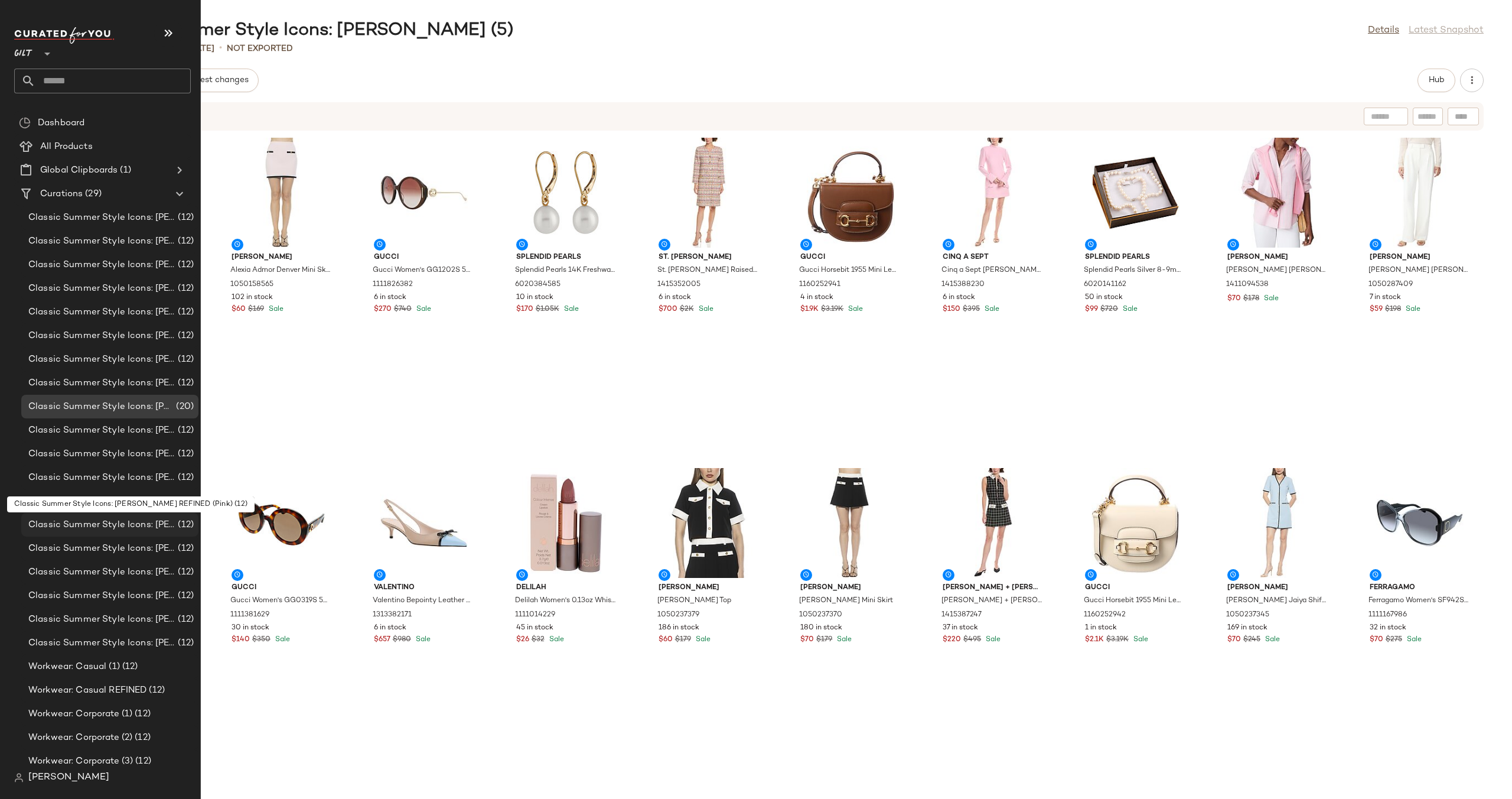
click at [120, 519] on span "Classic Summer Style Icons: [PERSON_NAME] REFINED (Pink)" at bounding box center [101, 525] width 147 height 13
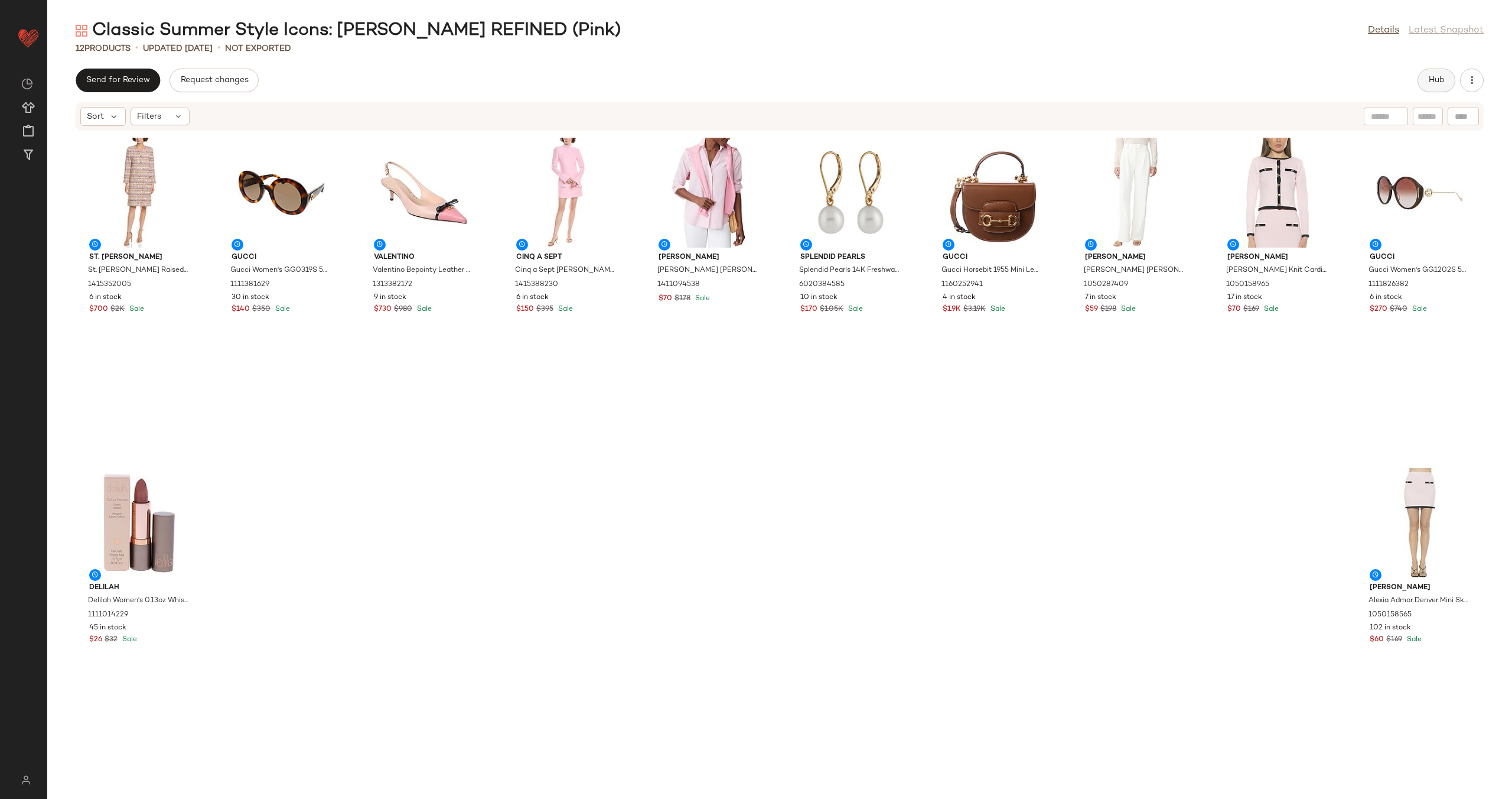
click at [1432, 79] on span "Hub" at bounding box center [1437, 80] width 16 height 10
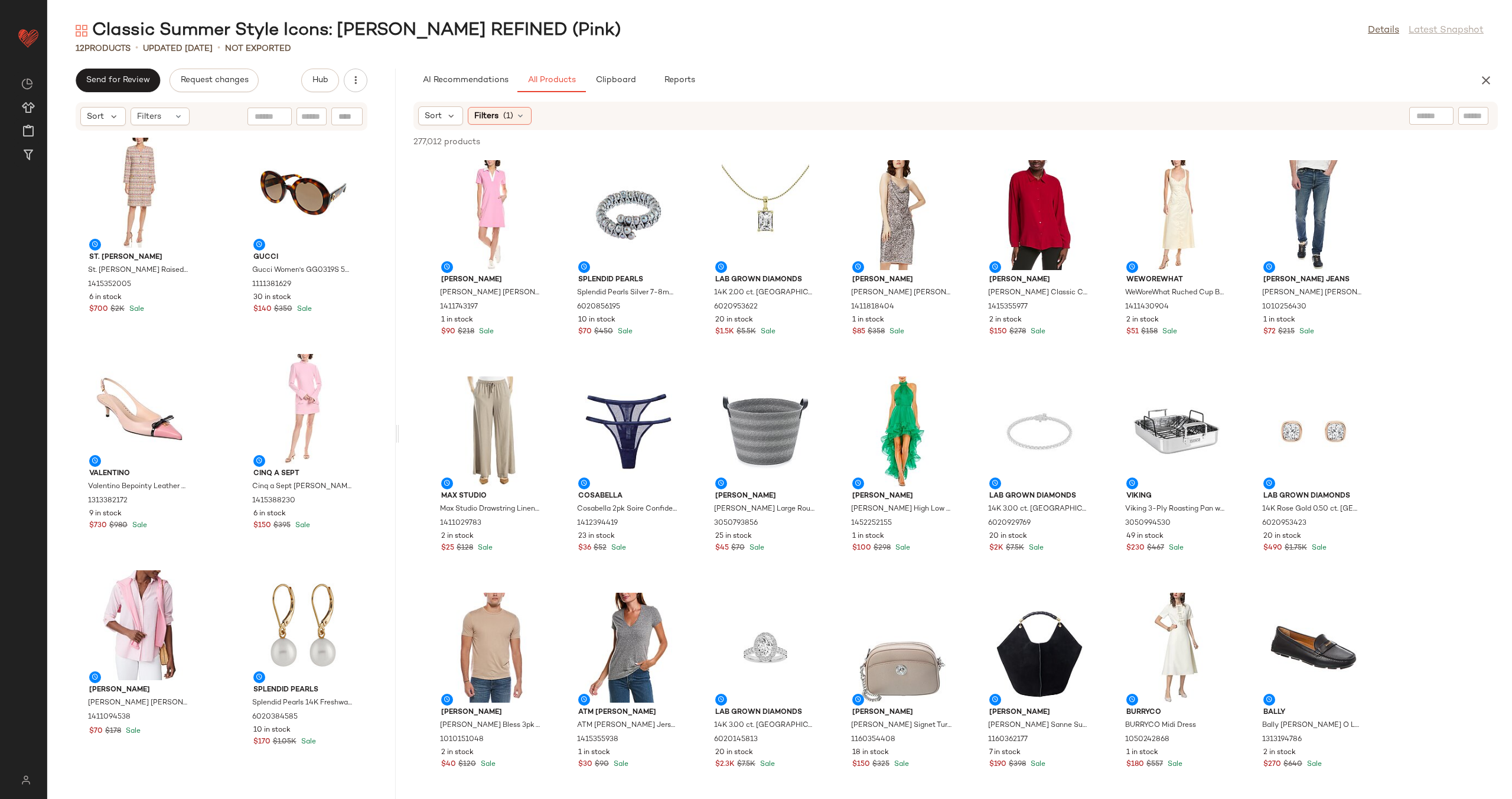
drag, startPoint x: 778, startPoint y: 431, endPoint x: 398, endPoint y: 452, distance: 380.6
click at [398, 452] on div "Classic Summer Style Icons: [PERSON_NAME] REFINED (Pink) Details Latest Snapsho…" at bounding box center [780, 409] width 1465 height 780
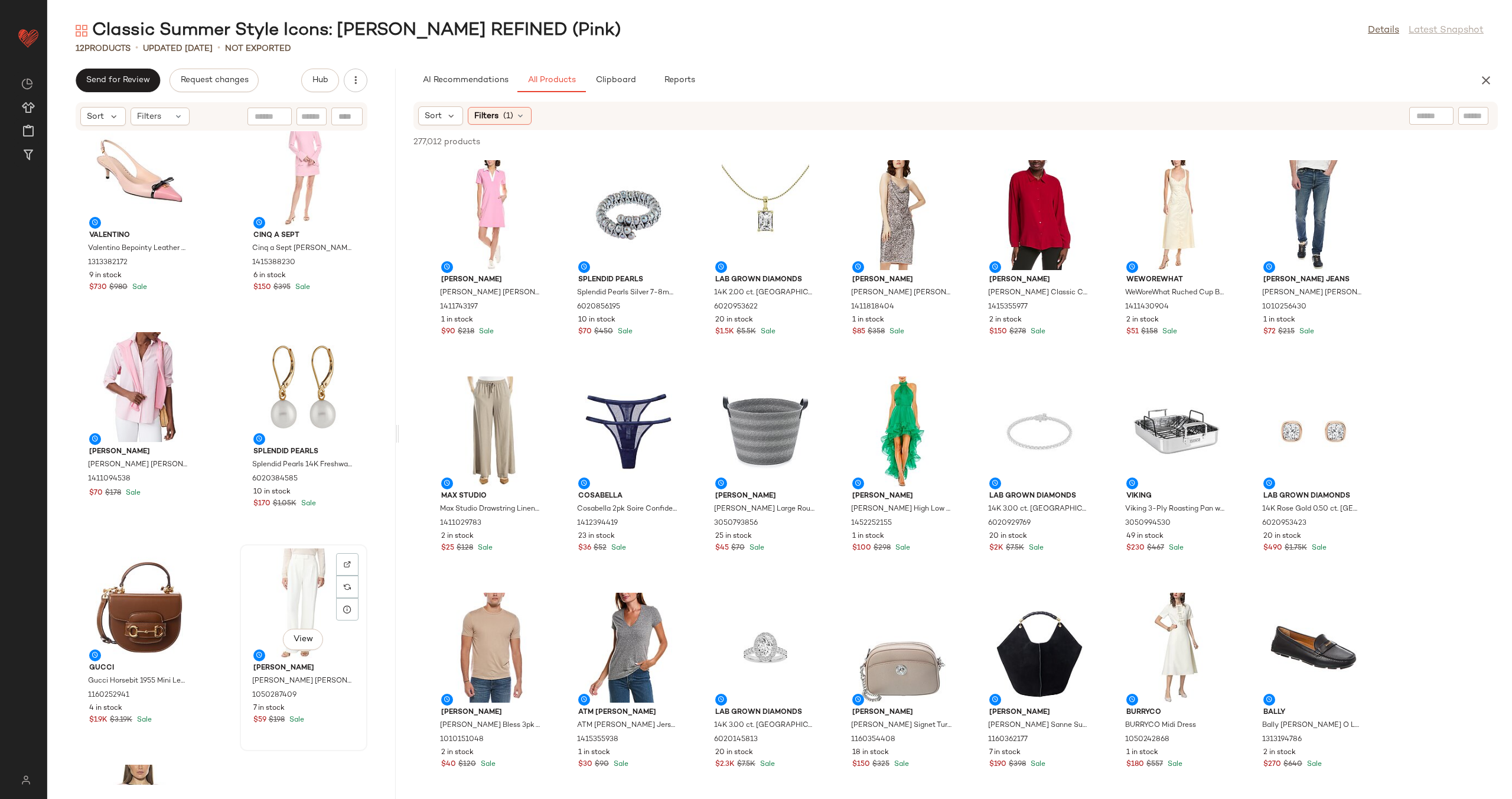
scroll to position [646, 0]
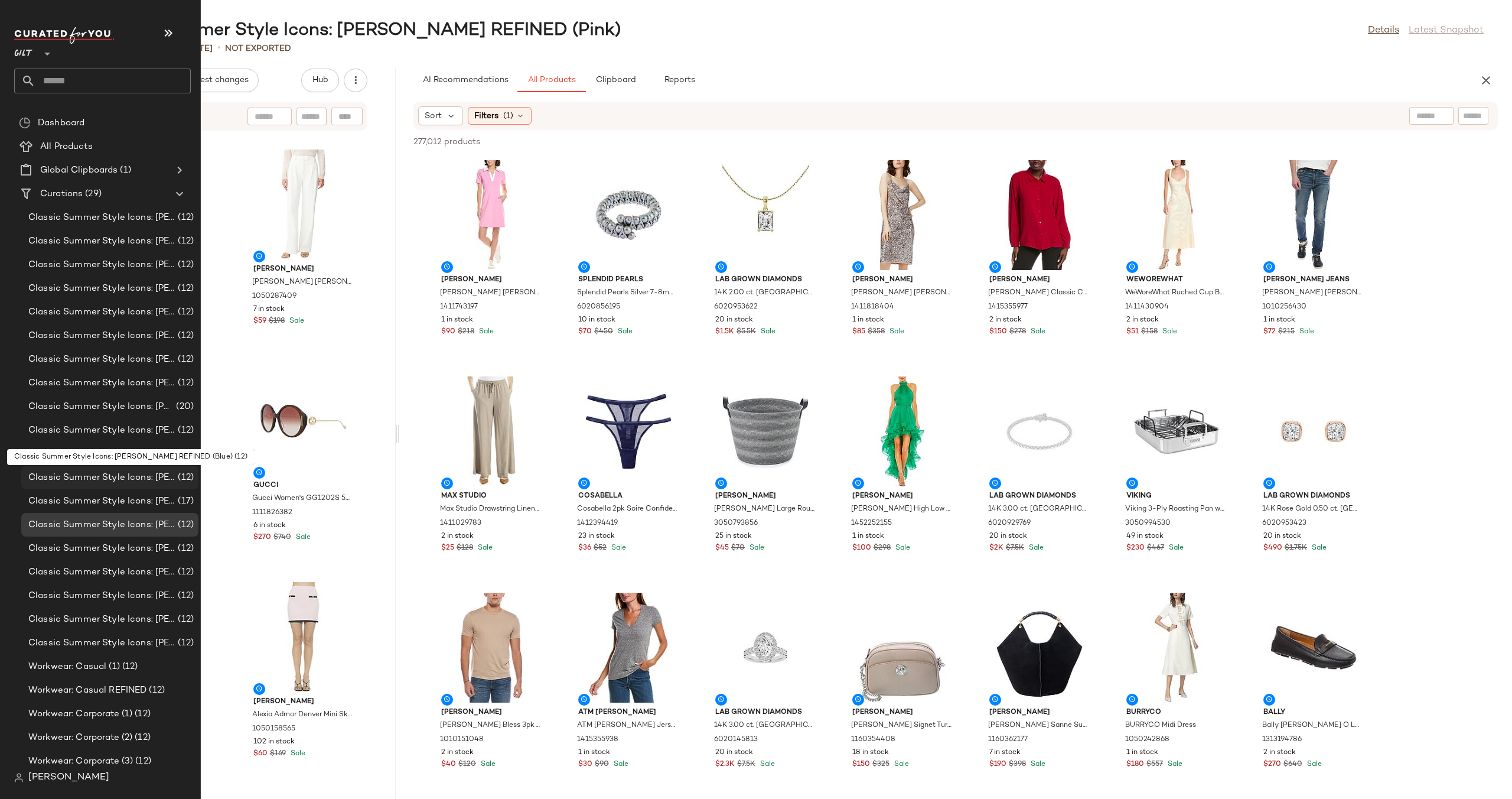
click at [116, 478] on span "Classic Summer Style Icons: [PERSON_NAME] REFINED (Blue)" at bounding box center [101, 477] width 147 height 13
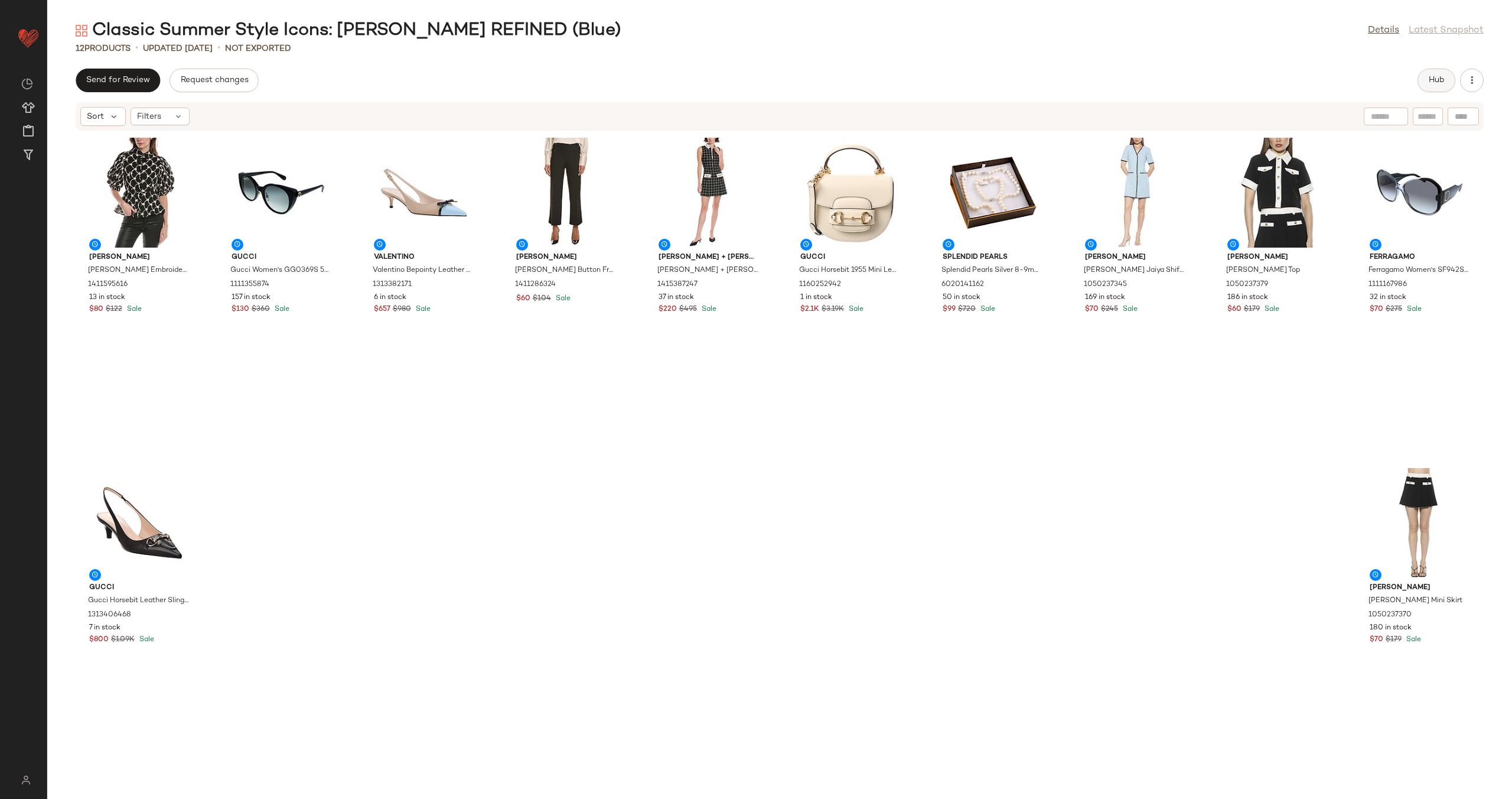
click at [1426, 83] on button "Hub" at bounding box center [1436, 81] width 38 height 24
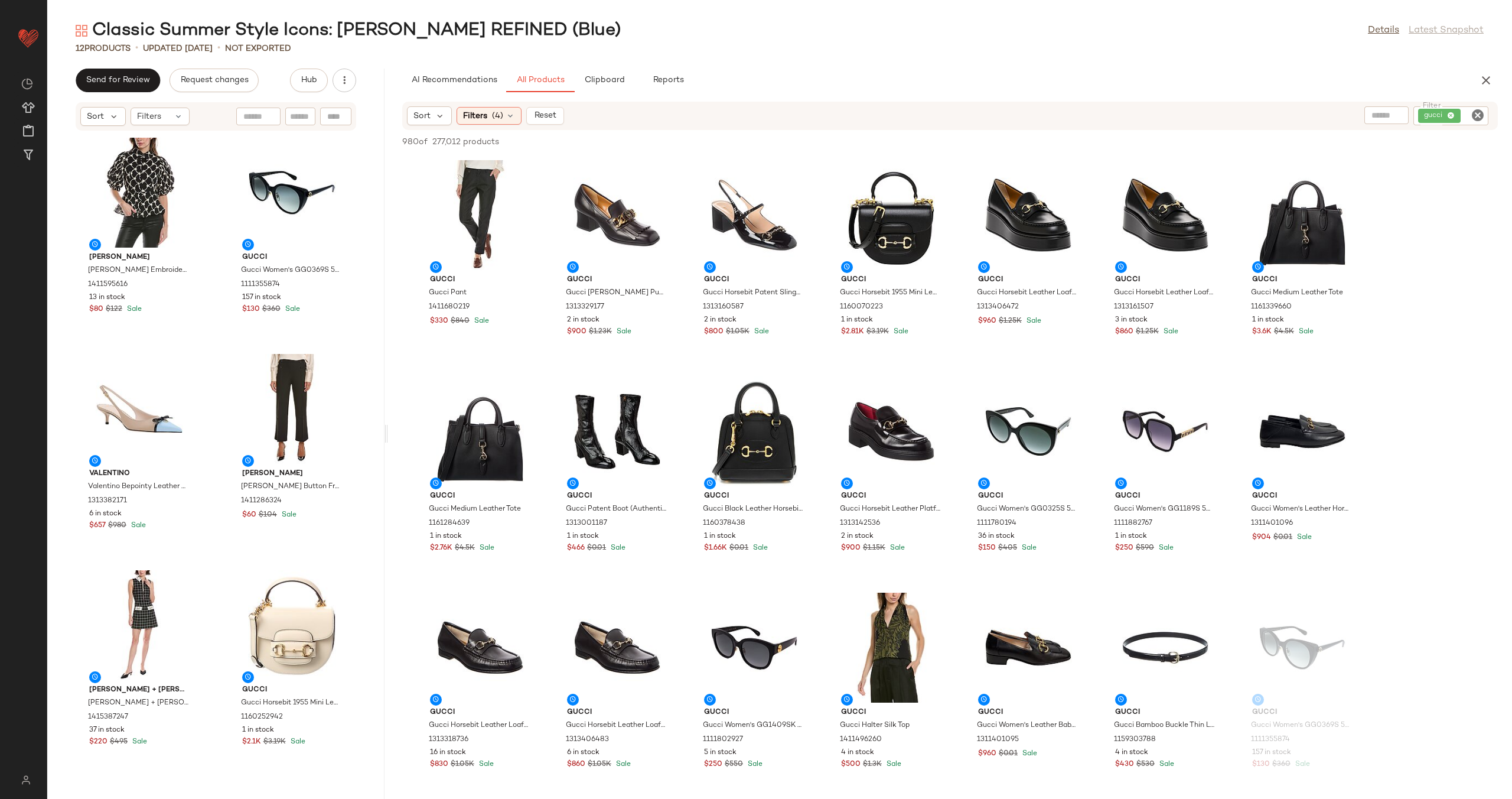
drag, startPoint x: 779, startPoint y: 429, endPoint x: 387, endPoint y: 438, distance: 392.1
click at [387, 438] on div "Classic Summer Style Icons: [PERSON_NAME] REFINED (Blue) Details Latest Snapsho…" at bounding box center [780, 409] width 1465 height 780
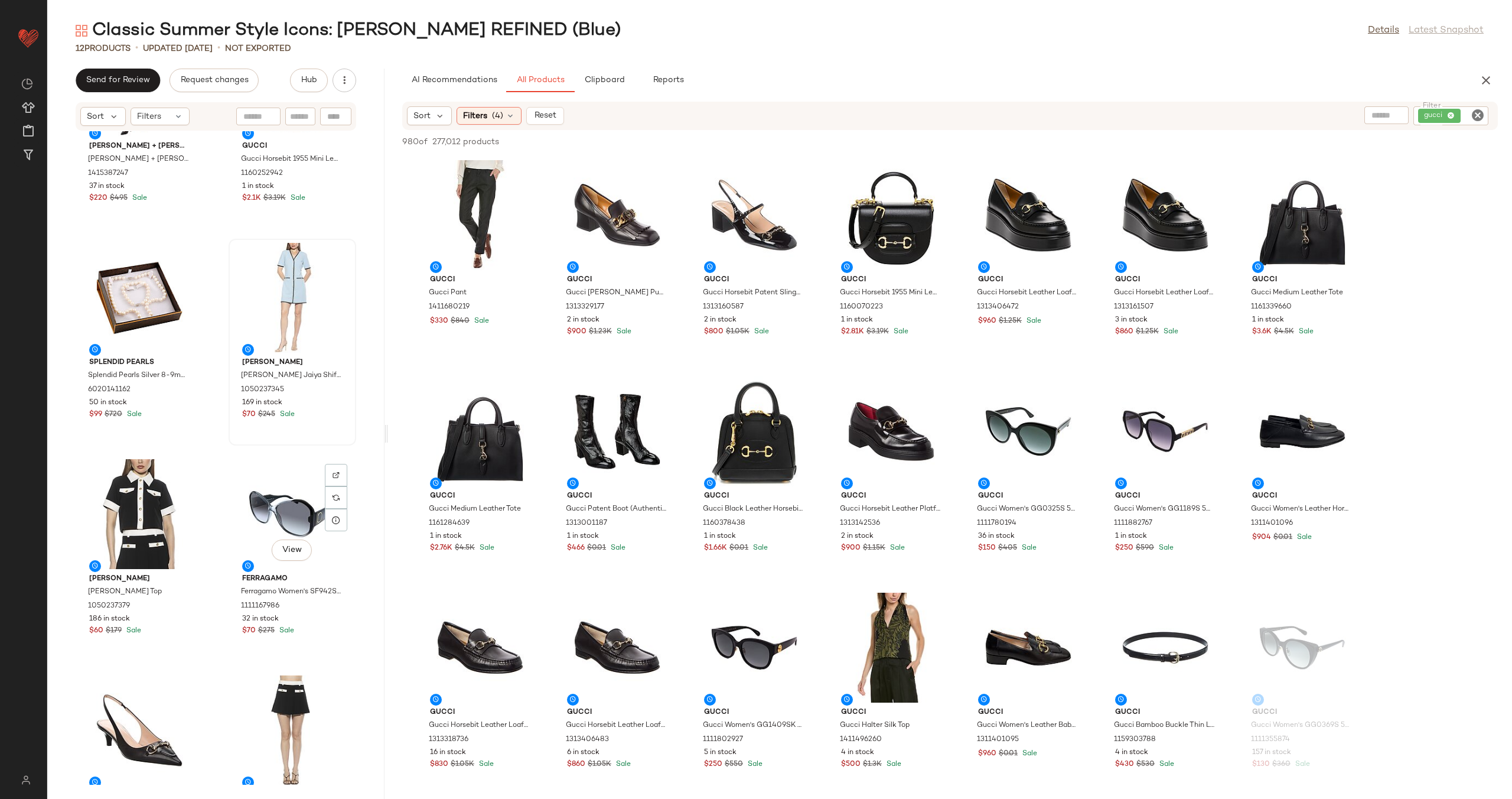
scroll to position [646, 0]
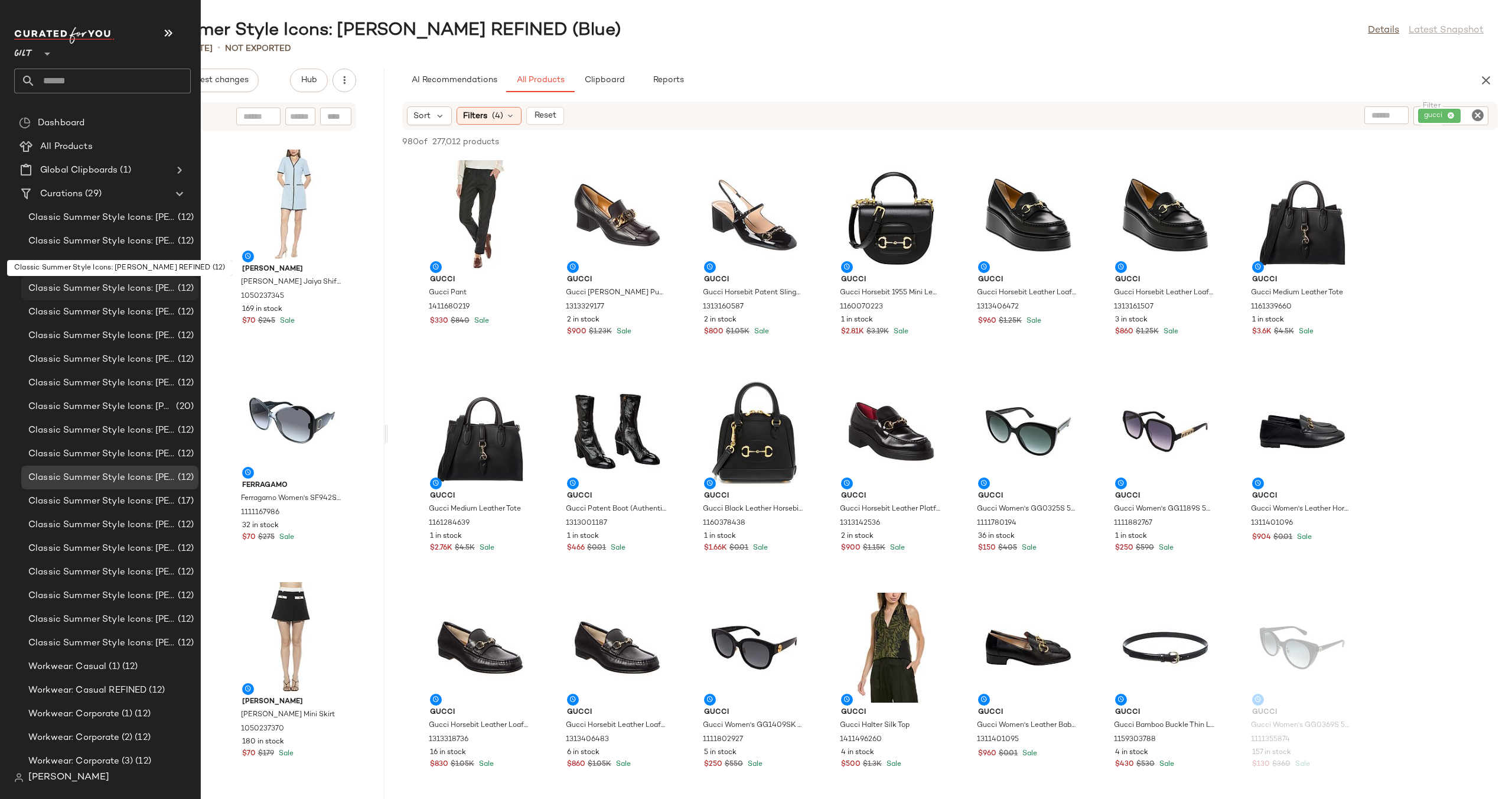
click at [107, 288] on span "Classic Summer Style Icons: [PERSON_NAME] REFINED" at bounding box center [101, 288] width 147 height 13
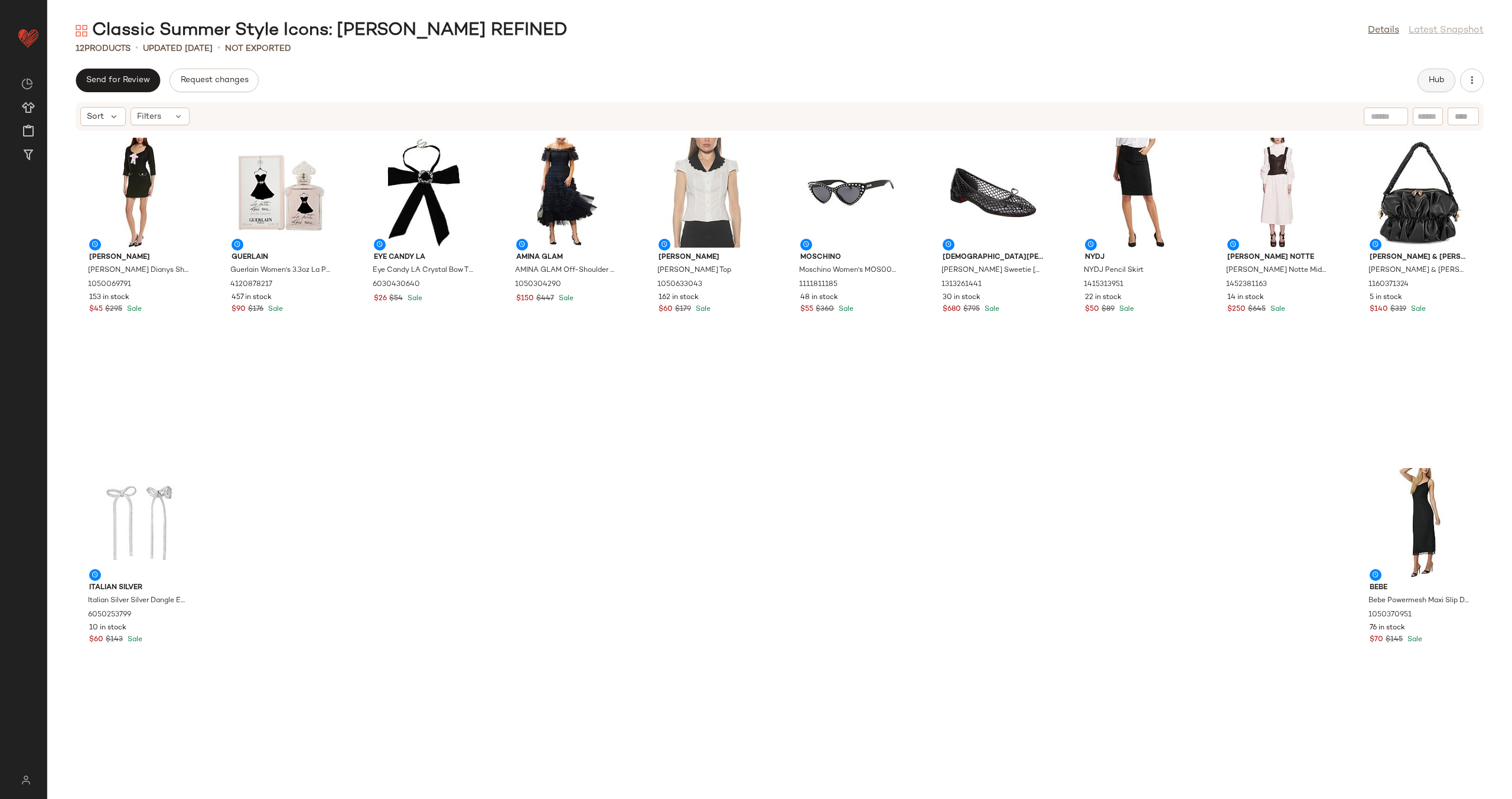
click at [1426, 78] on button "Hub" at bounding box center [1436, 81] width 38 height 24
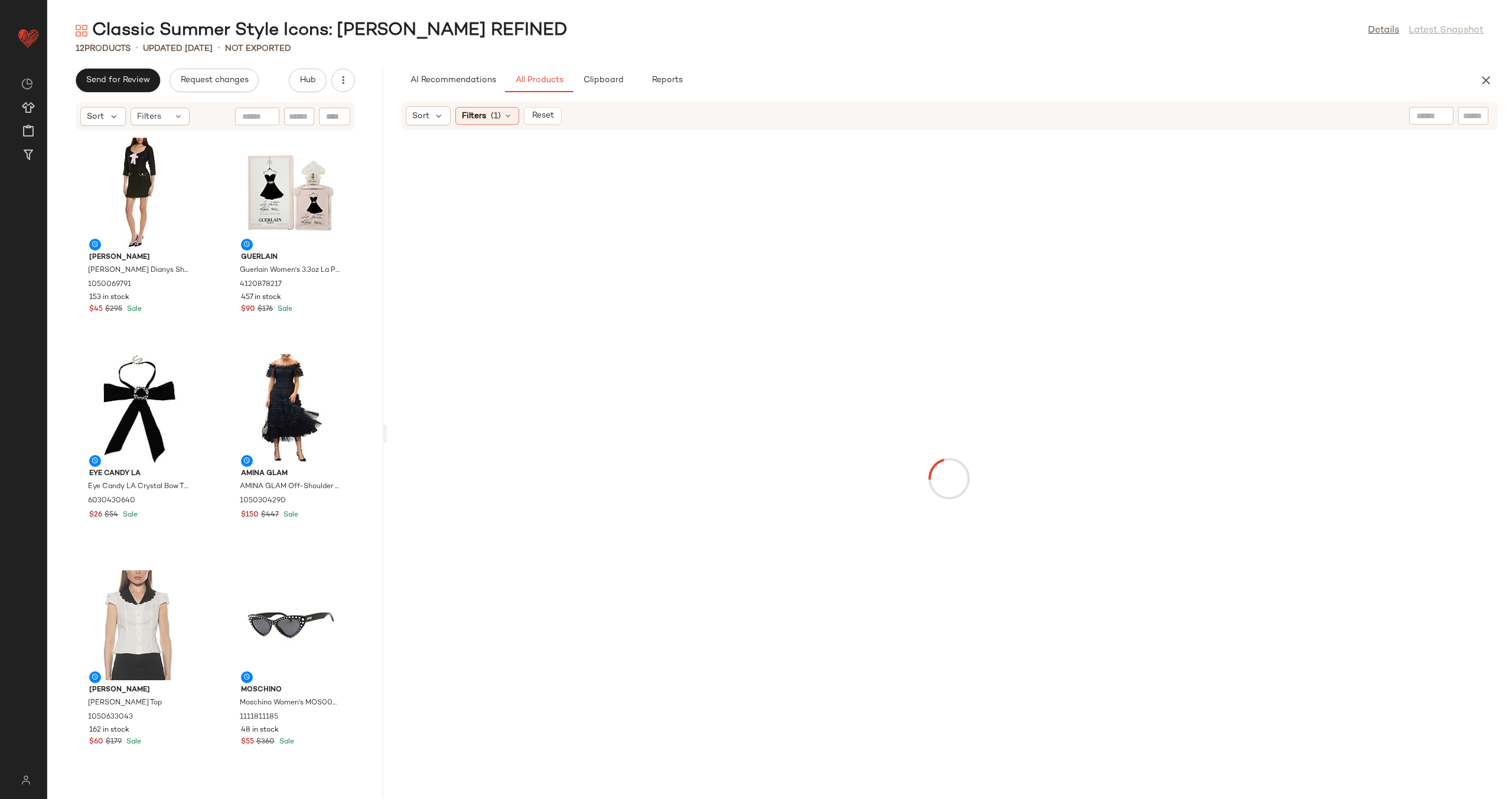
drag, startPoint x: 781, startPoint y: 425, endPoint x: 387, endPoint y: 441, distance: 394.3
click at [387, 441] on div "Classic Summer Style Icons: [PERSON_NAME] REFINED Details Latest Snapshot 12 Pr…" at bounding box center [780, 409] width 1465 height 780
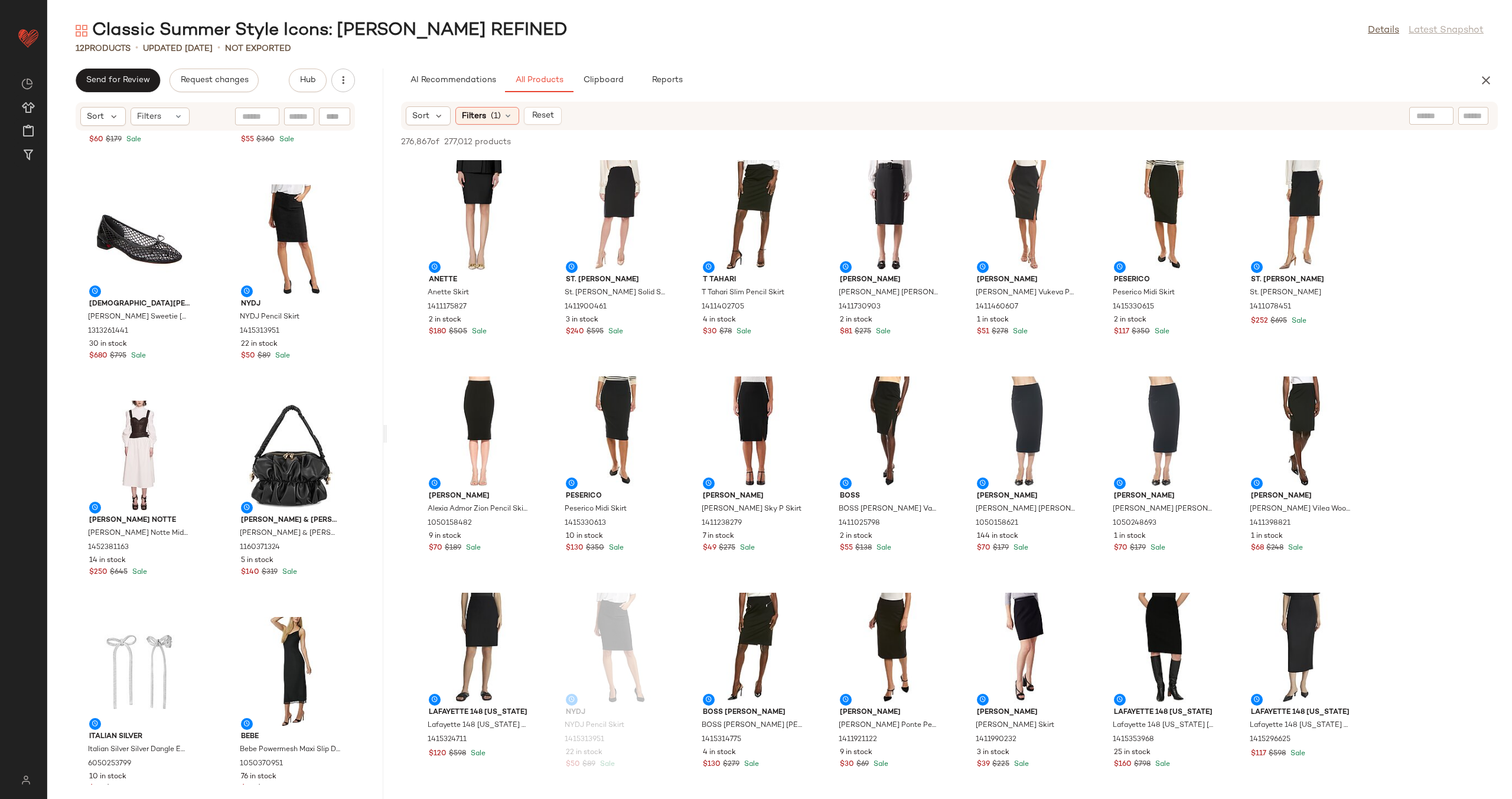
scroll to position [646, 0]
